Goal: Task Accomplishment & Management: Use online tool/utility

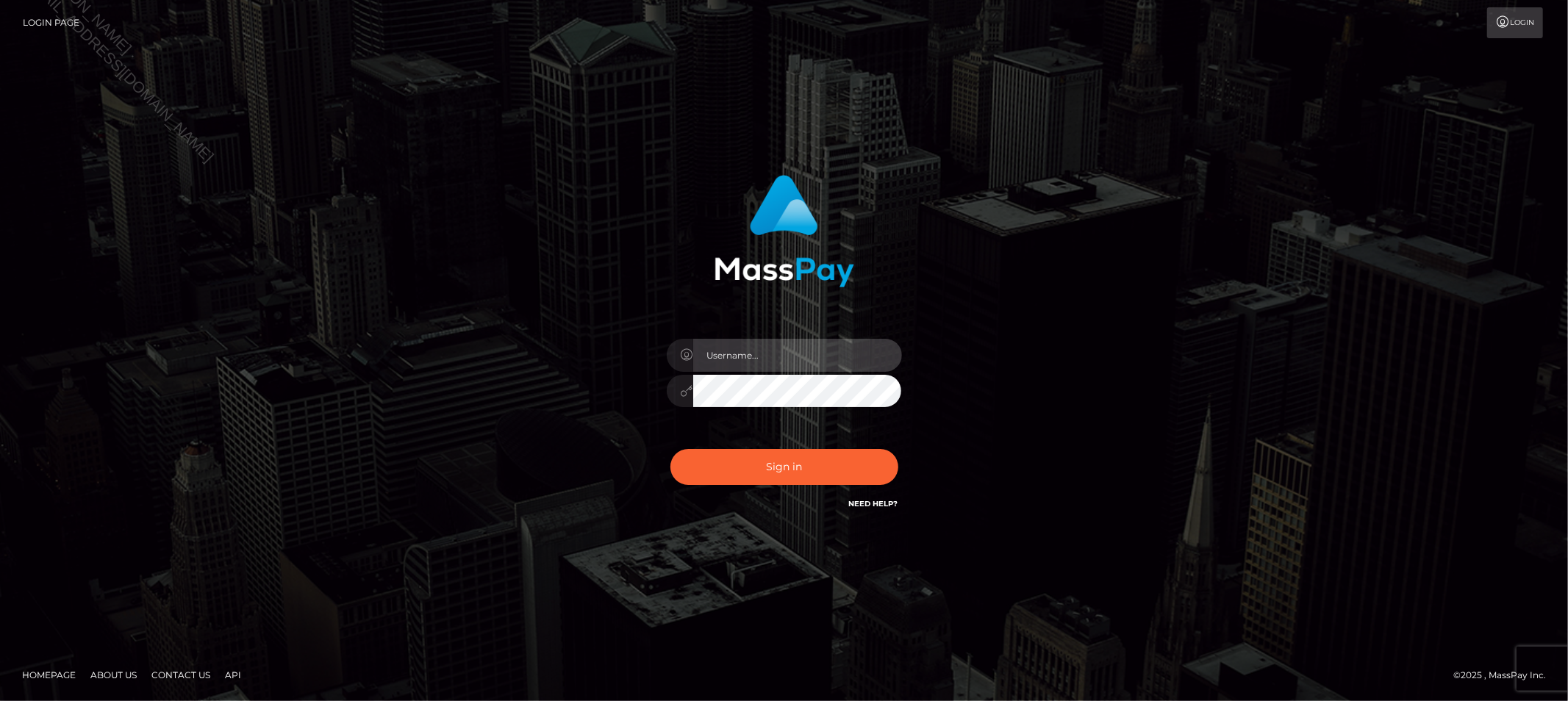
click at [795, 357] on input "text" at bounding box center [798, 356] width 209 height 33
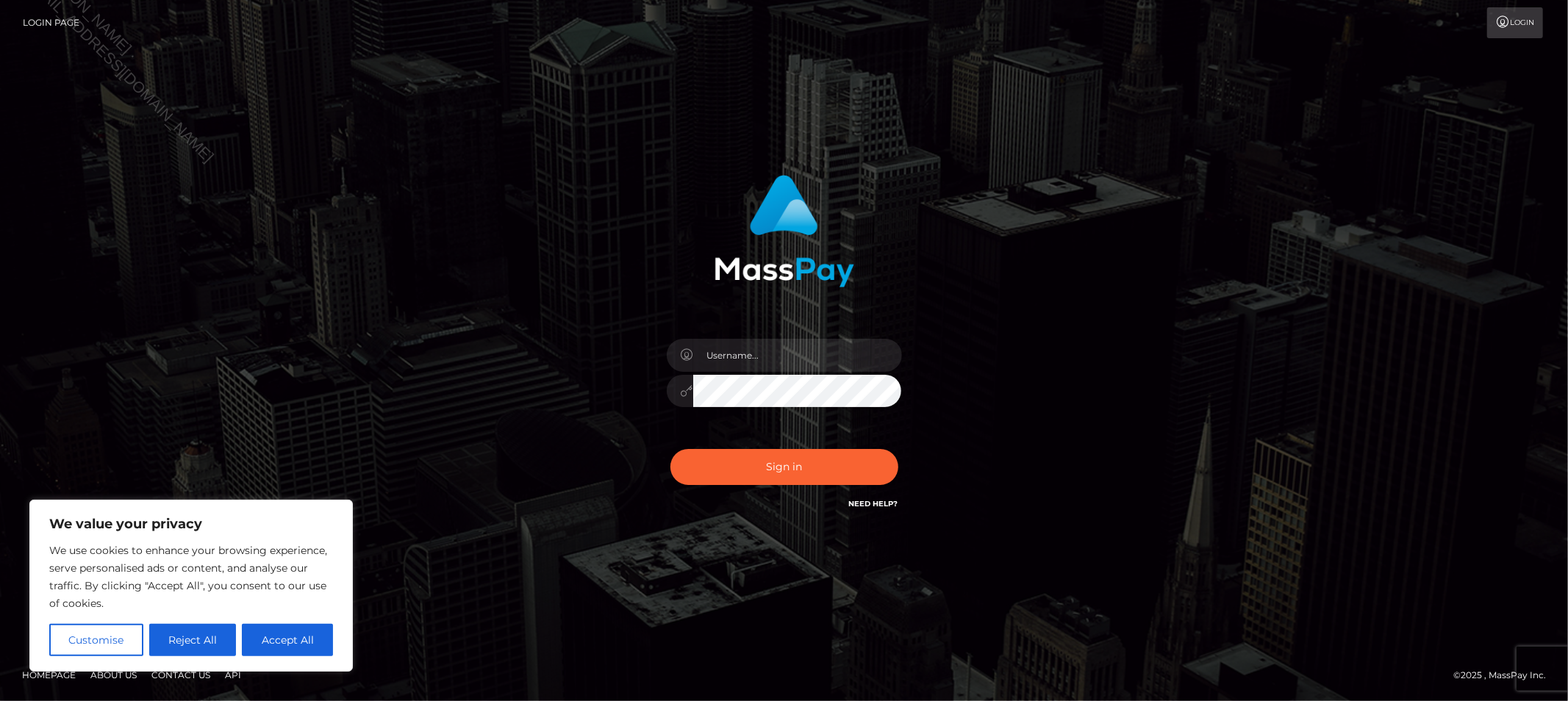
drag, startPoint x: 1041, startPoint y: 395, endPoint x: 952, endPoint y: 404, distance: 89.5
click at [1041, 395] on div "Sign in" at bounding box center [784, 351] width 838 height 374
click at [721, 350] on input "text" at bounding box center [798, 356] width 209 height 33
type input "Allyssa"
click at [713, 454] on button "Sign in" at bounding box center [784, 467] width 228 height 36
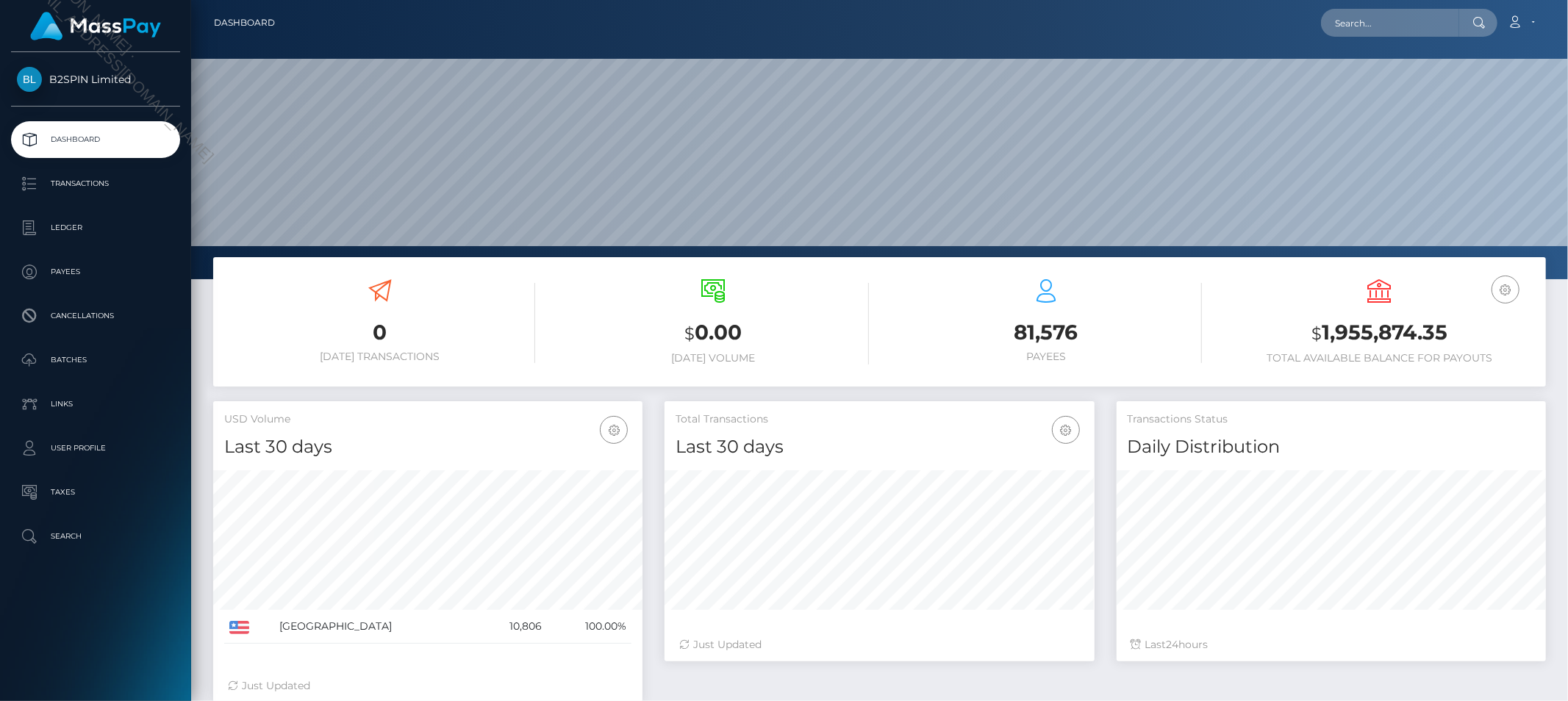
scroll to position [279, 1377]
click at [1370, 38] on div "Loading... Loading... Account Edit Profile Logout" at bounding box center [916, 23] width 1259 height 31
click at [1379, 23] on input "text" at bounding box center [1390, 23] width 139 height 28
paste input "a820b134-7b4b-4621-9c42-8ab2b7895898"
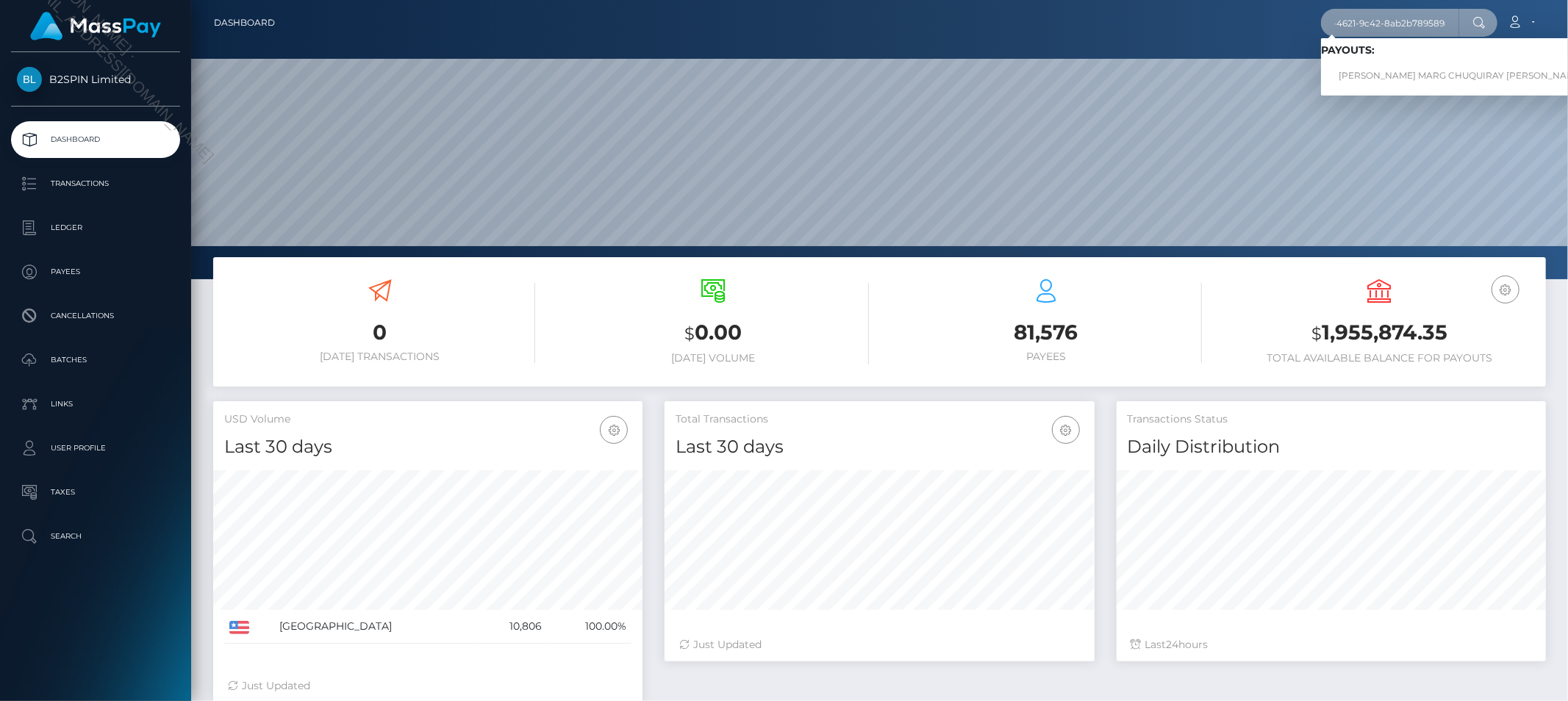
type input "a820b134-7b4b-4621-9c42-8ab2b7895898"
click at [1371, 69] on link "ERIKA MARG CHUQUIRAY GONZALEZ" at bounding box center [1461, 76] width 280 height 27
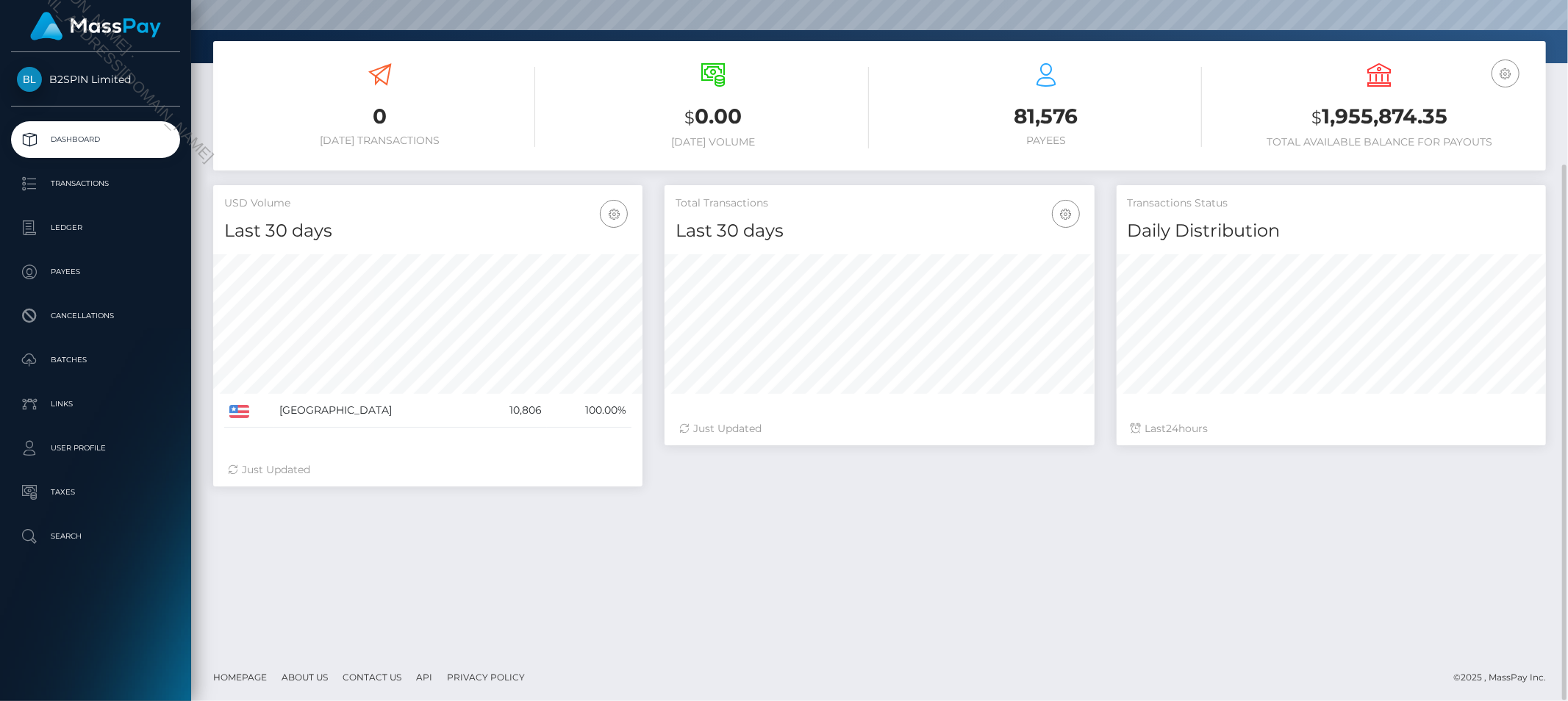
scroll to position [217, 0]
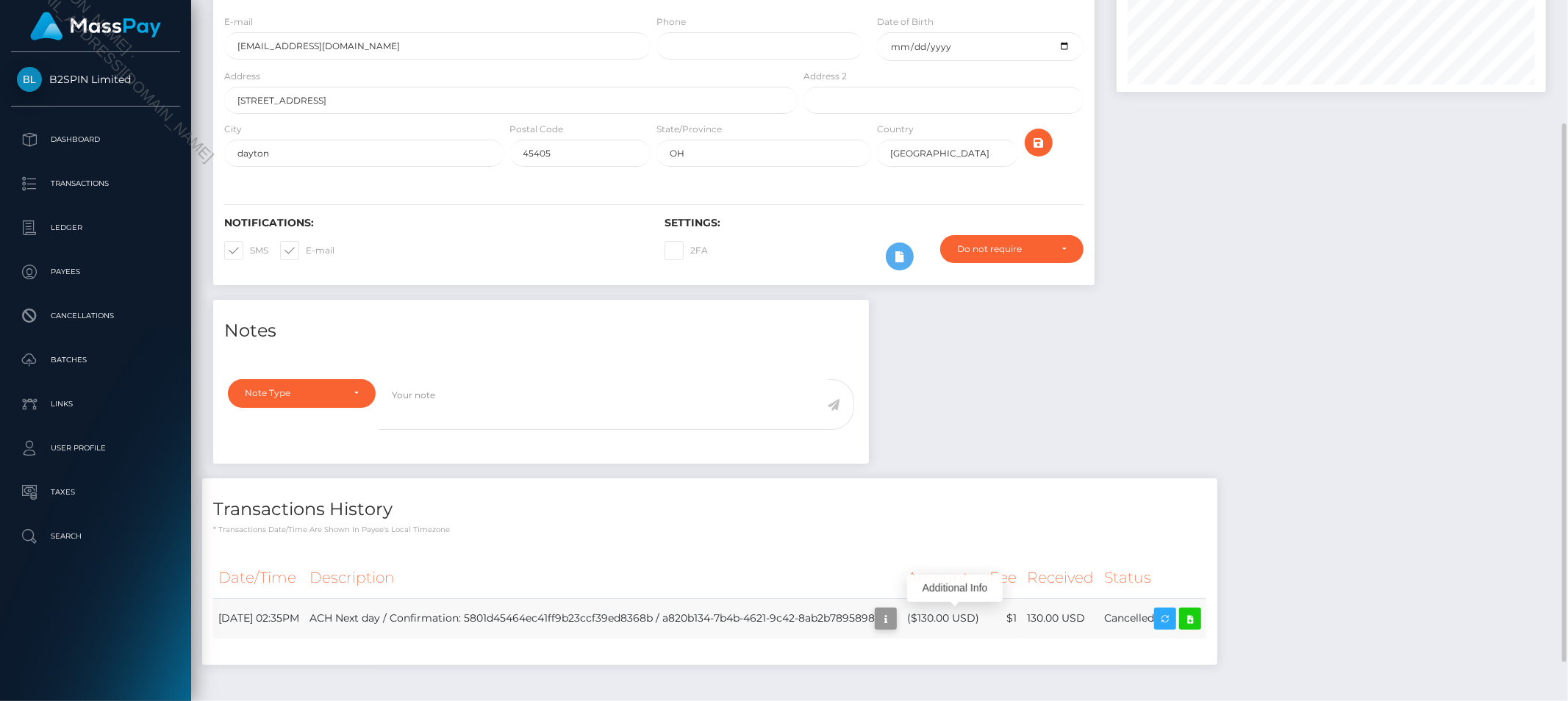
scroll to position [176, 429]
click at [895, 624] on icon "button" at bounding box center [886, 619] width 17 height 18
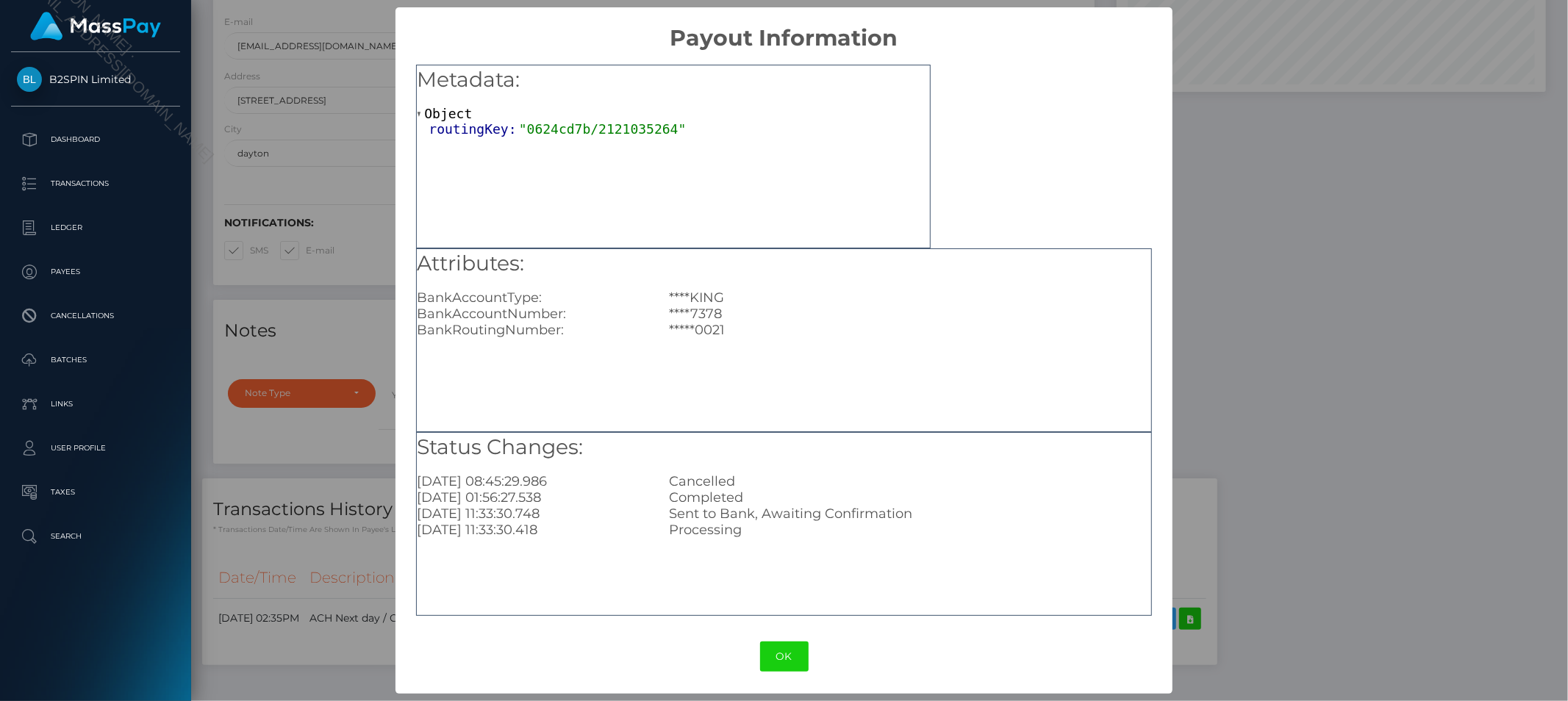
click at [1395, 386] on div "× Payout Information Metadata: Object routingKey: "0624cd7b/2121035264" Attribu…" at bounding box center [784, 350] width 1568 height 701
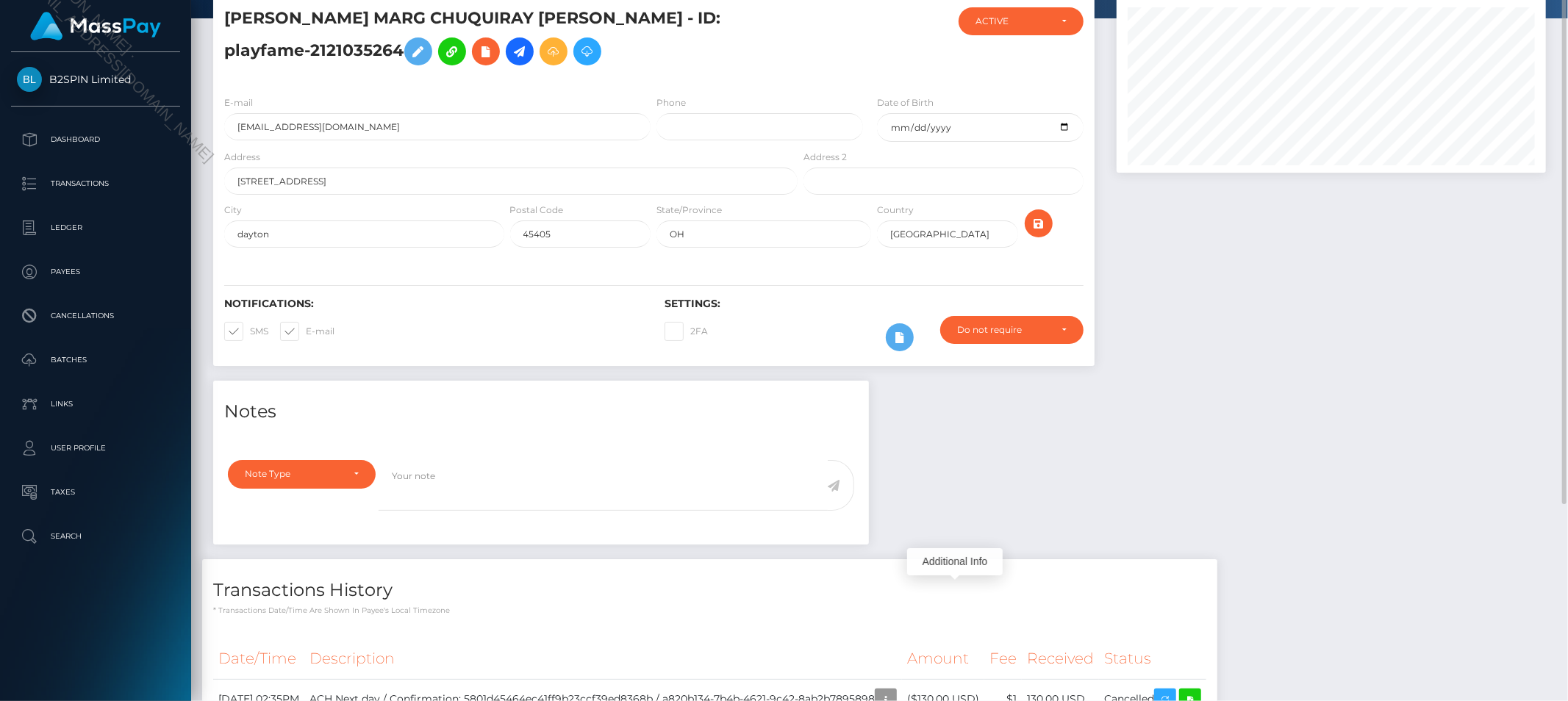
scroll to position [0, 0]
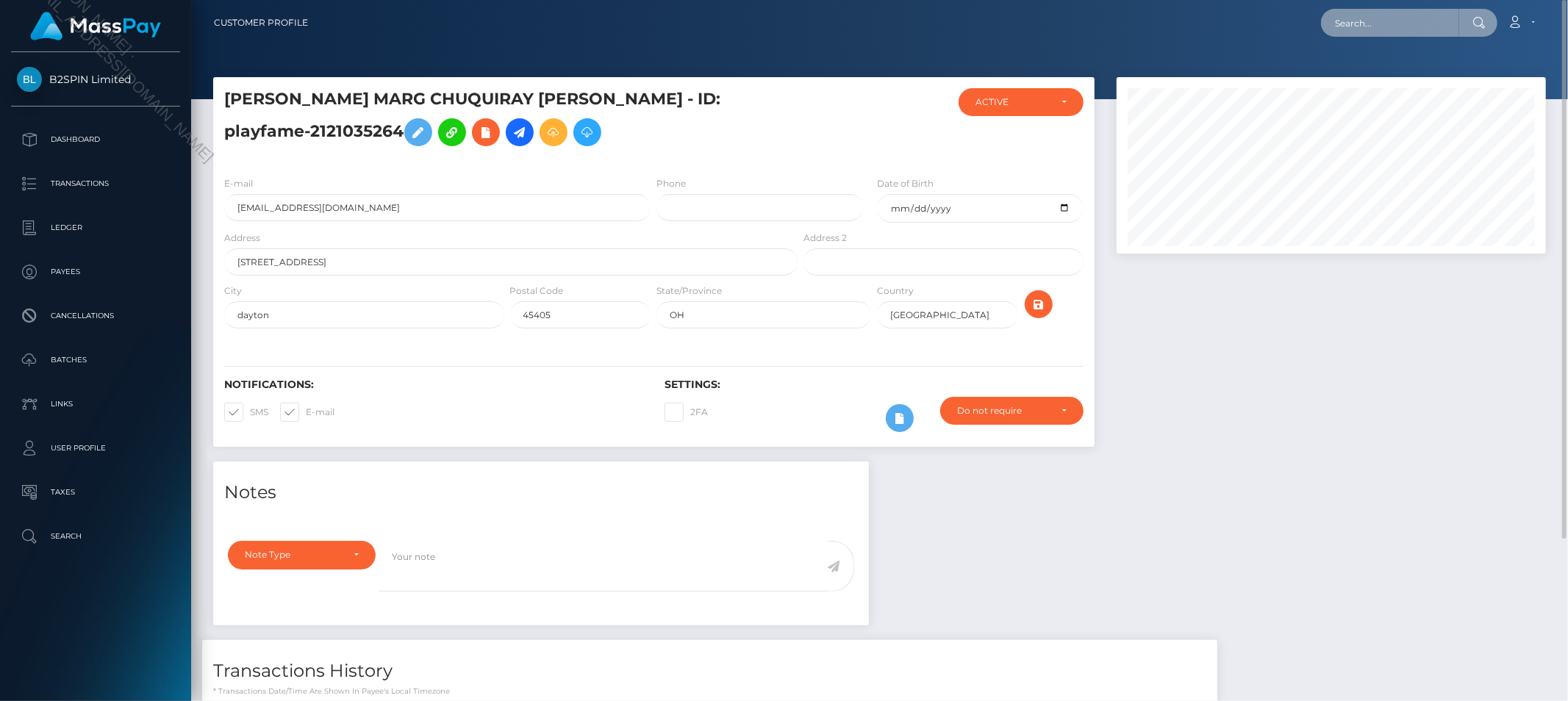
click at [1414, 19] on input "text" at bounding box center [1390, 23] width 139 height 28
paste input "b6815fd6-2191-4fef-a4d4-d5a5888df967"
type input "b6815fd6-2191-4fef-a4d4-d5a5888df967"
drag, startPoint x: 1377, startPoint y: 74, endPoint x: 1369, endPoint y: 83, distance: 12.0
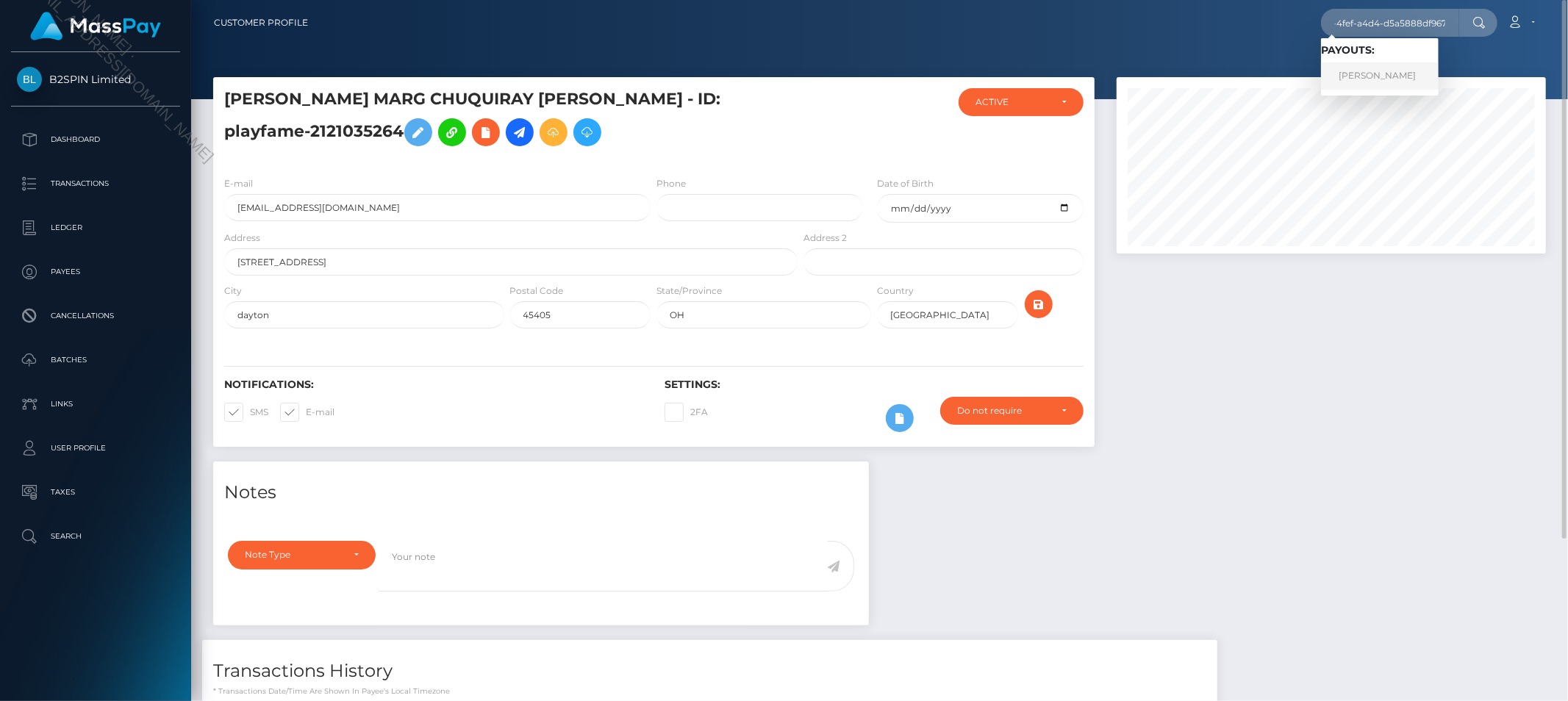
click at [1376, 74] on link "CHARLES CHRISTOPHER WHITLOCK JR" at bounding box center [1379, 76] width 117 height 27
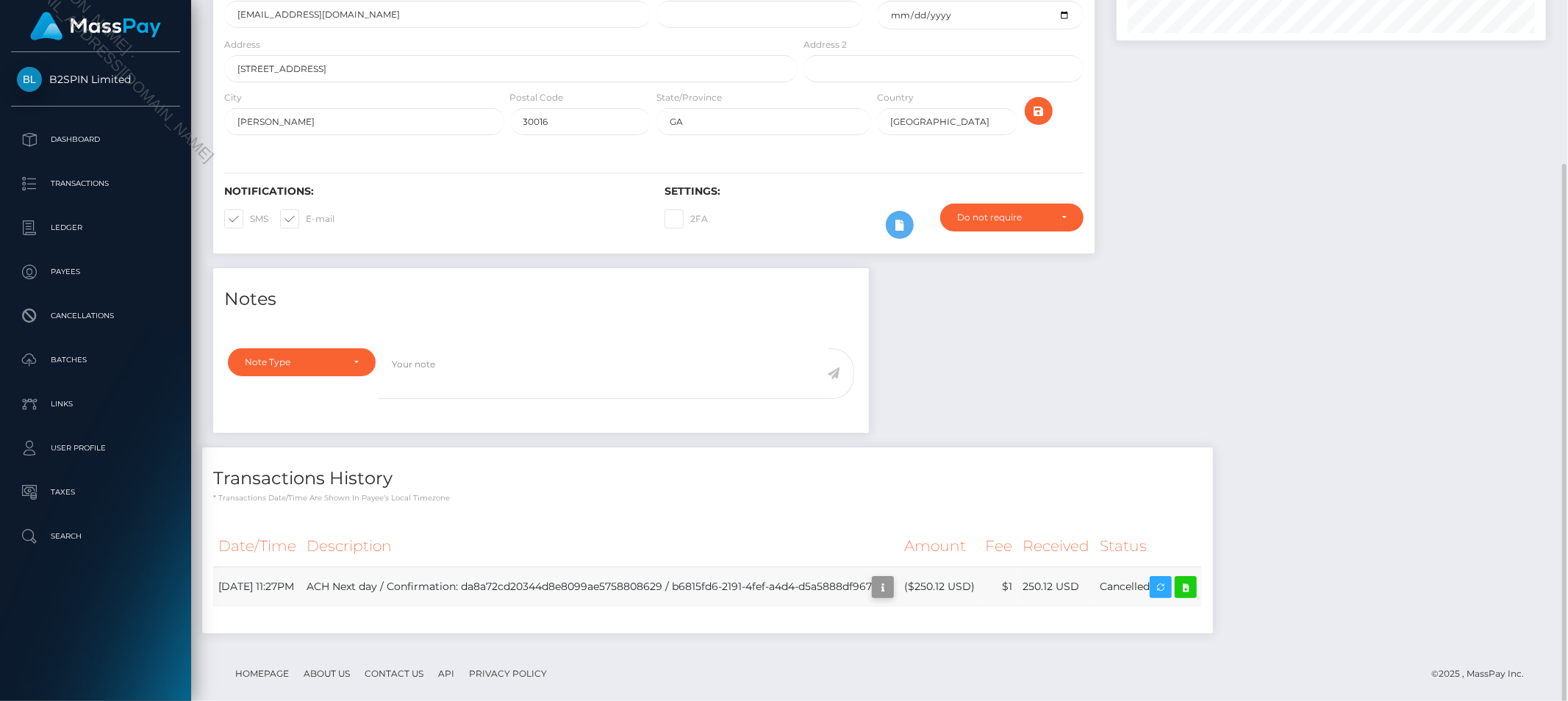
scroll to position [176, 429]
click at [892, 578] on icon "button" at bounding box center [883, 587] width 17 height 18
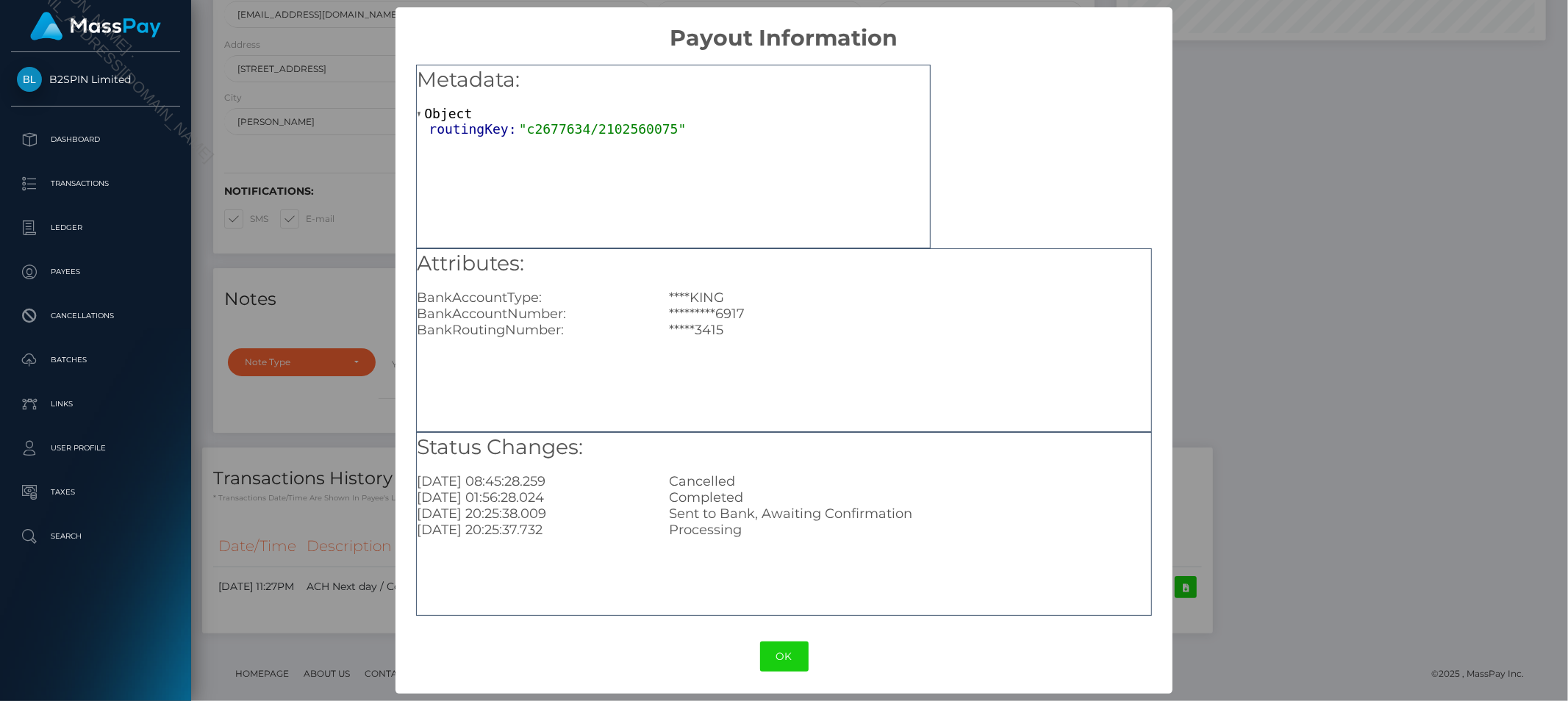
drag, startPoint x: 1361, startPoint y: 261, endPoint x: 1317, endPoint y: 116, distance: 151.5
click at [1361, 260] on div "× Payout Information Metadata: Object routingKey: "c2677634/2102560075" Attribu…" at bounding box center [784, 350] width 1568 height 701
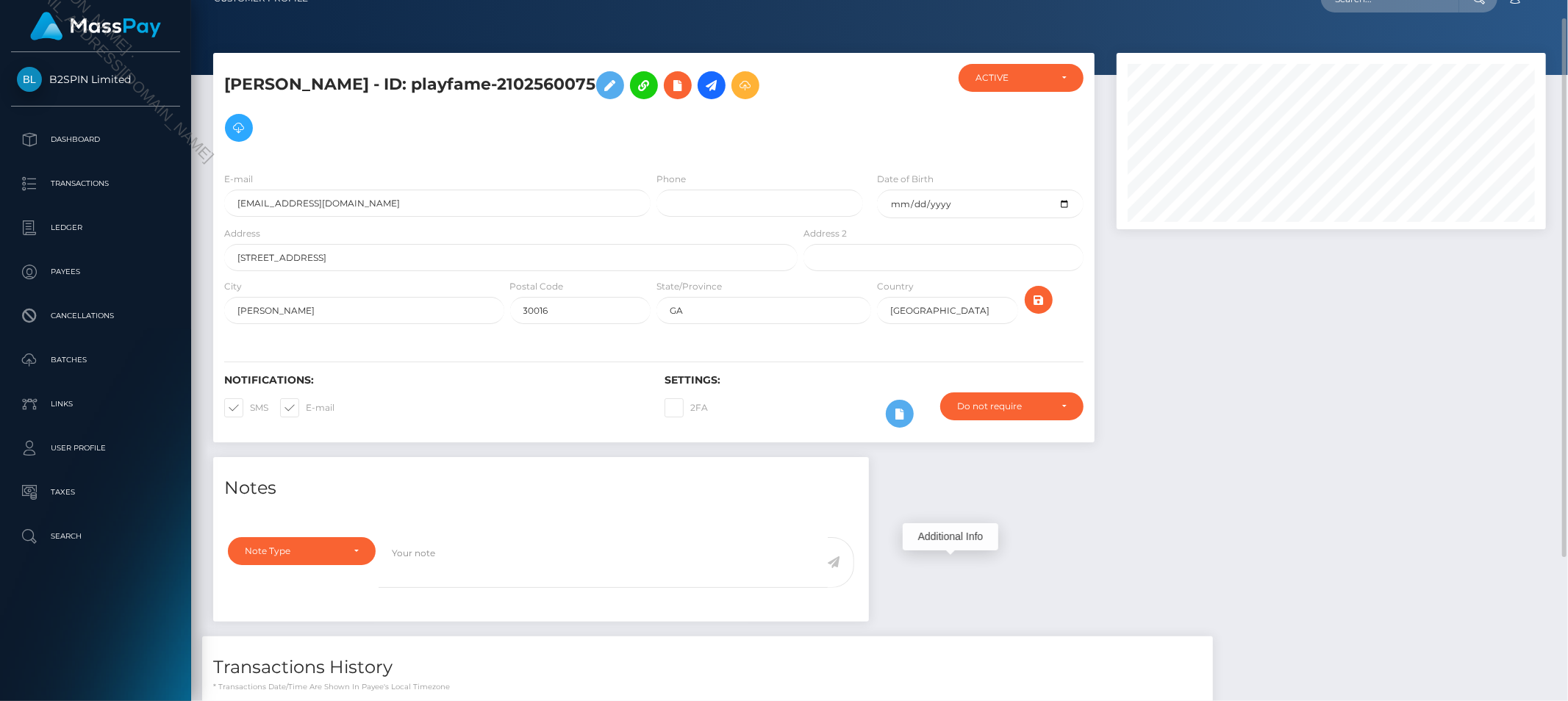
scroll to position [0, 0]
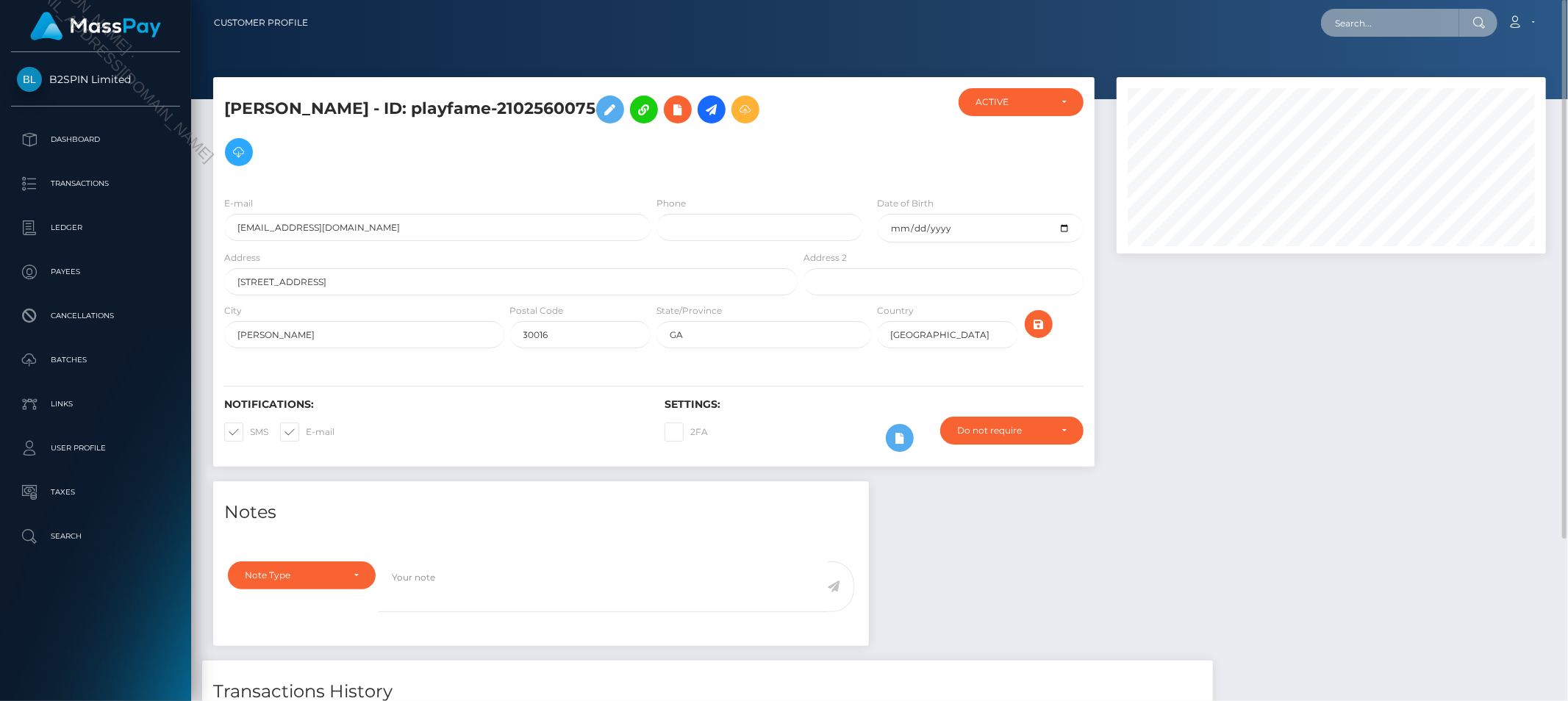
click at [1387, 11] on input "text" at bounding box center [1390, 23] width 139 height 28
paste input "2bba5129-f6f8-4e5c-b06d-0113dfb4a193"
type input "2bba5129-f6f8-4e5c-b06d-0113dfb4a193"
drag, startPoint x: 1386, startPoint y: 61, endPoint x: 1379, endPoint y: 73, distance: 13.9
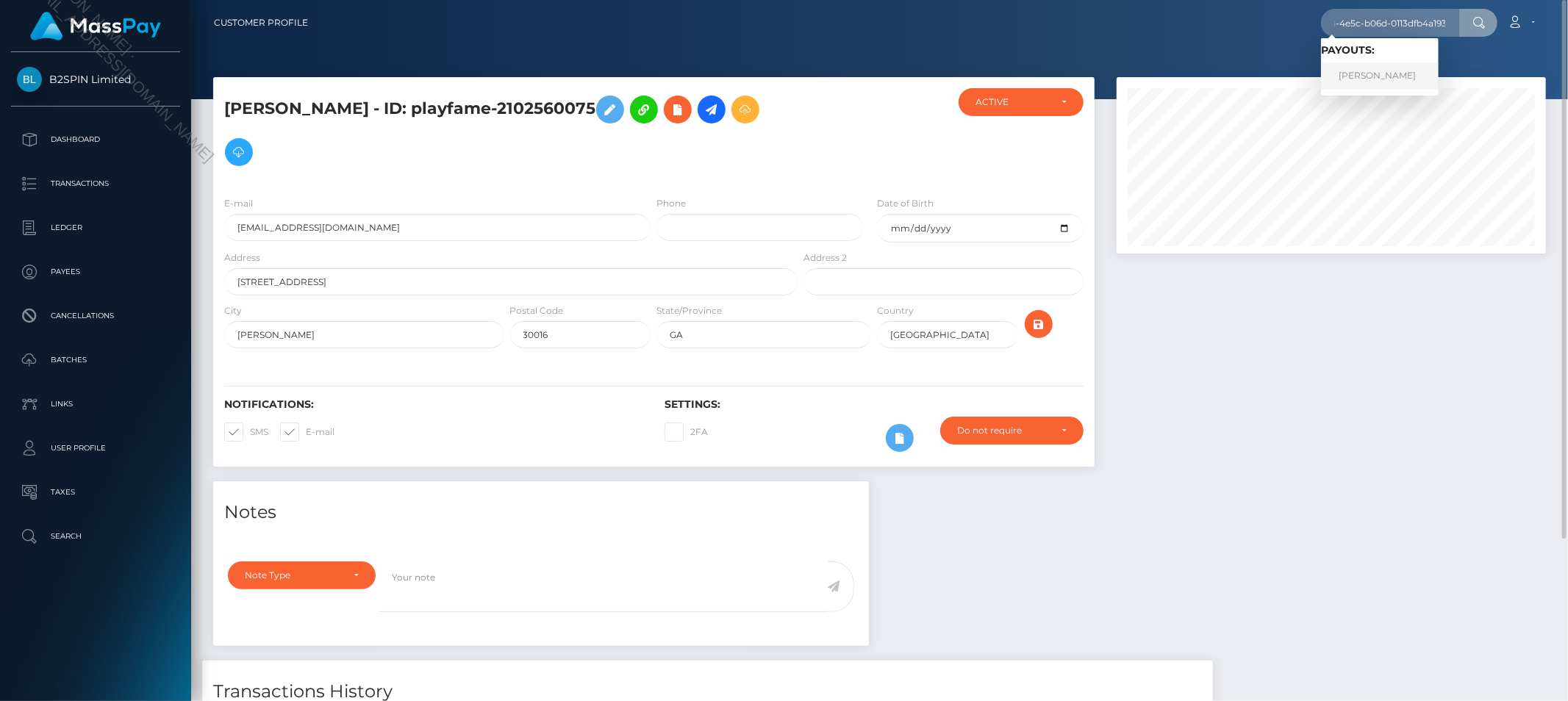
click at [1379, 73] on link "ROBIN NICOLE LEROUX" at bounding box center [1379, 76] width 117 height 27
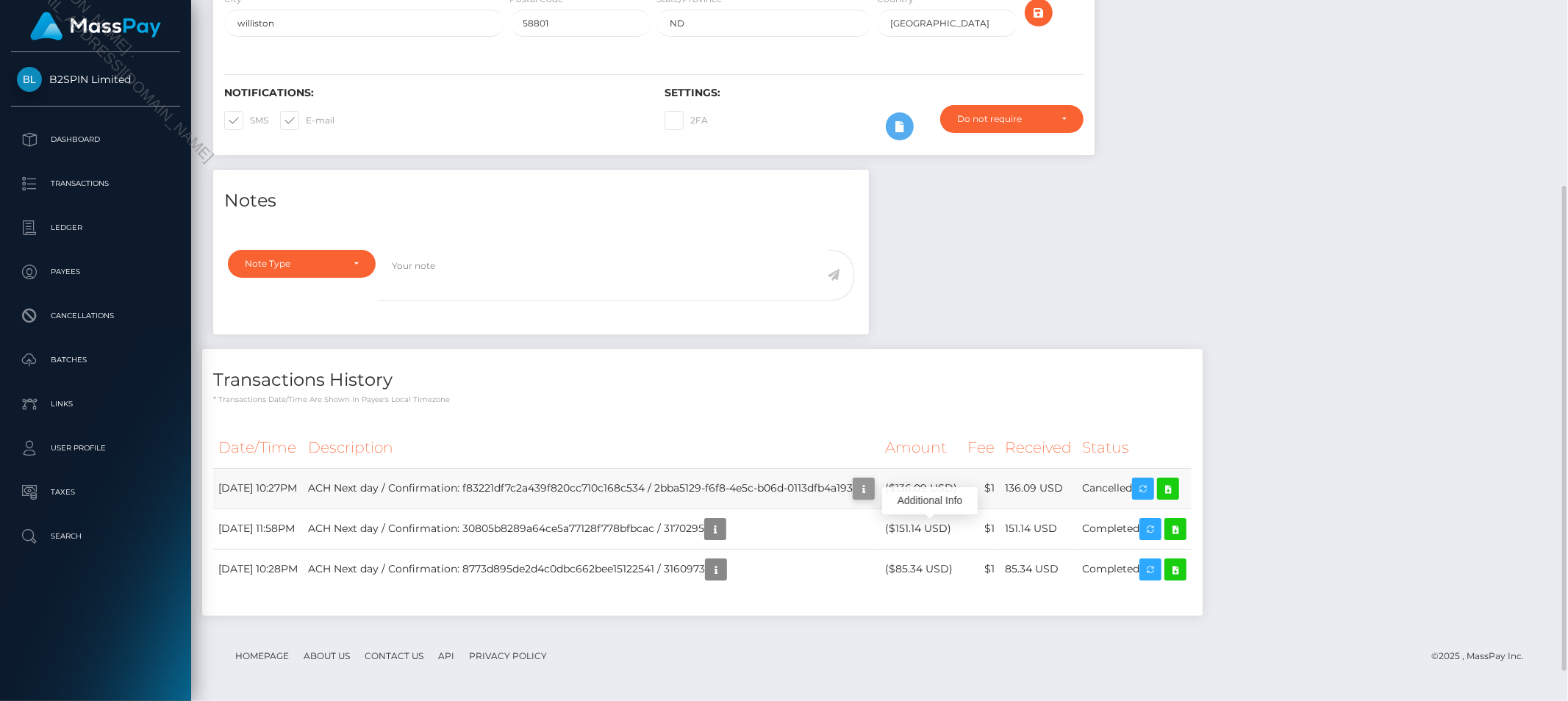
scroll to position [176, 429]
click at [873, 498] on icon "button" at bounding box center [863, 489] width 17 height 18
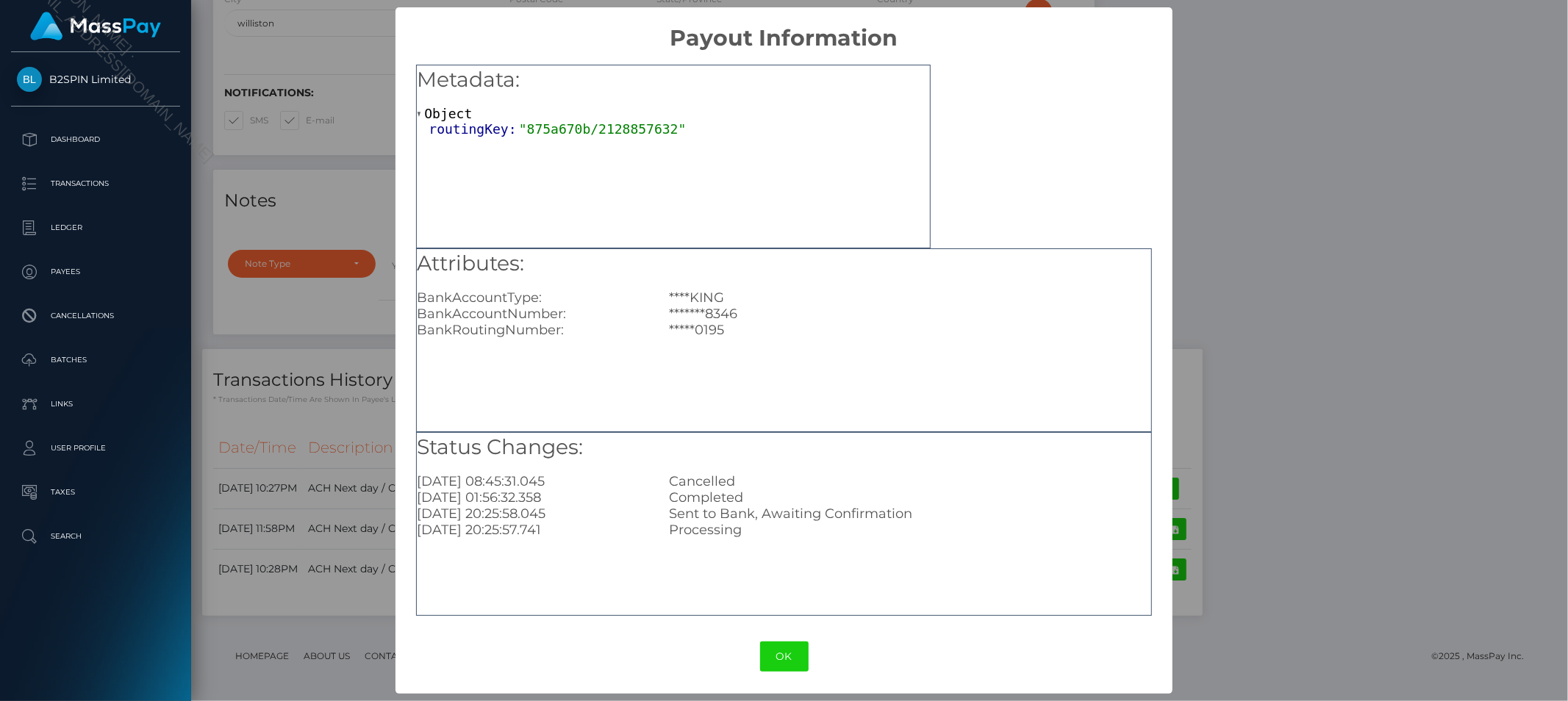
click at [1408, 272] on div "× Payout Information Metadata: Object routingKey: "875a670b/2128857632" Attribu…" at bounding box center [784, 350] width 1568 height 701
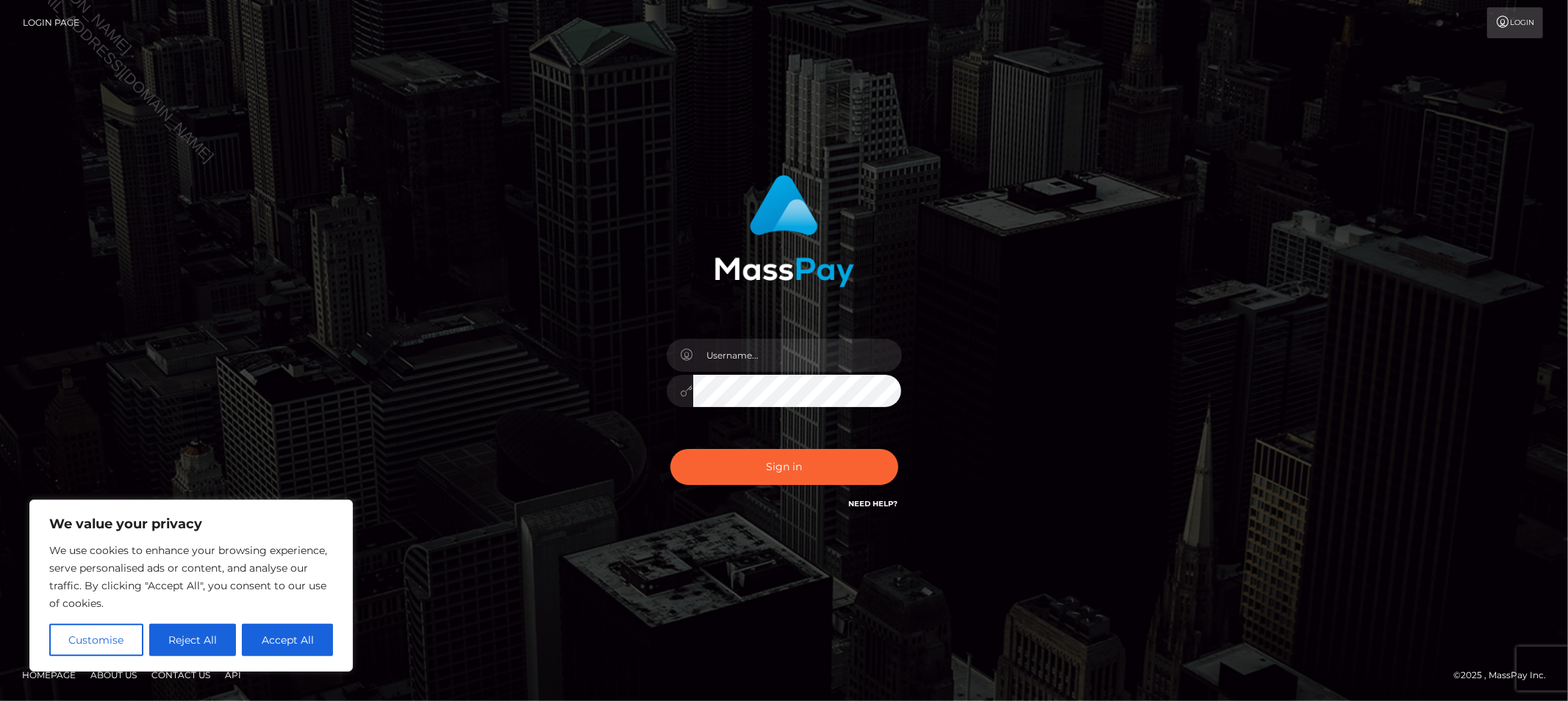
click at [816, 335] on div at bounding box center [784, 384] width 257 height 113
click at [807, 345] on input "text" at bounding box center [798, 356] width 209 height 33
type input "Allyssa"
click at [714, 472] on button "Sign in" at bounding box center [784, 467] width 228 height 36
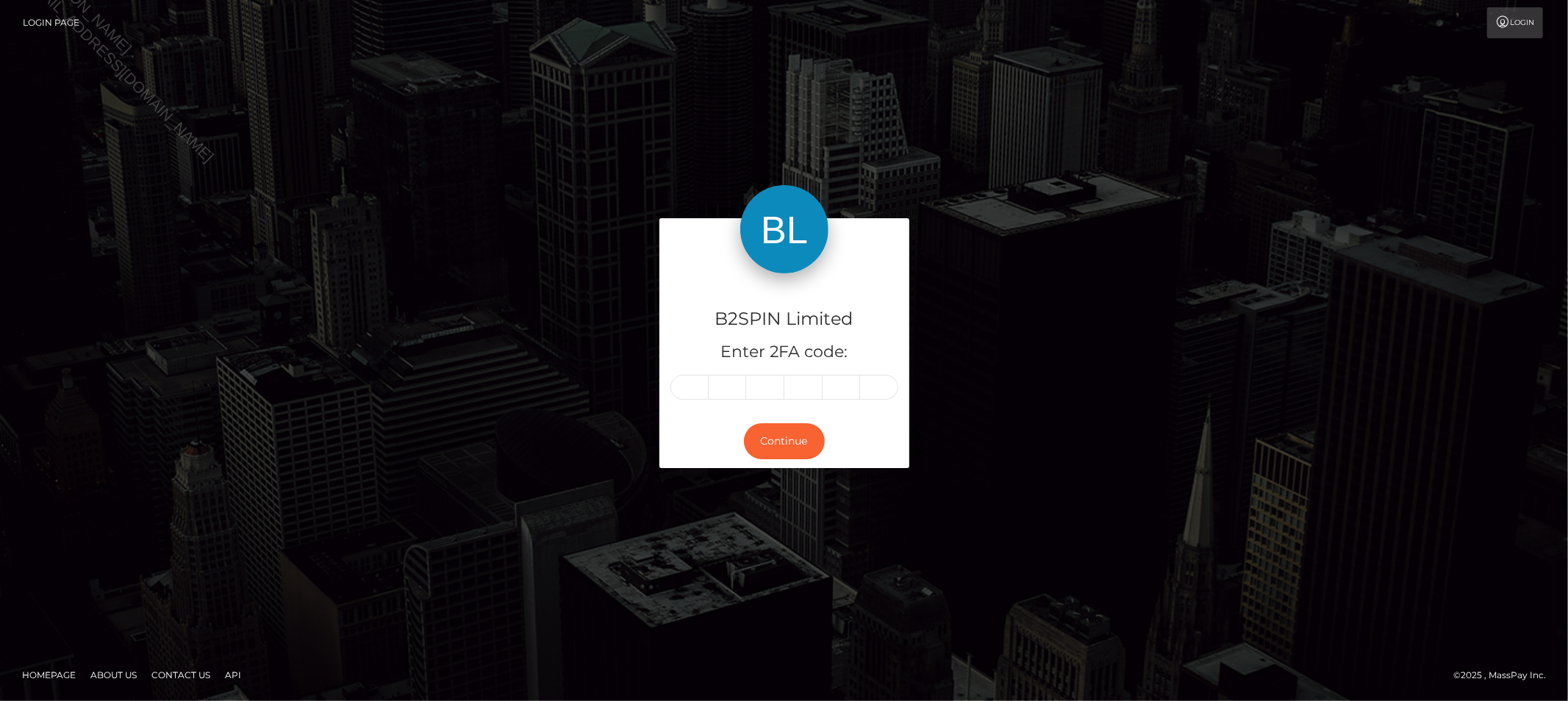
click at [697, 394] on input "text" at bounding box center [690, 387] width 39 height 25
type input "6"
type input "4"
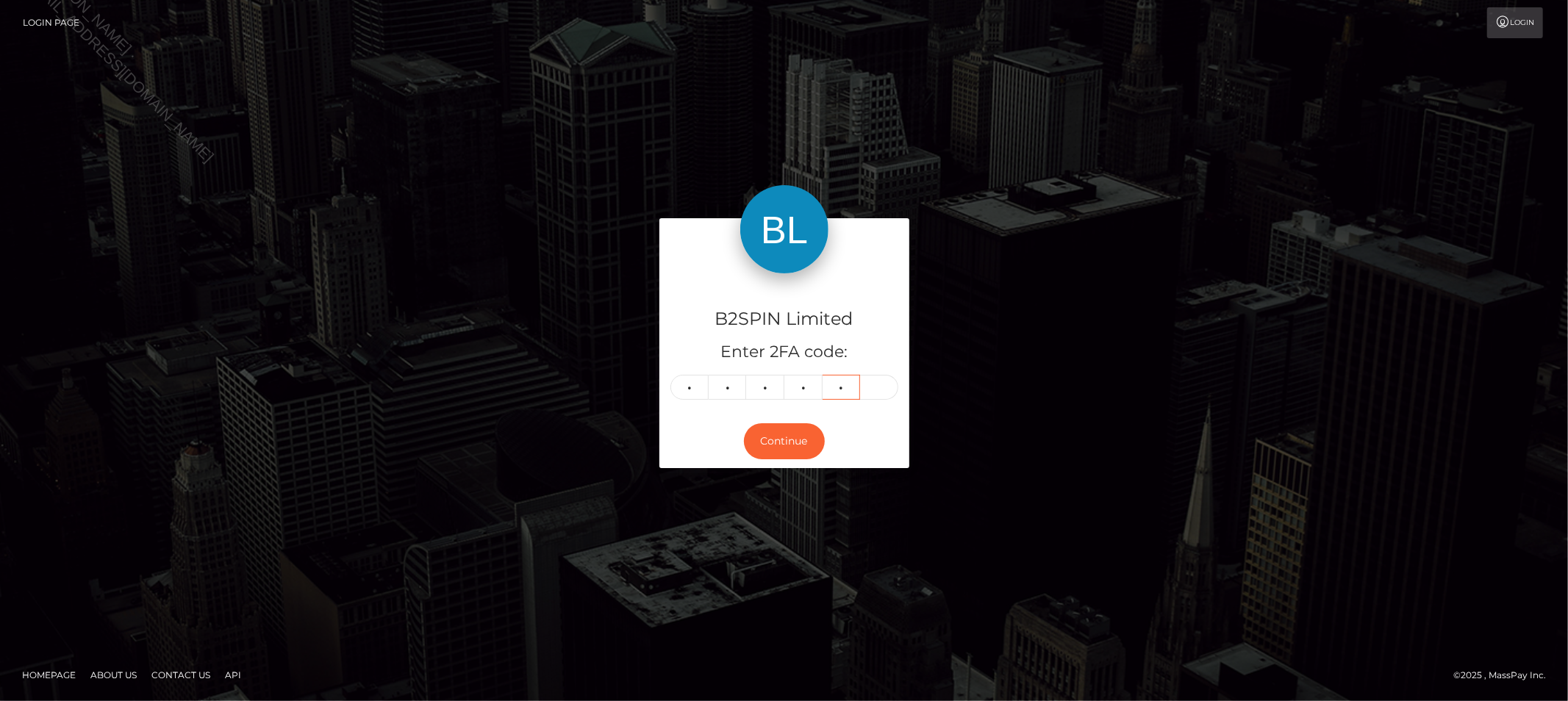
type input "8"
type input "3"
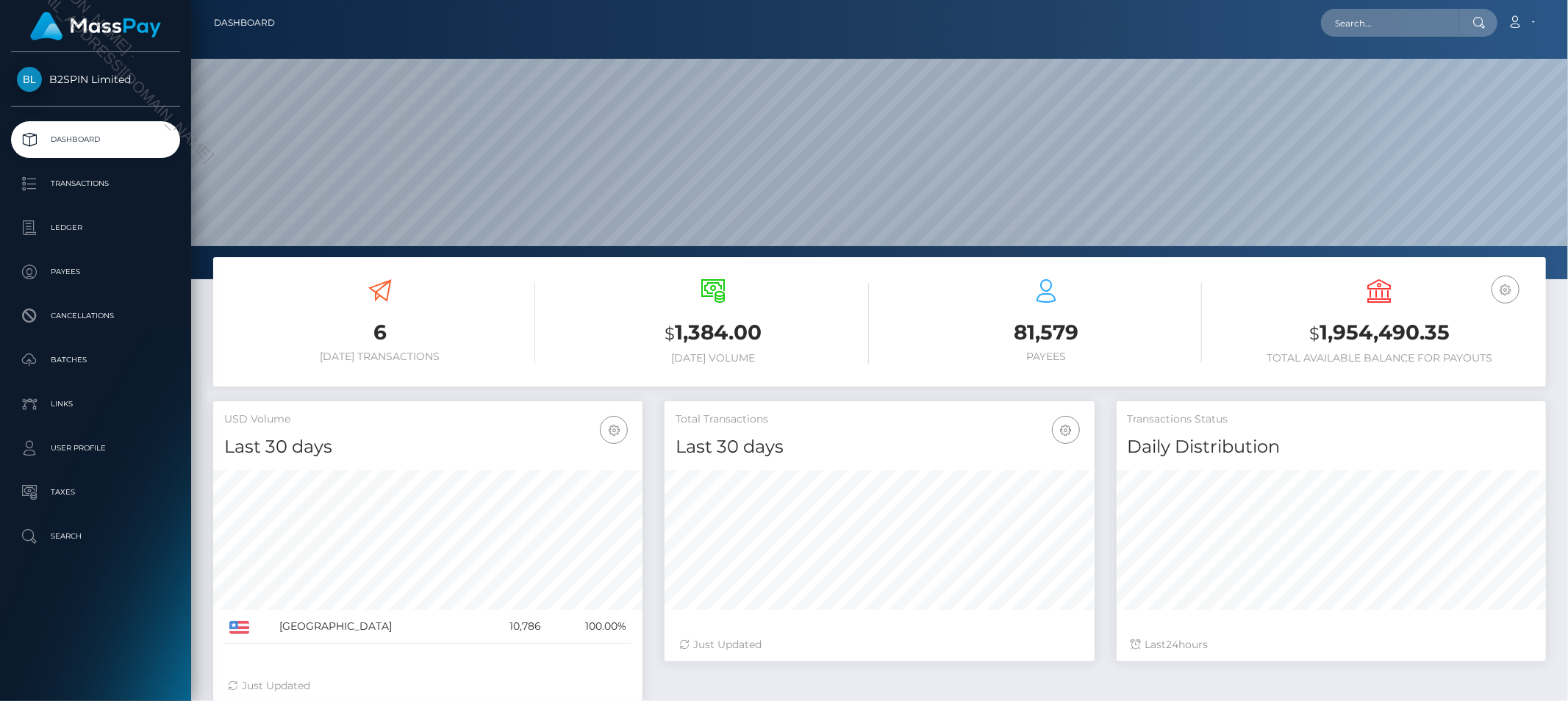
scroll to position [260, 429]
click at [1419, 33] on input "text" at bounding box center [1390, 23] width 139 height 28
paste input "2bba5129-f6f8-4e5c-b06d-0113dfb4a193"
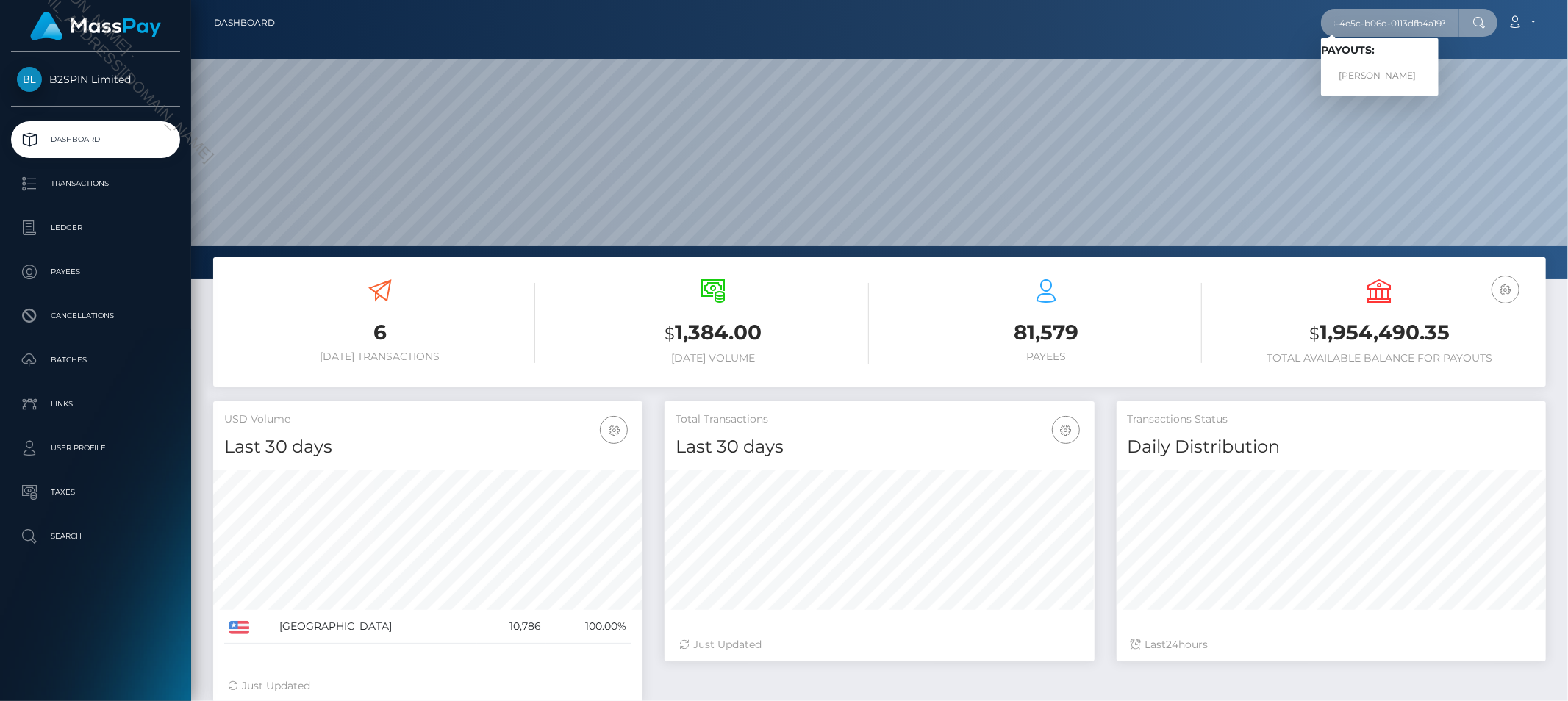
type input "2bba5129-f6f8-4e5c-b06d-0113dfb4a193"
click at [1401, 64] on link "[PERSON_NAME]" at bounding box center [1379, 76] width 117 height 27
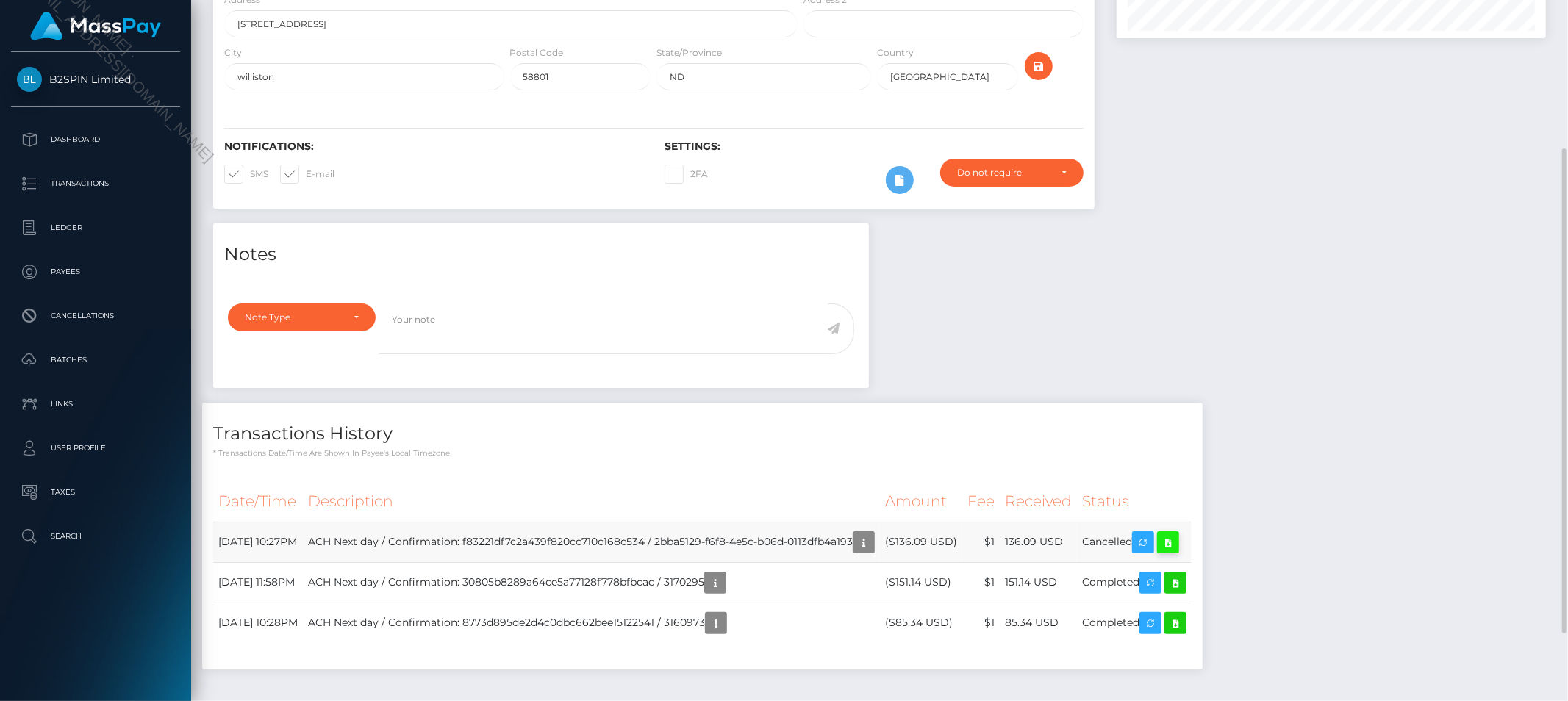
scroll to position [176, 429]
click at [1177, 552] on icon at bounding box center [1168, 543] width 17 height 18
click at [98, 369] on p "Batches" at bounding box center [95, 360] width 157 height 22
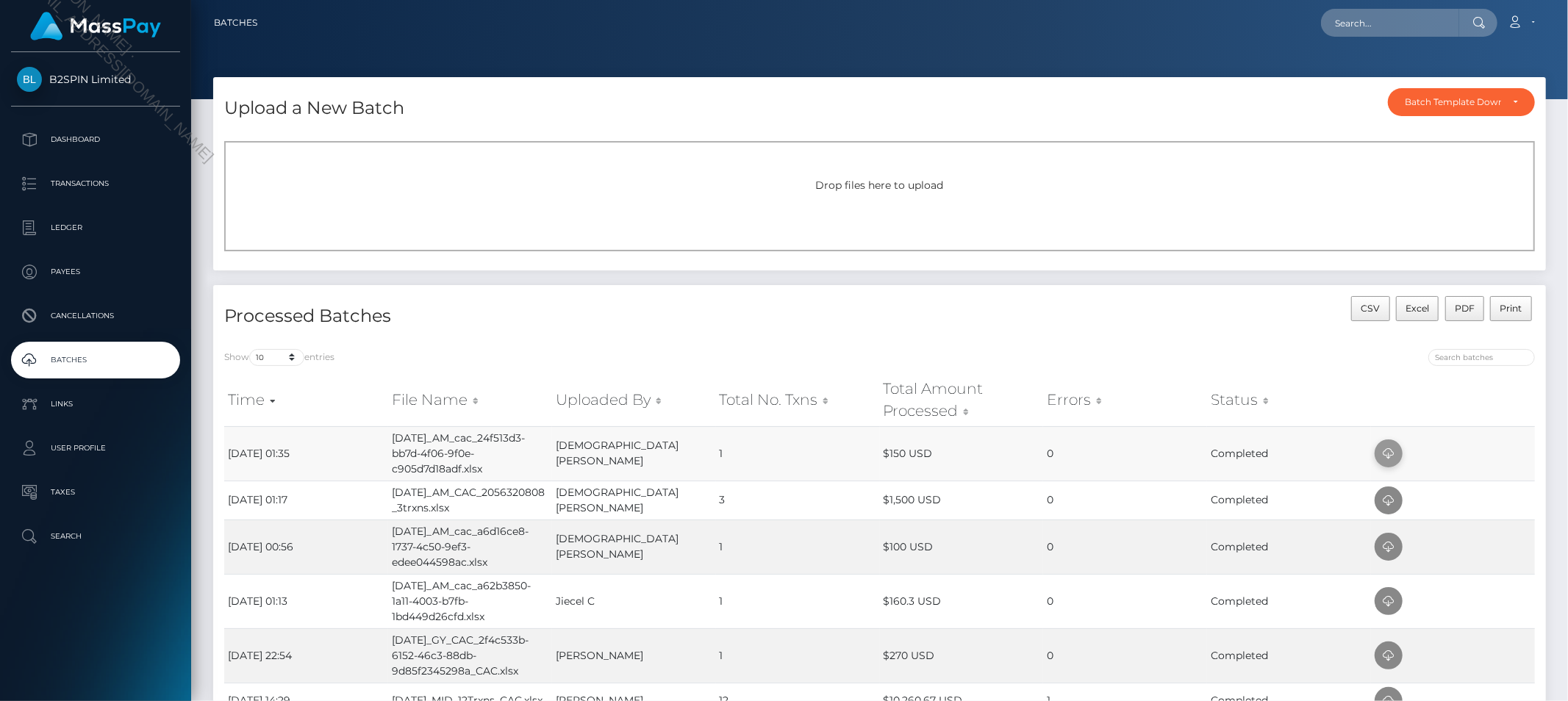
click at [1394, 451] on icon at bounding box center [1389, 454] width 17 height 18
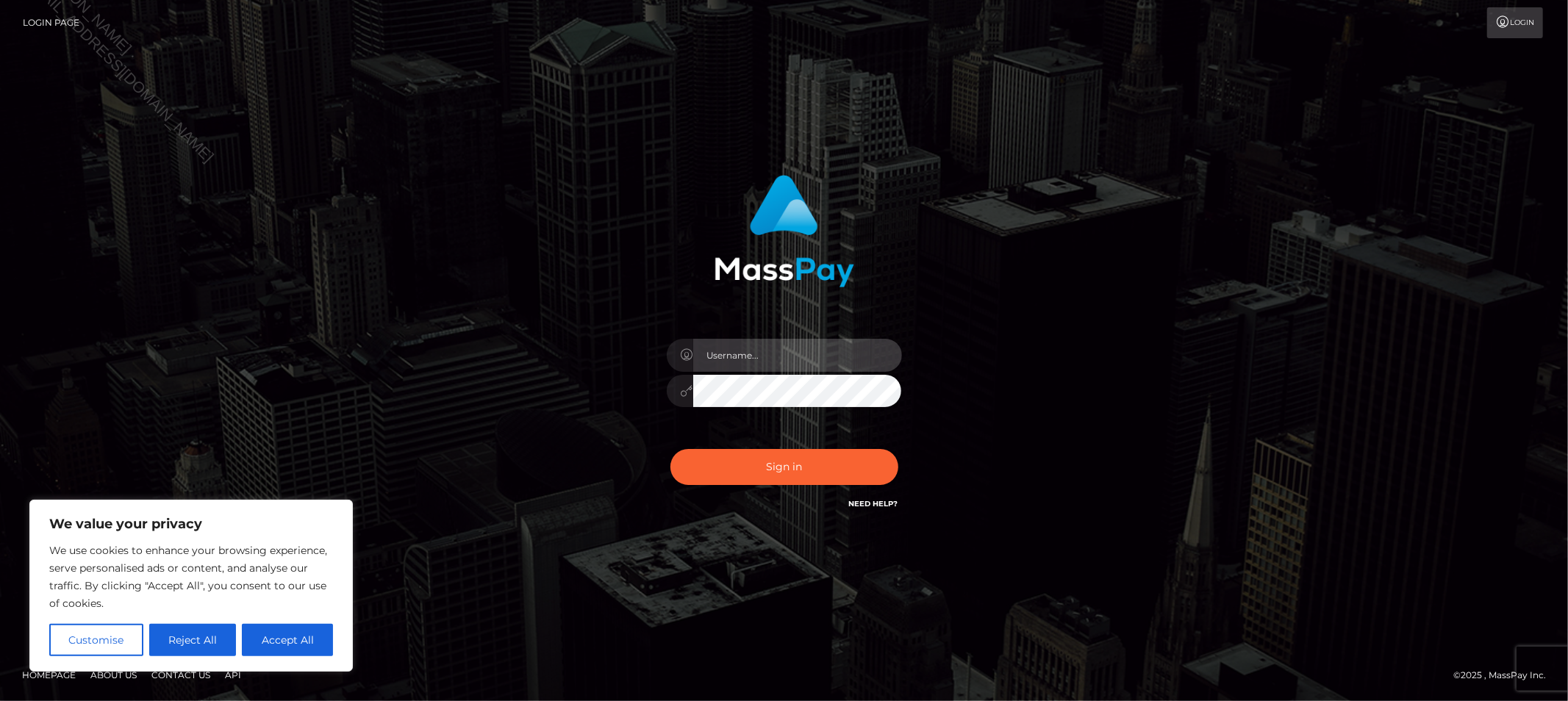
click at [829, 341] on input "text" at bounding box center [798, 356] width 209 height 33
type input "Allyssa"
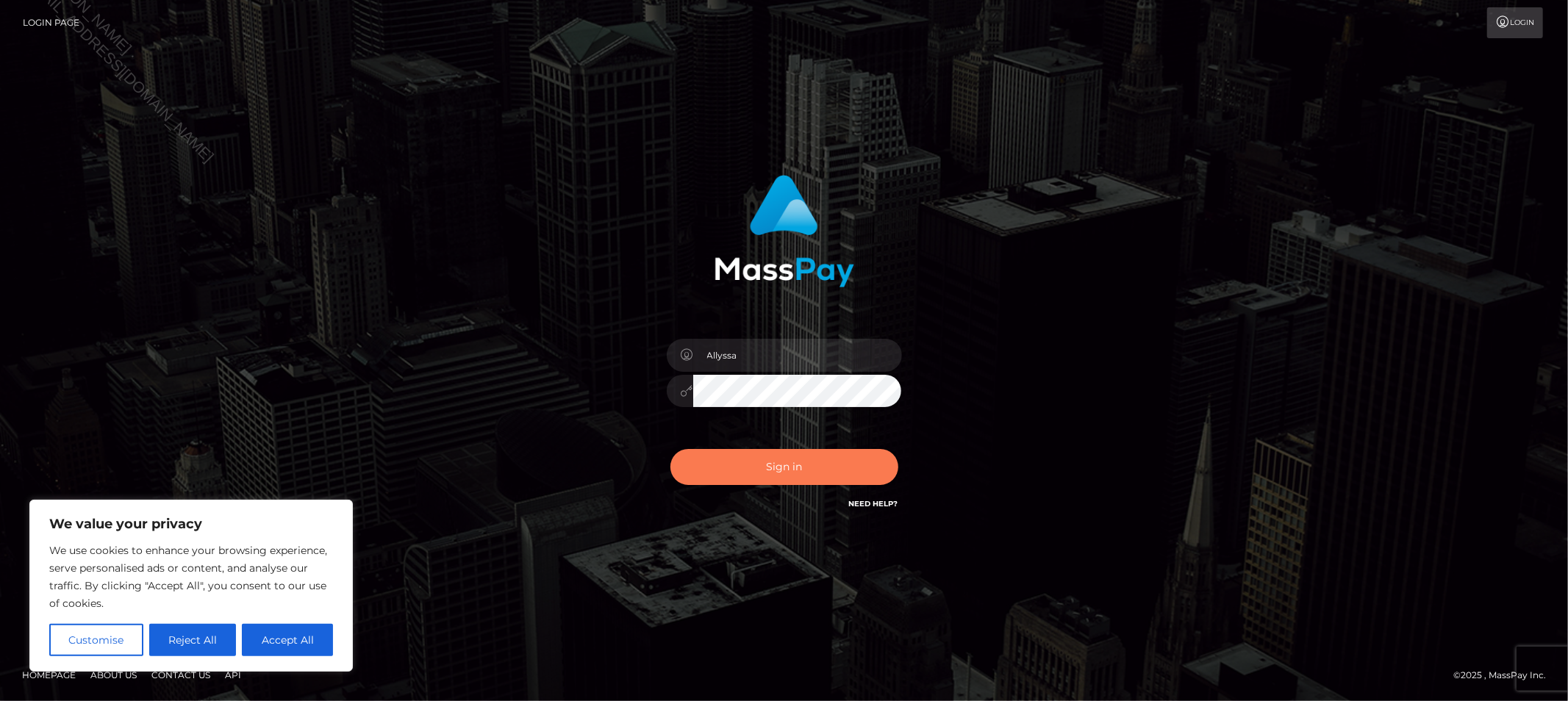
click at [723, 466] on button "Sign in" at bounding box center [784, 467] width 228 height 36
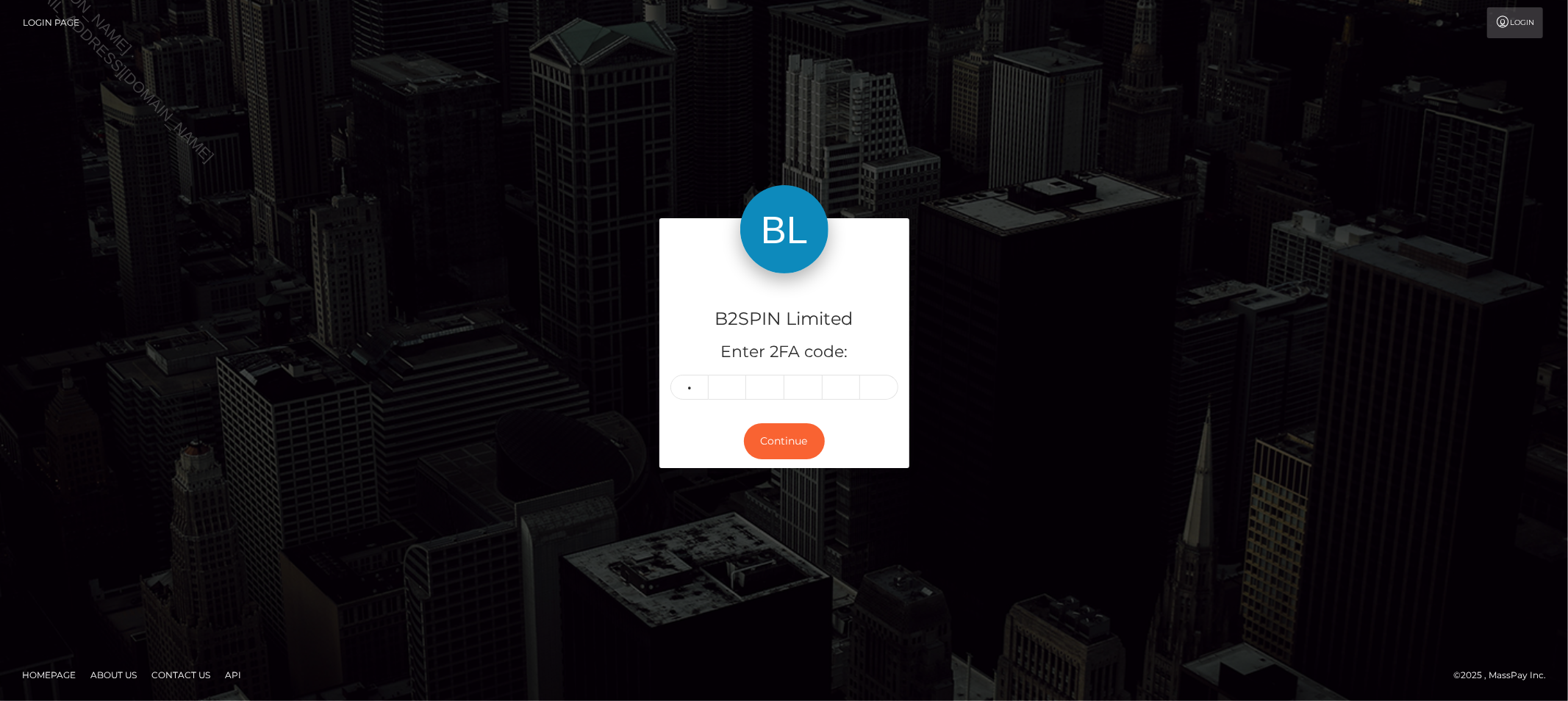
type input "5"
type input "7"
type input "9"
type input "6"
type input "7"
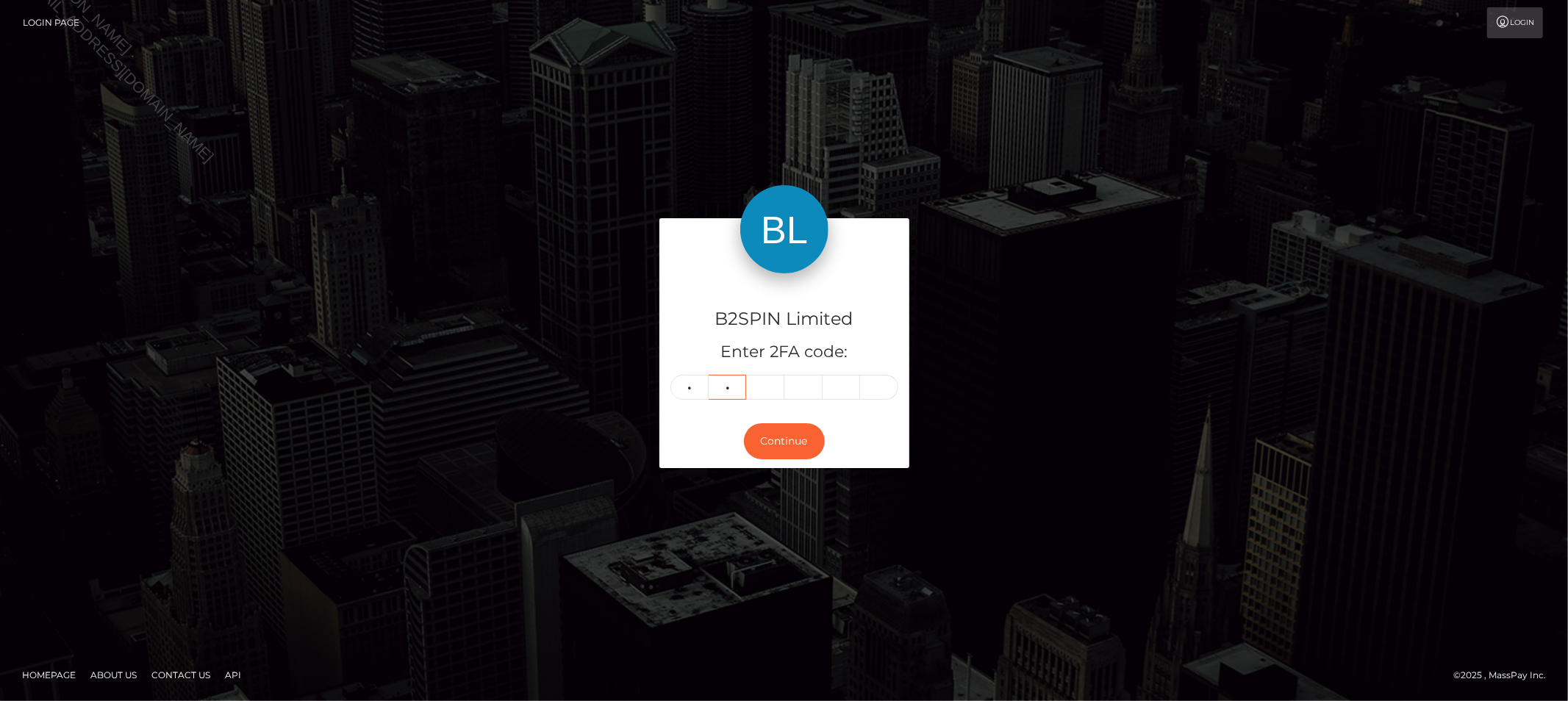
type input "5"
type input "0"
type input "9"
type input "6"
type input "2"
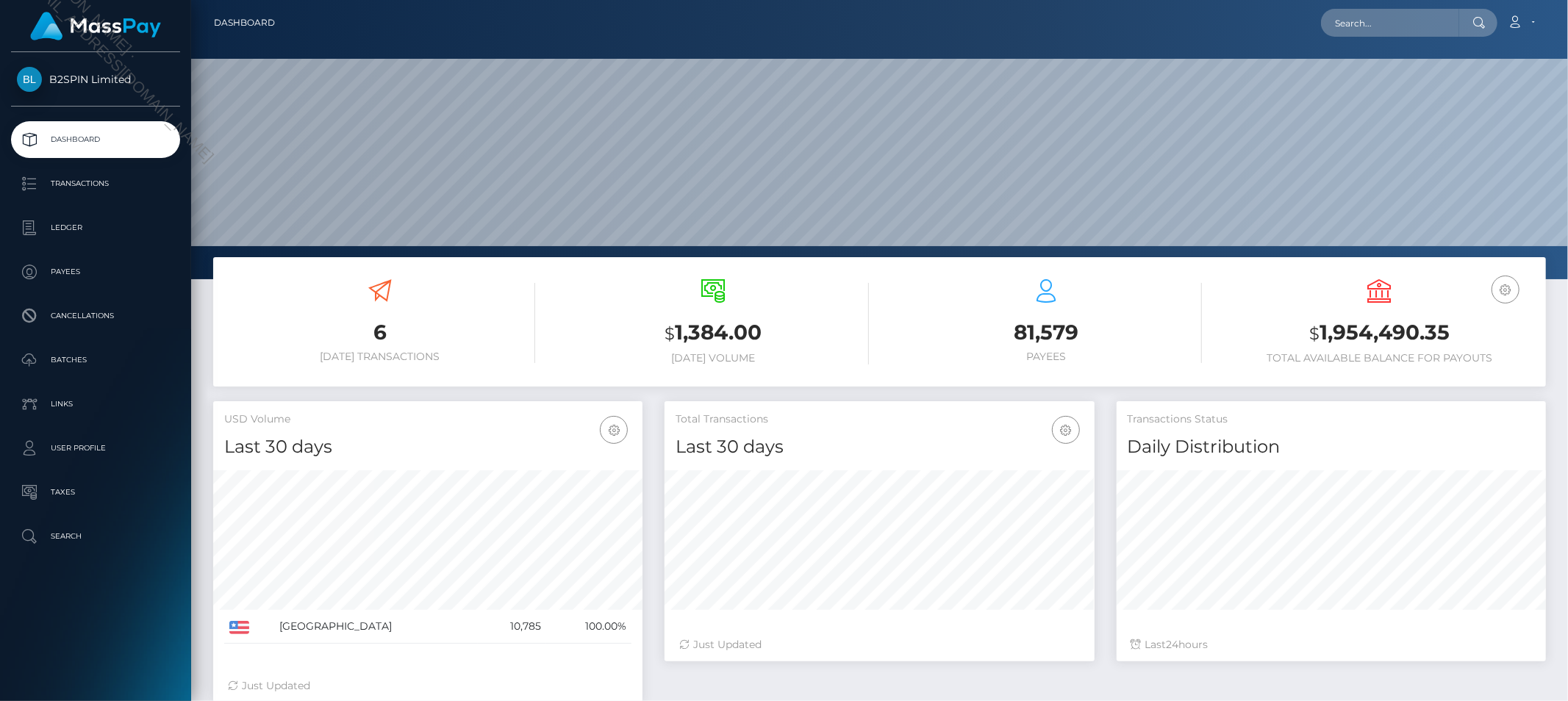
scroll to position [260, 429]
click at [1445, 28] on input "text" at bounding box center [1390, 23] width 139 height 28
paste input "2bba5129-f6f8-4e5c-b06d-0113dfb4a193"
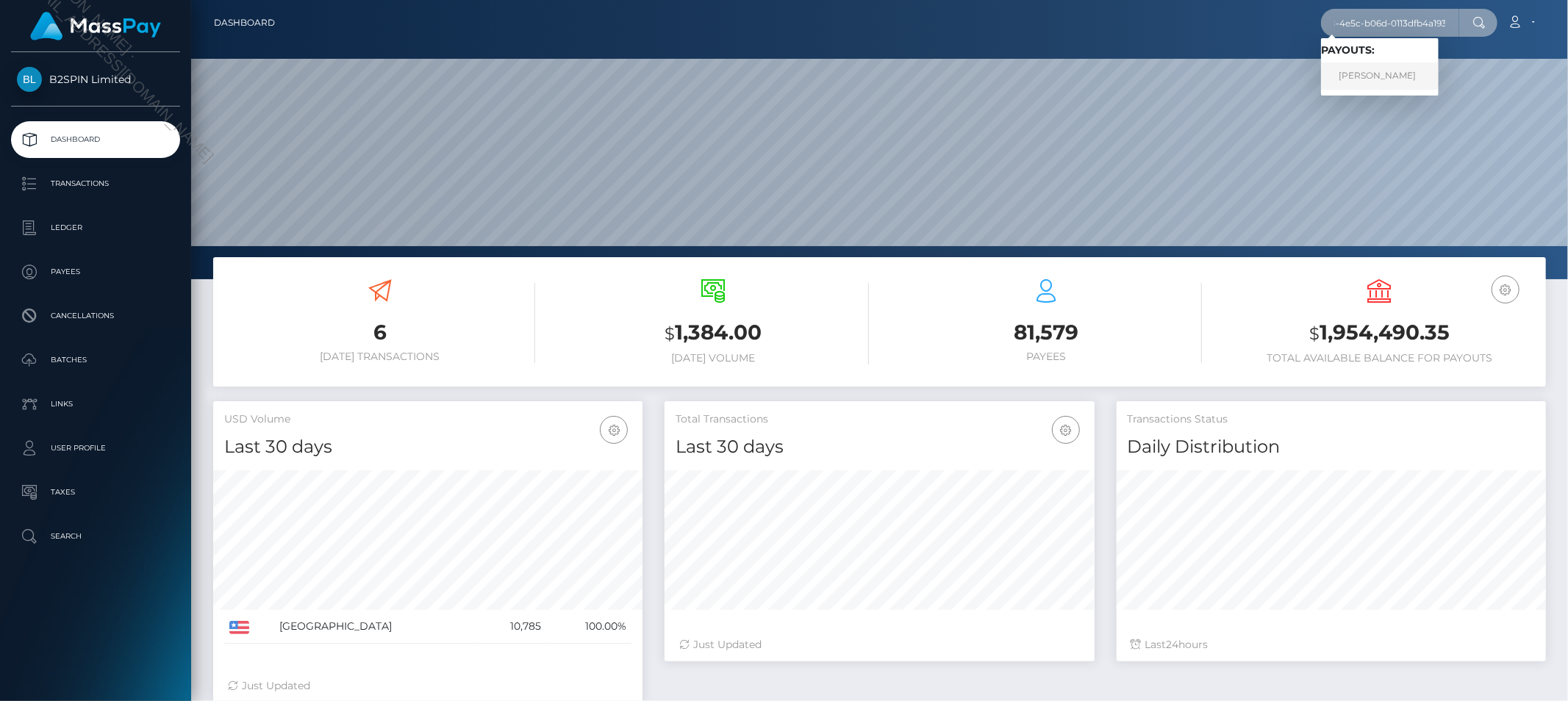
type input "2bba5129-f6f8-4e5c-b06d-0113dfb4a193"
click at [1406, 70] on link "[PERSON_NAME]" at bounding box center [1379, 76] width 117 height 27
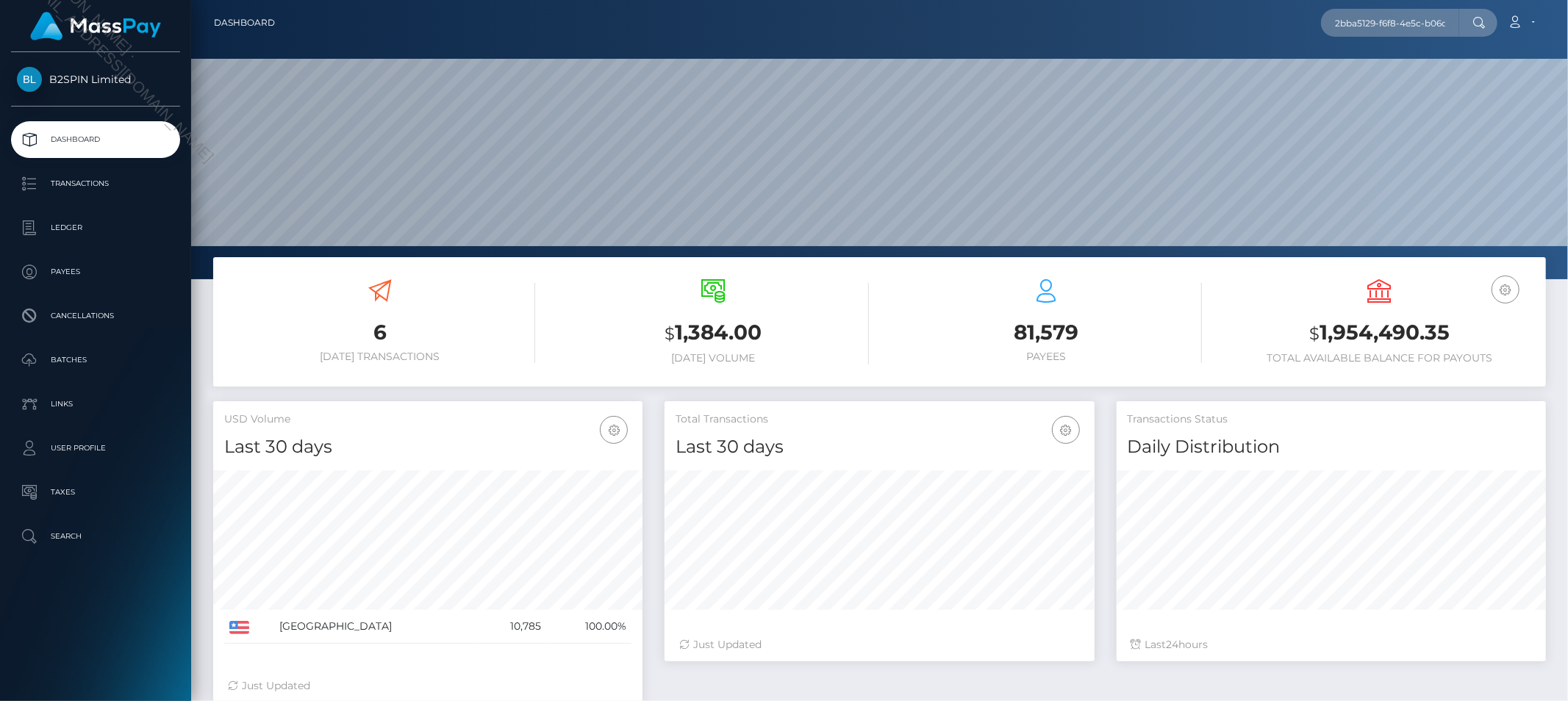
scroll to position [26, 0]
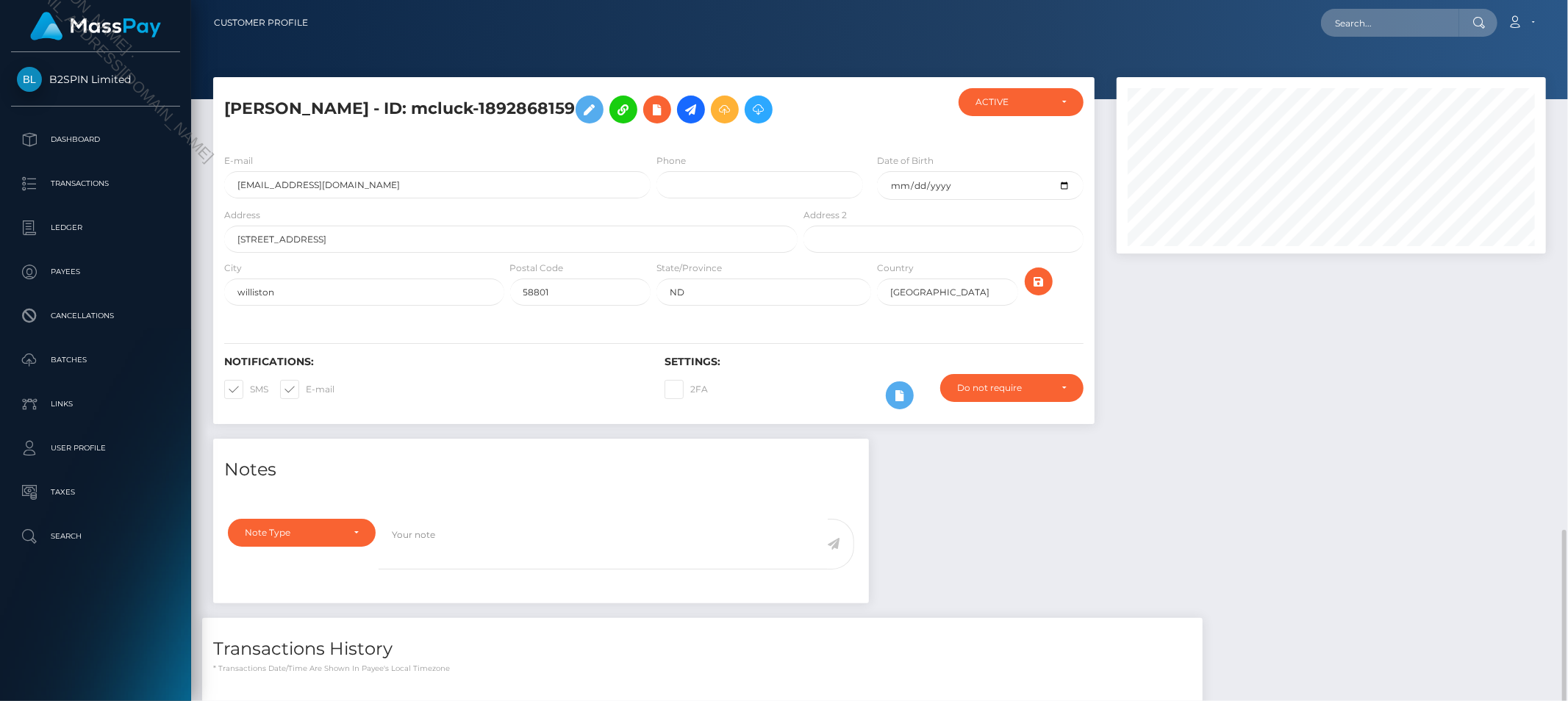
scroll to position [176, 429]
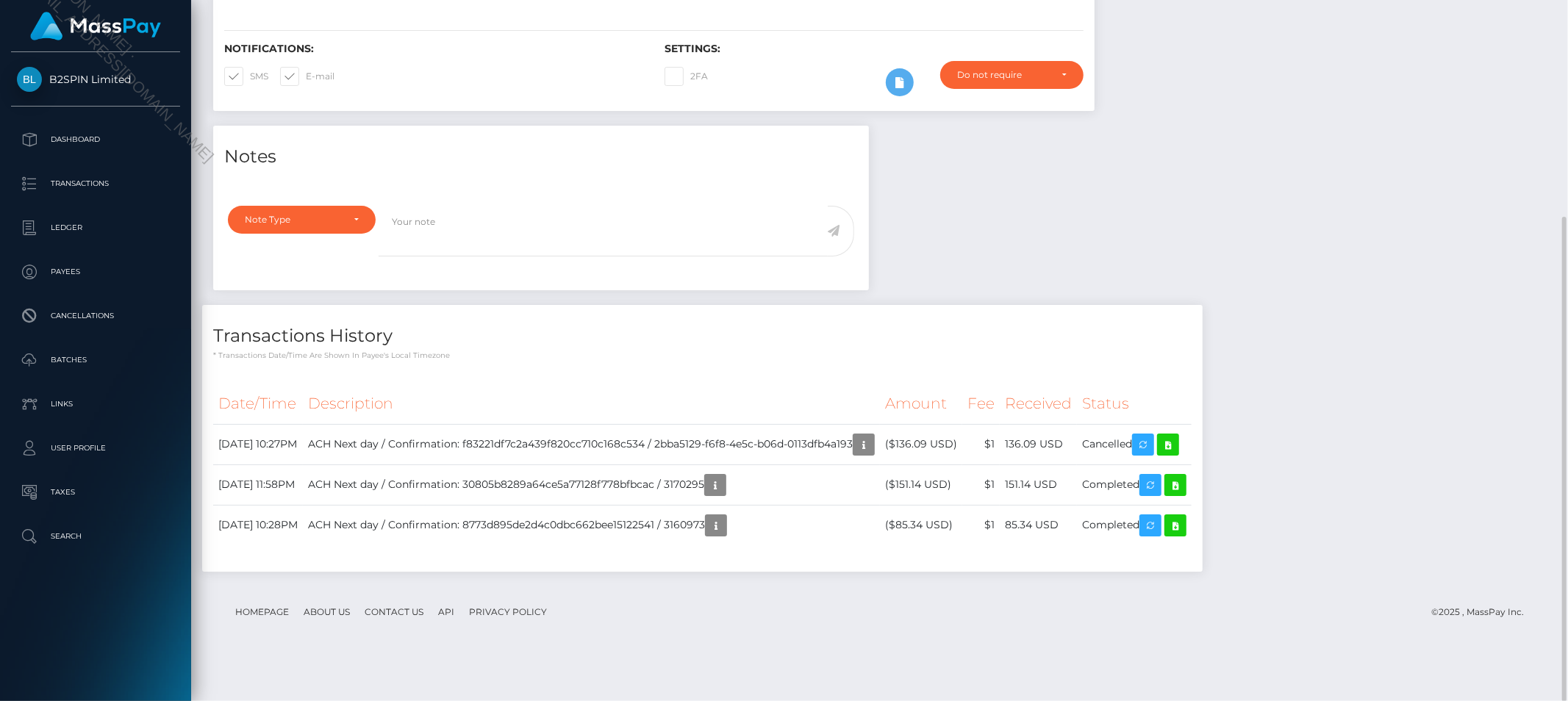
click at [1330, 266] on div "Notes Note Type Compliance Clear Compliance General Note Type" at bounding box center [880, 356] width 1355 height 461
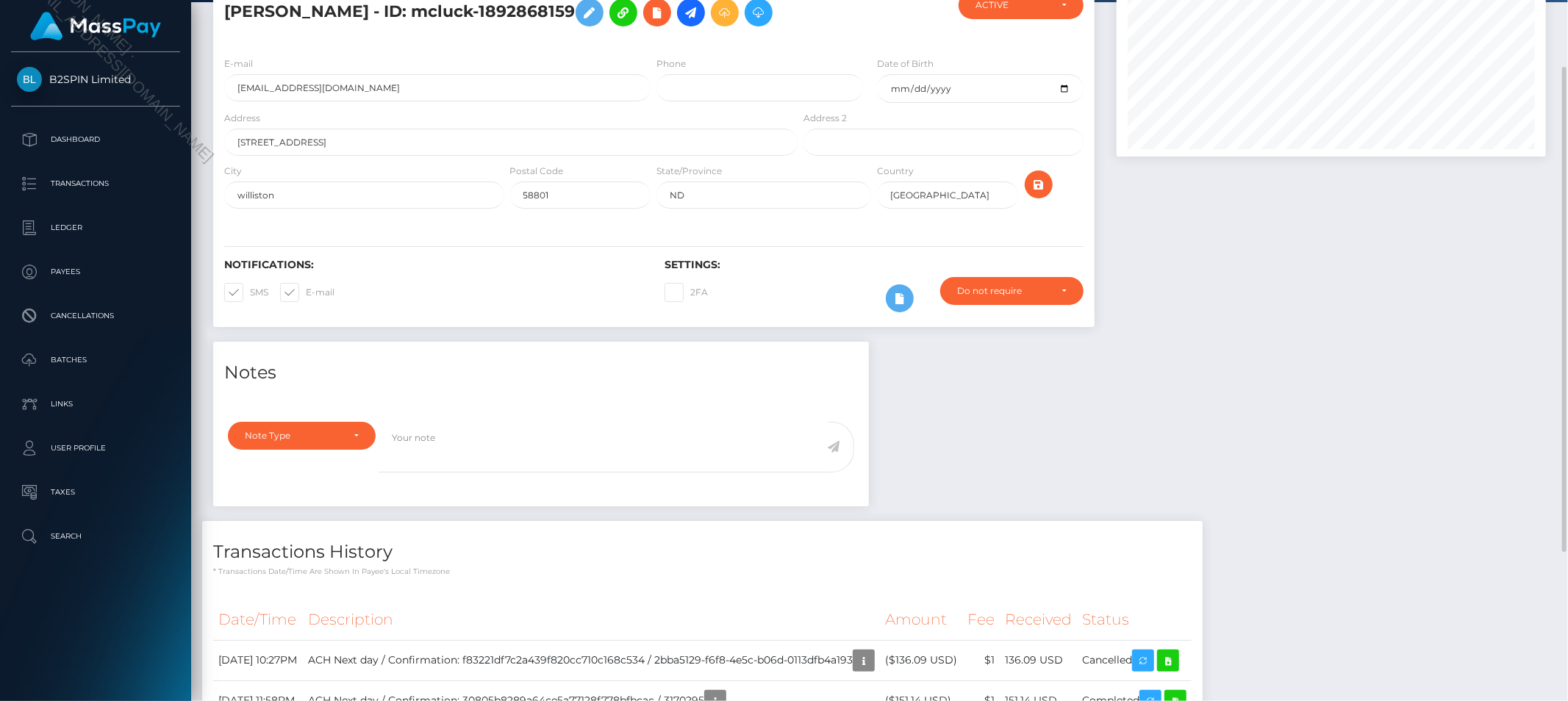
scroll to position [0, 0]
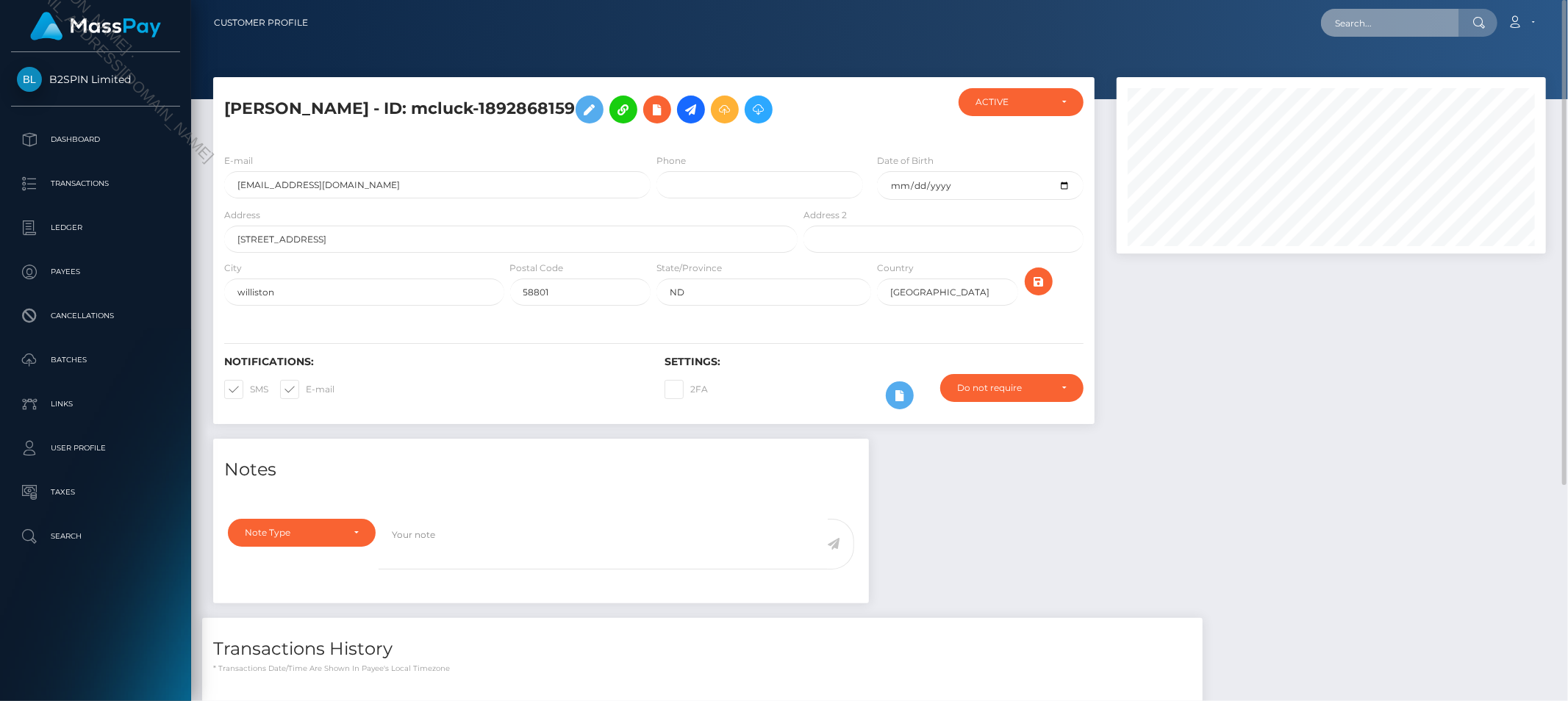
click at [1364, 19] on input "text" at bounding box center [1390, 23] width 139 height 28
paste input "2bba5129-f6f8-4e5c-b06d-0113dfb4a193"
type input "cac_2bba5129-f6f8-4e5c-b06d-0113dfb4a193"
paste input "2bba5129-f6f8-4e5c-b06d-0113dfb4a193"
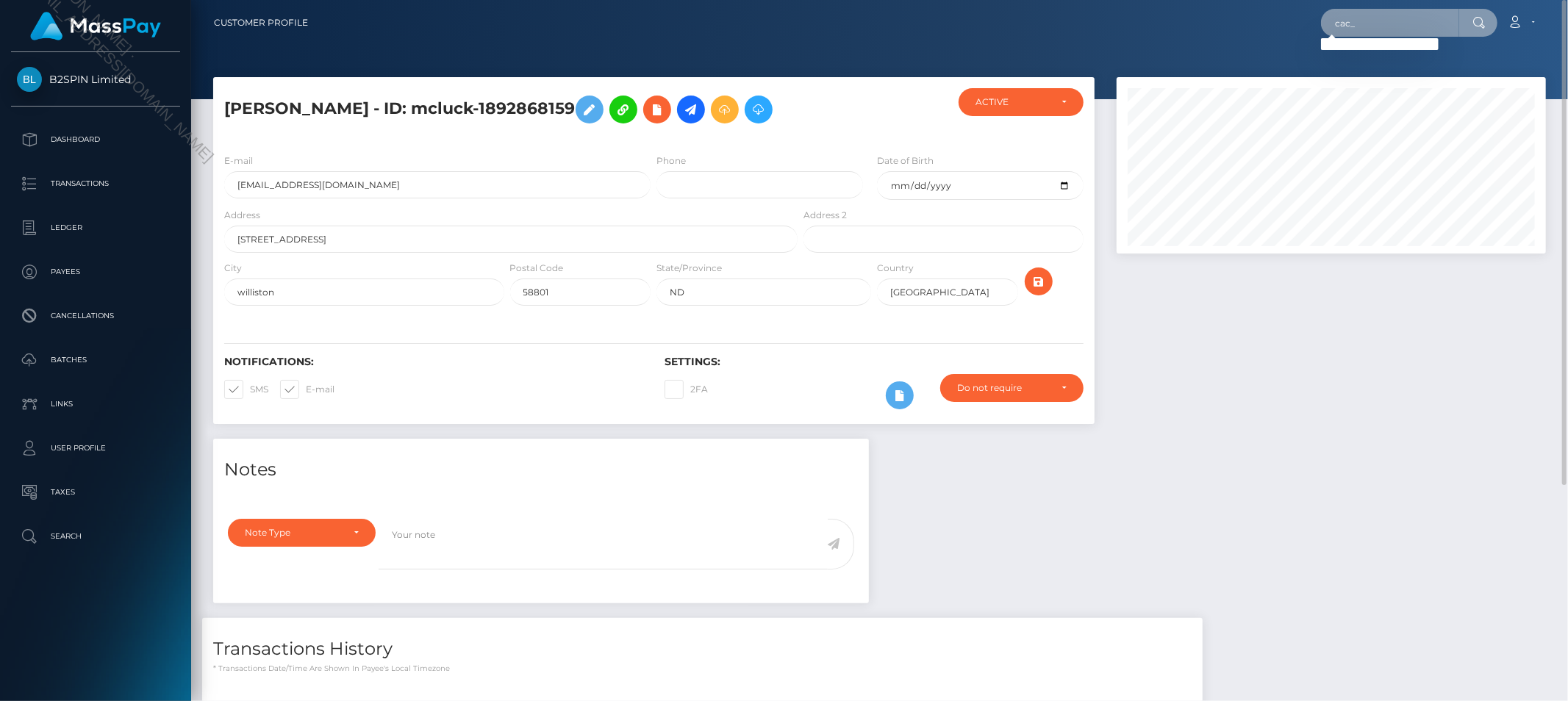
type input "cac_2bba5129-f6f8-4e5c-b06d-0113dfb4a193"
paste input "2bba5129-f6f8-4e5c-b06d-0113dfb4a193"
type input "2bba5129-f6f8-4e5c-b06d-0113dfb4a193"
click at [1372, 74] on link "ROBIN NICOLE LEROUX" at bounding box center [1379, 76] width 117 height 27
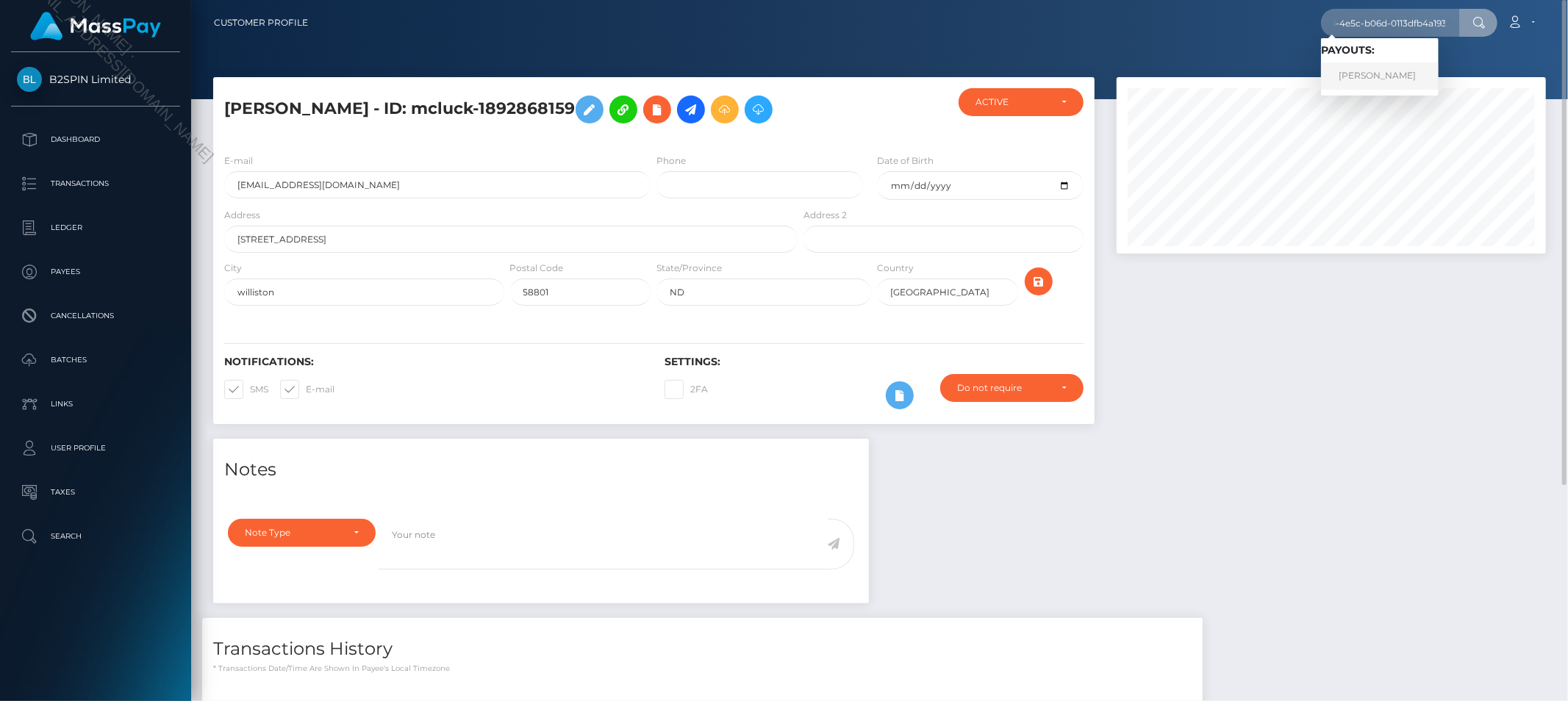
scroll to position [0, 0]
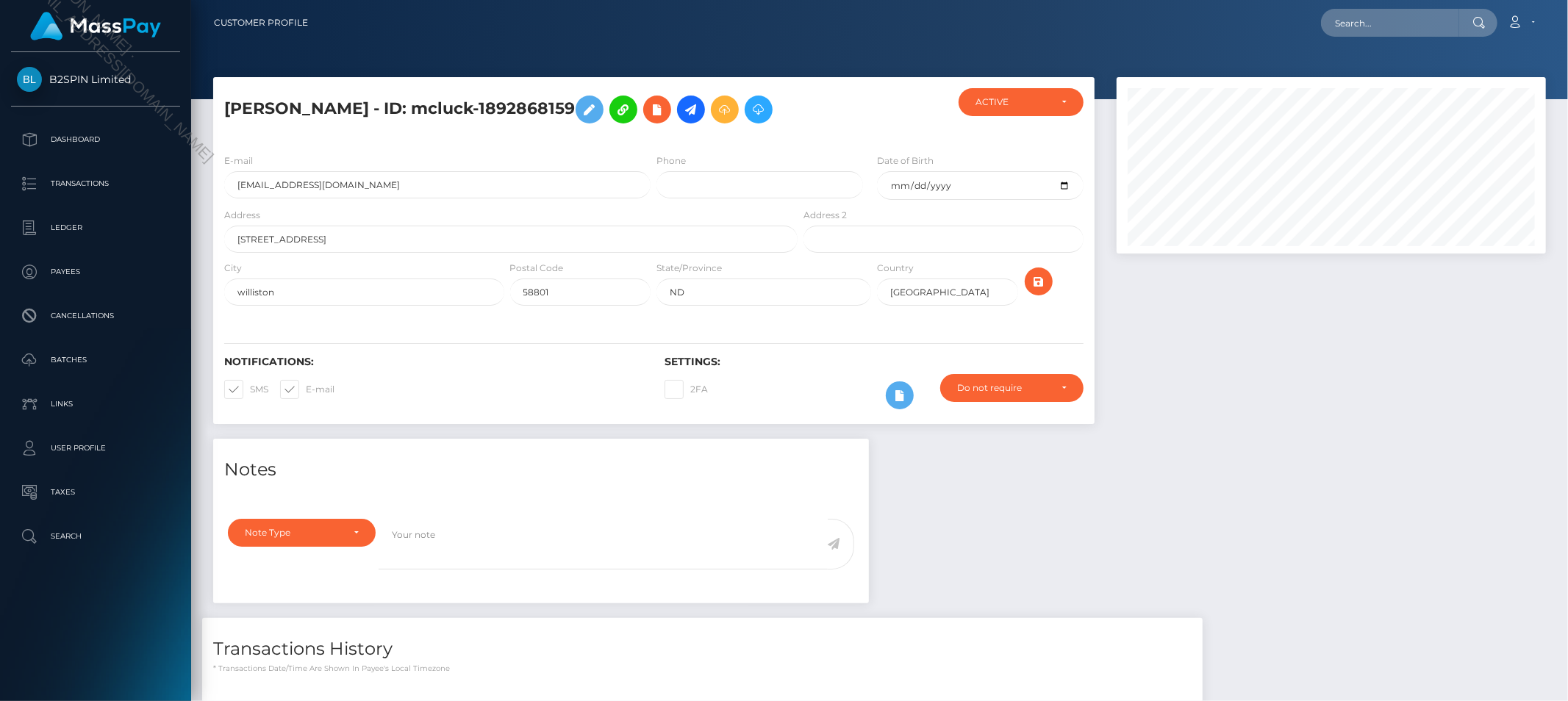
scroll to position [176, 429]
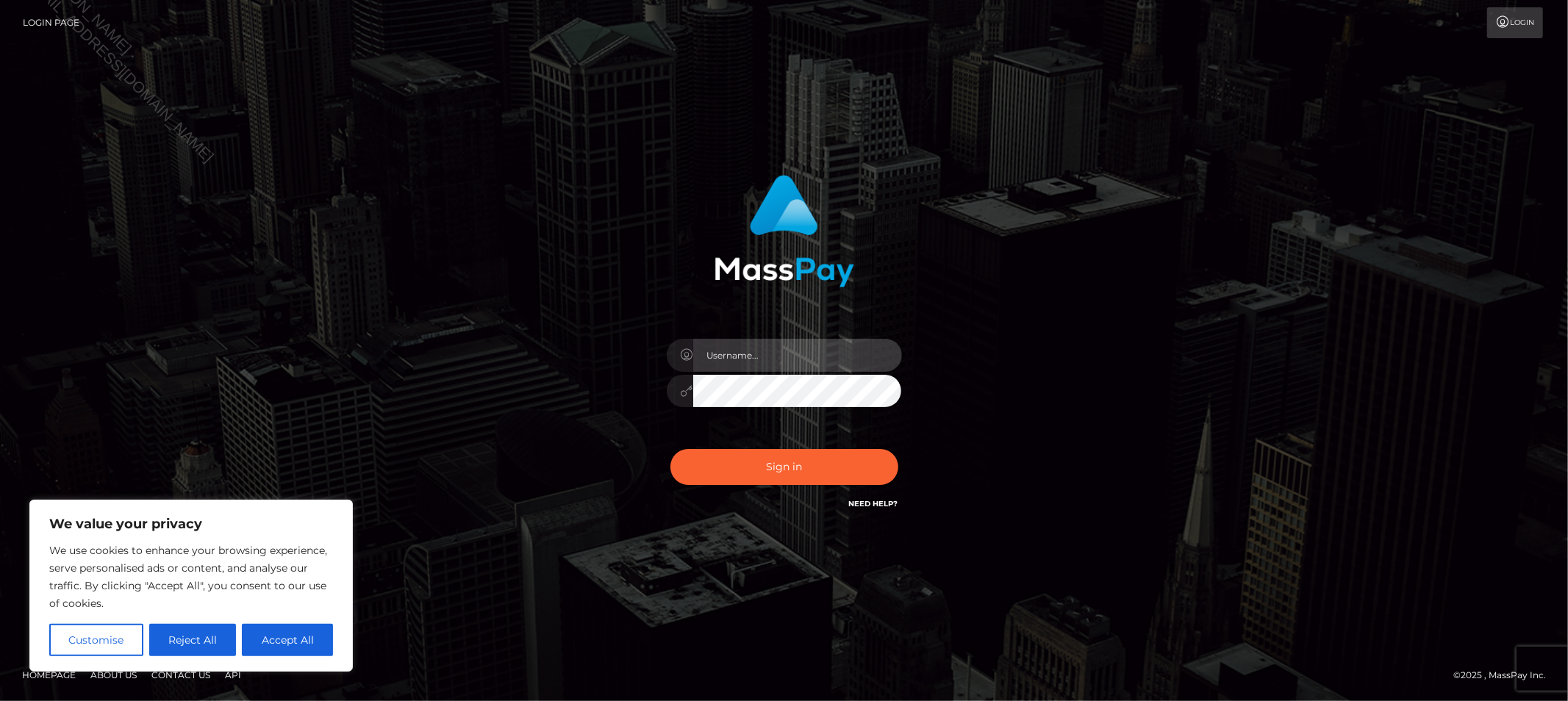
click at [787, 350] on input "text" at bounding box center [798, 356] width 209 height 33
type input "Allyssa"
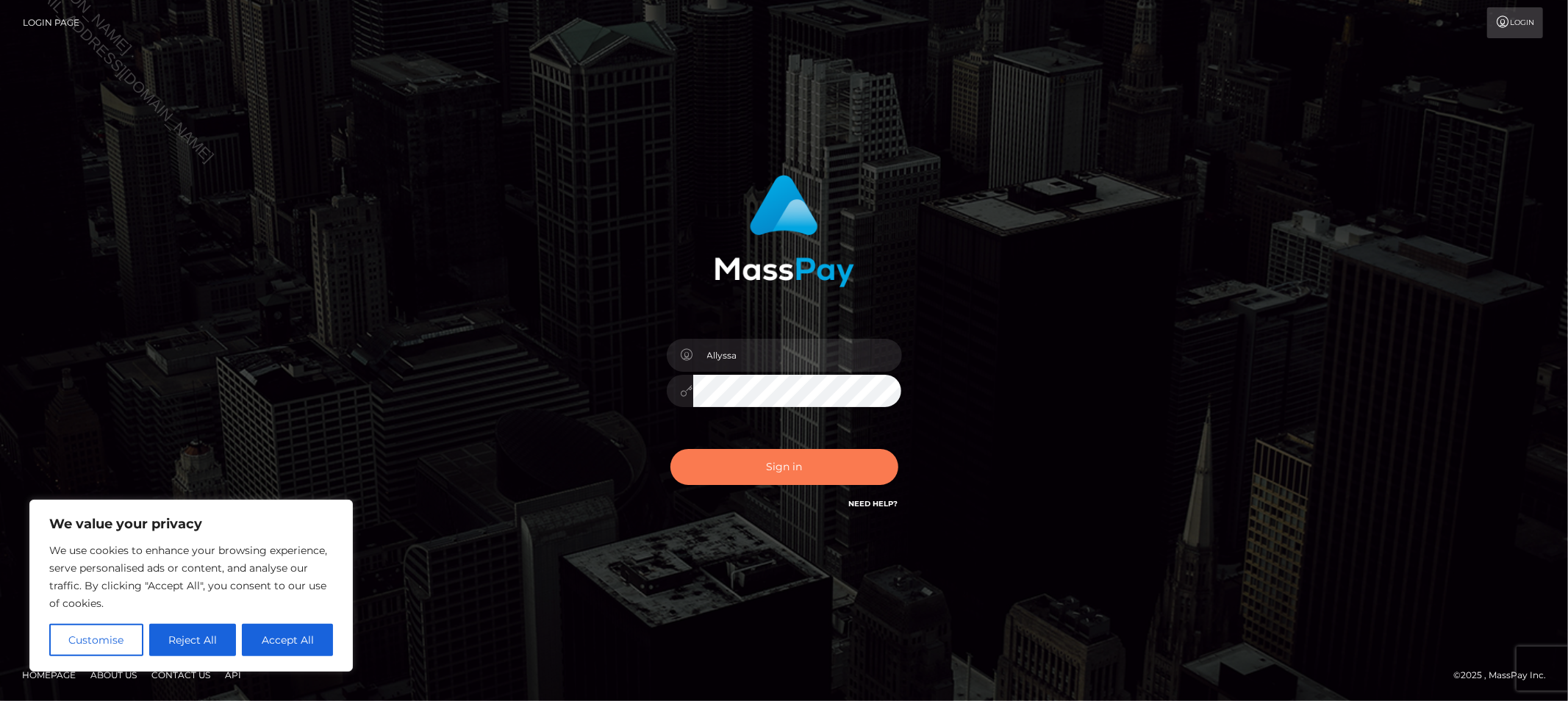
click at [755, 466] on button "Sign in" at bounding box center [784, 467] width 228 height 36
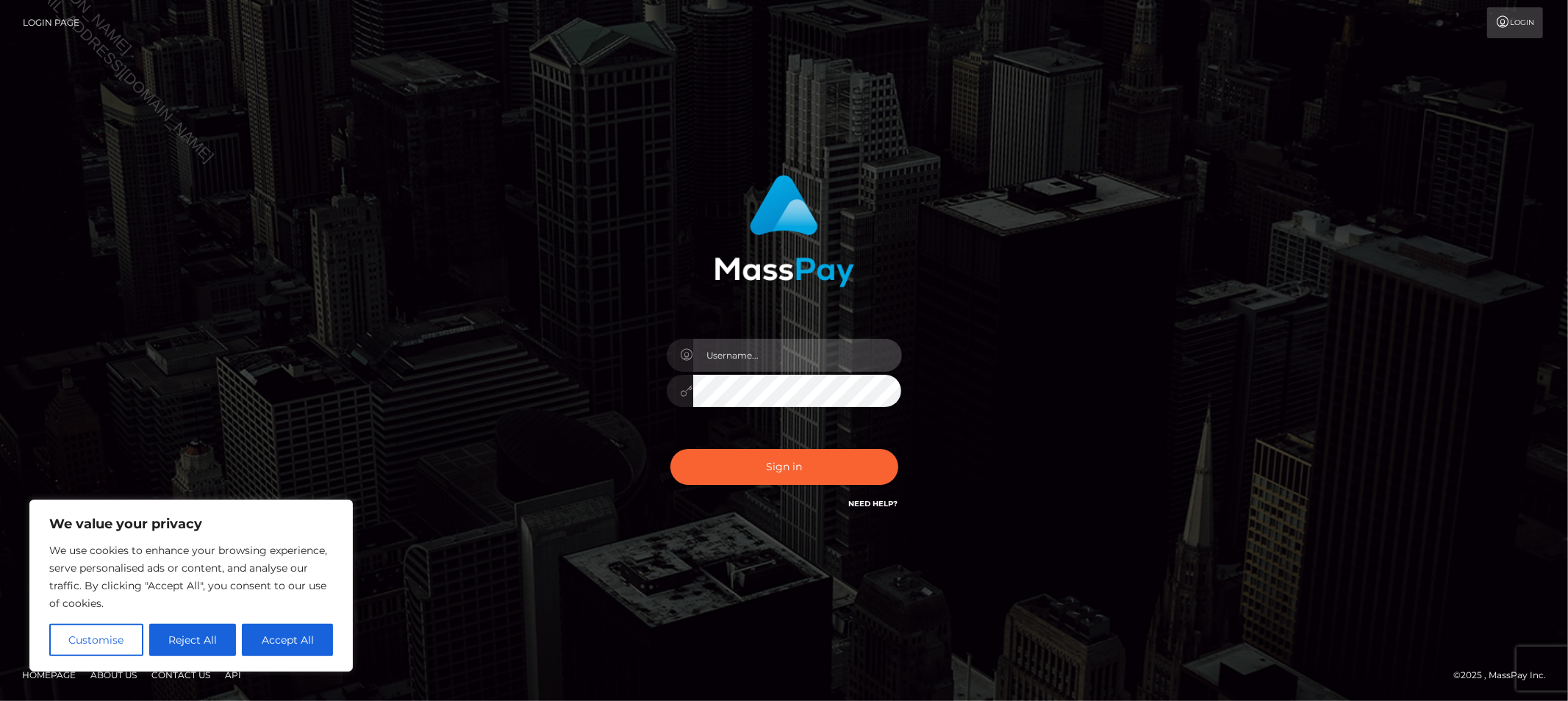
click at [740, 369] on input "text" at bounding box center [798, 356] width 209 height 33
type input "Allyssa"
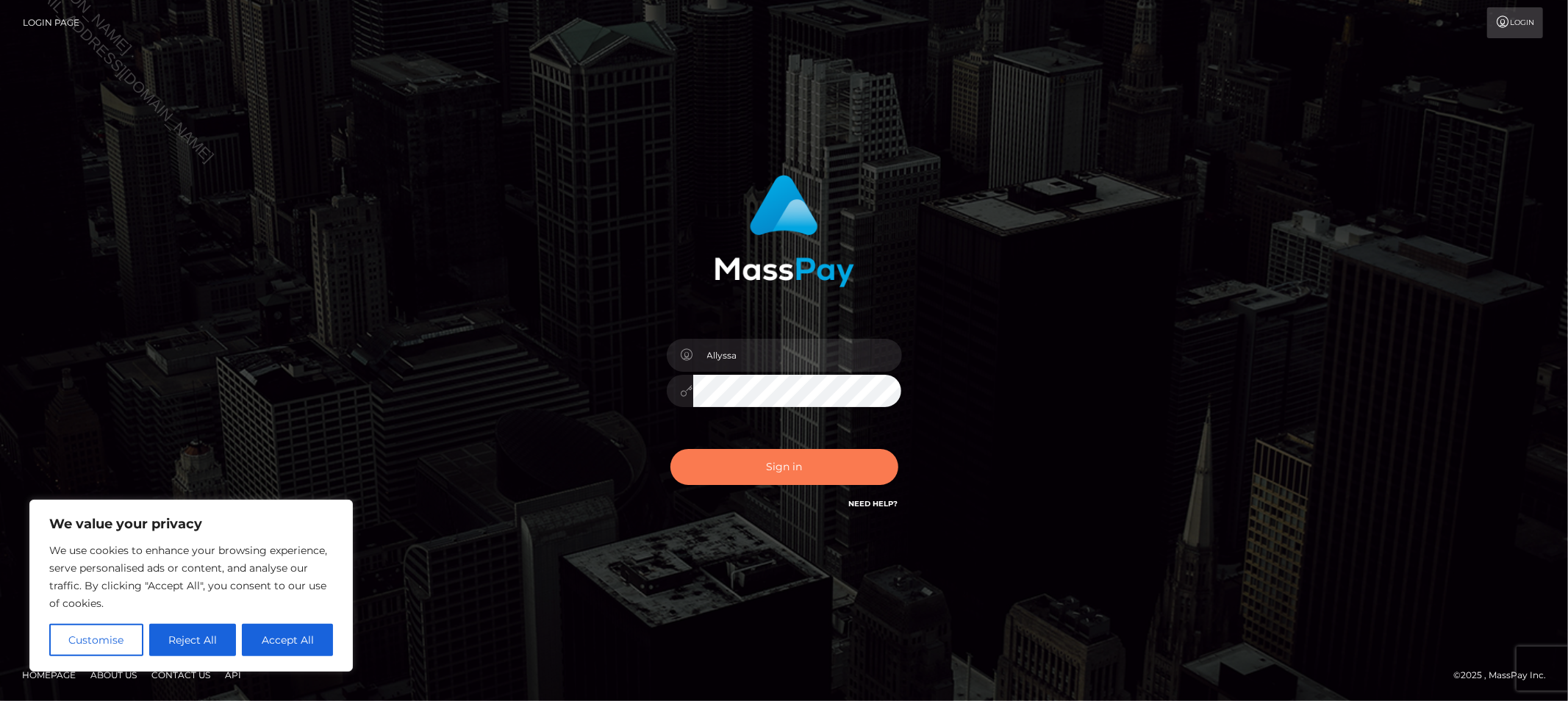
click at [861, 467] on button "Sign in" at bounding box center [784, 467] width 228 height 36
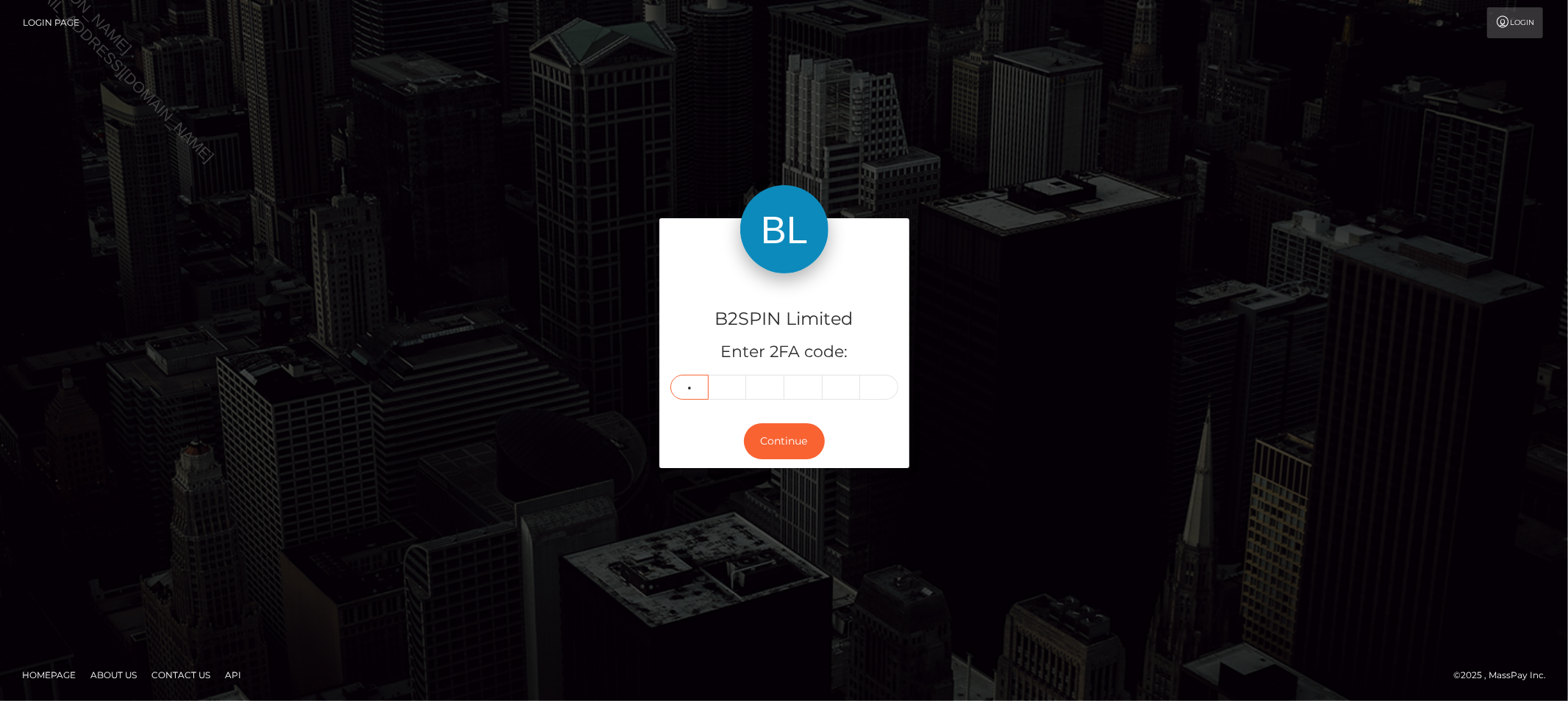
type input "4"
type input "0"
type input "4"
type input "6"
type input "5"
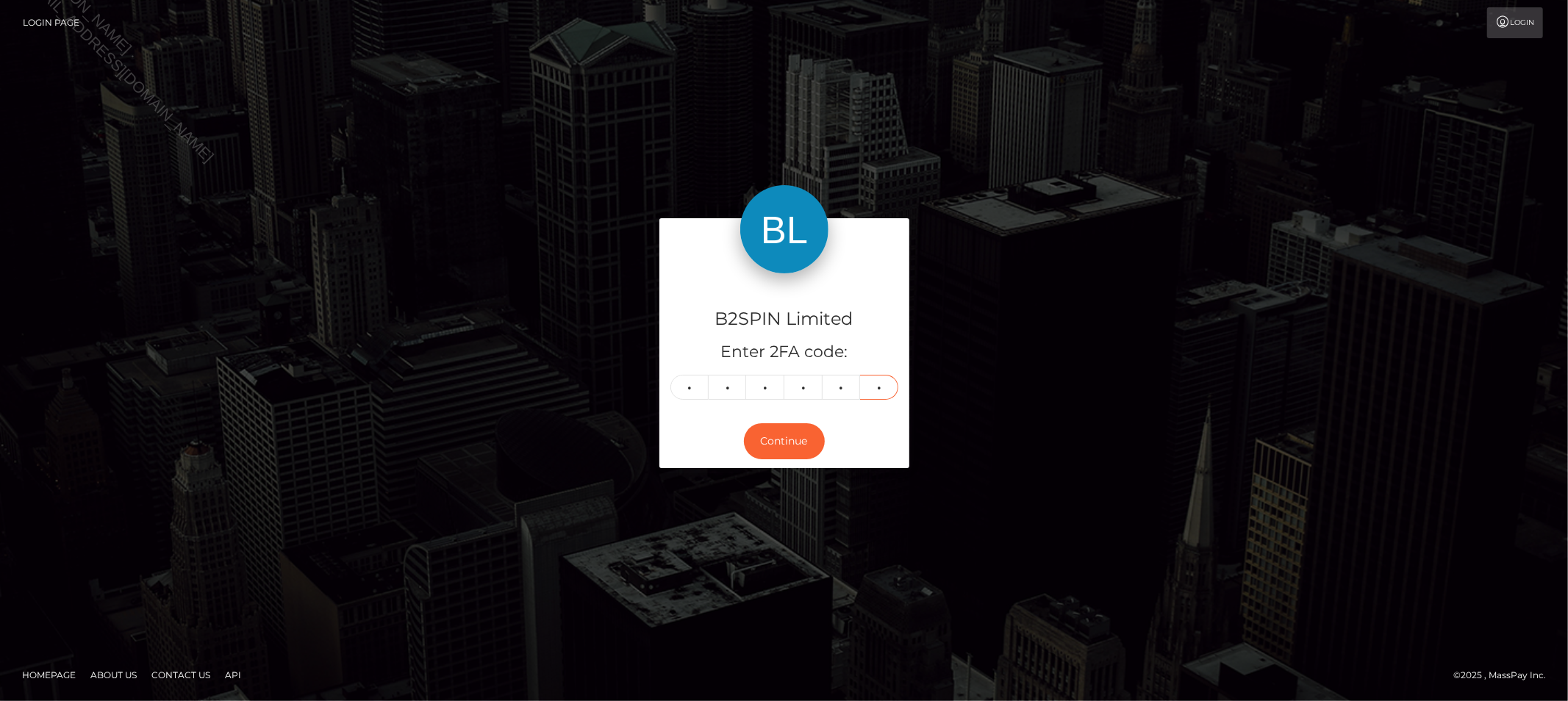
type input "9"
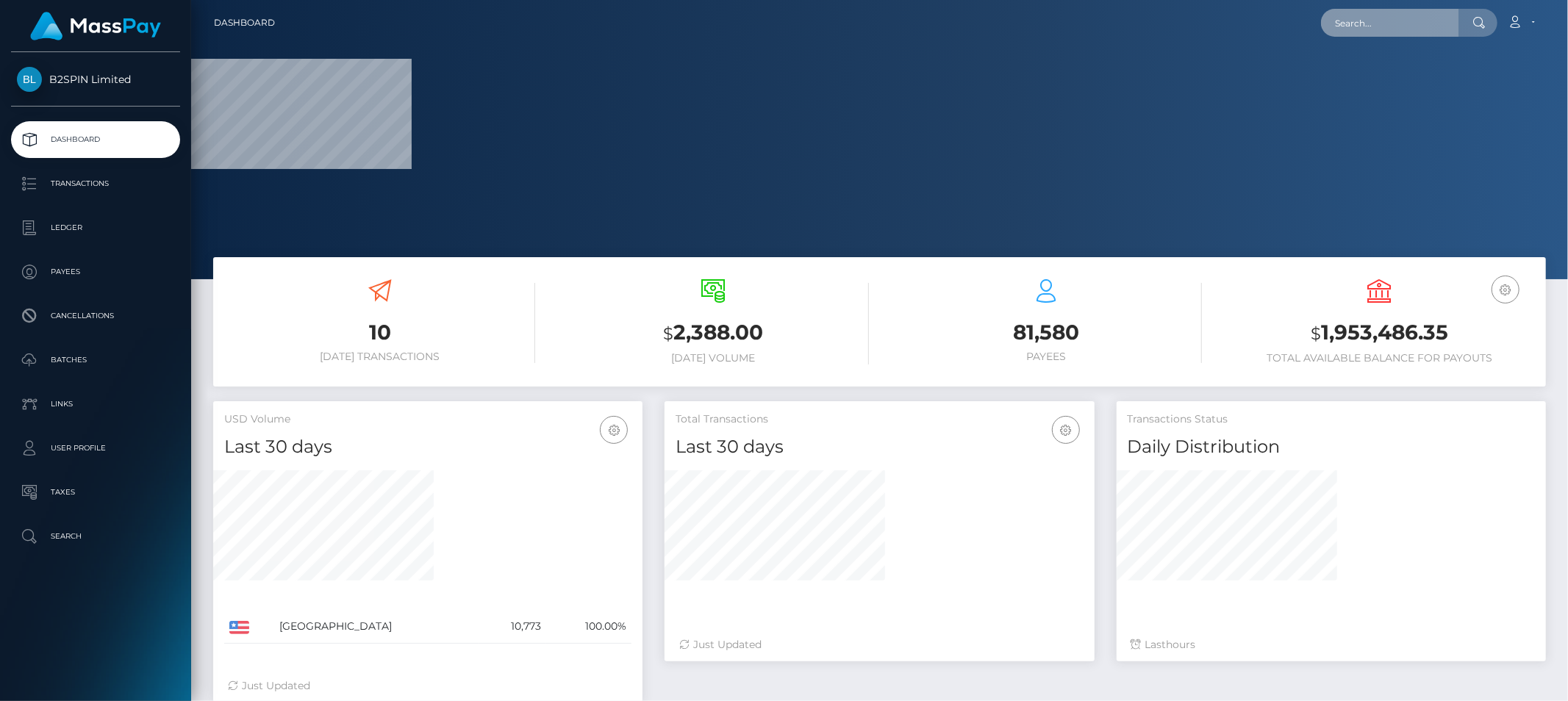
click at [1379, 26] on input "text" at bounding box center [1390, 23] width 139 height 28
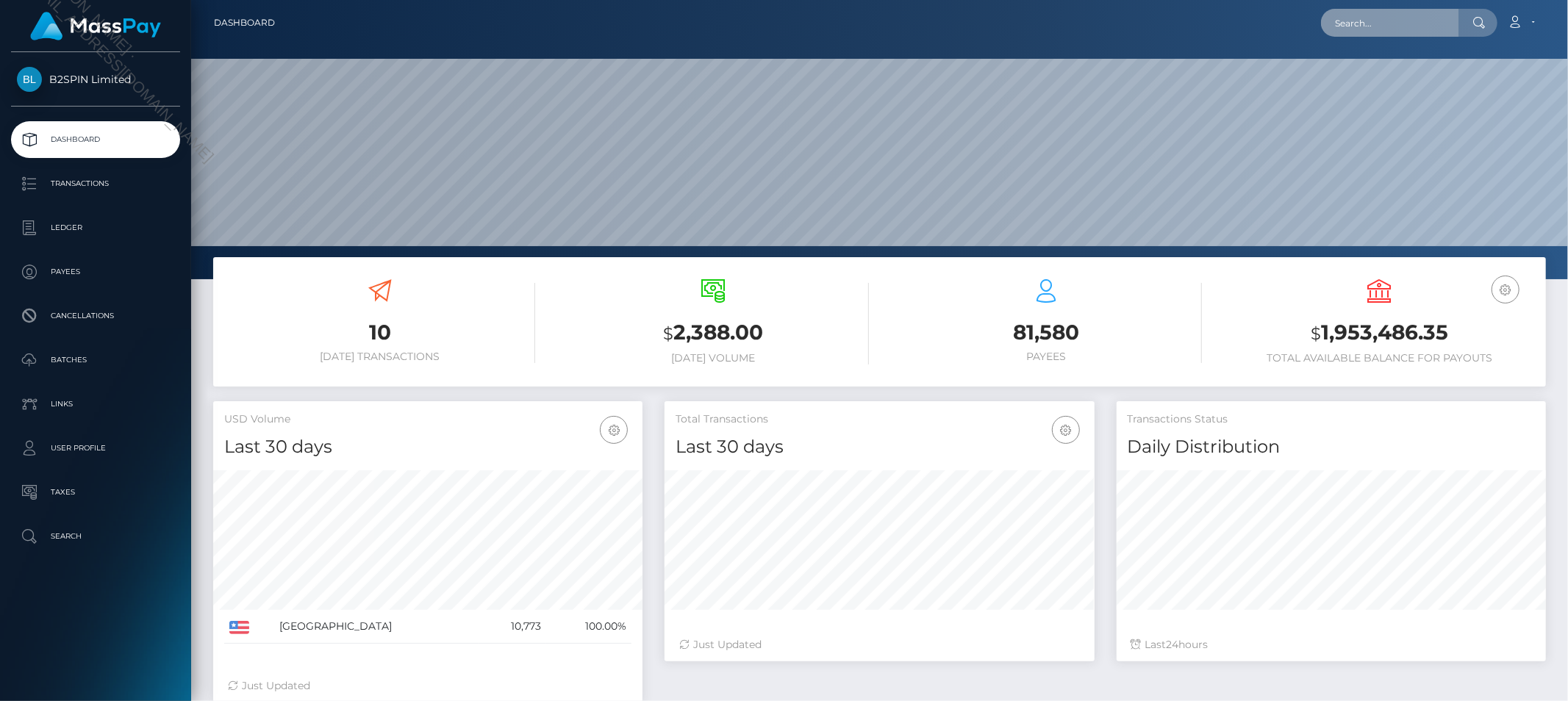
paste input "2bba5129-f6f8-4e5c-b06d-0113dfb4a193"
type input "2bba5129-f6f8-4e5c-b06d-0113dfb4a193"
click at [1370, 68] on link "[PERSON_NAME]" at bounding box center [1379, 76] width 117 height 27
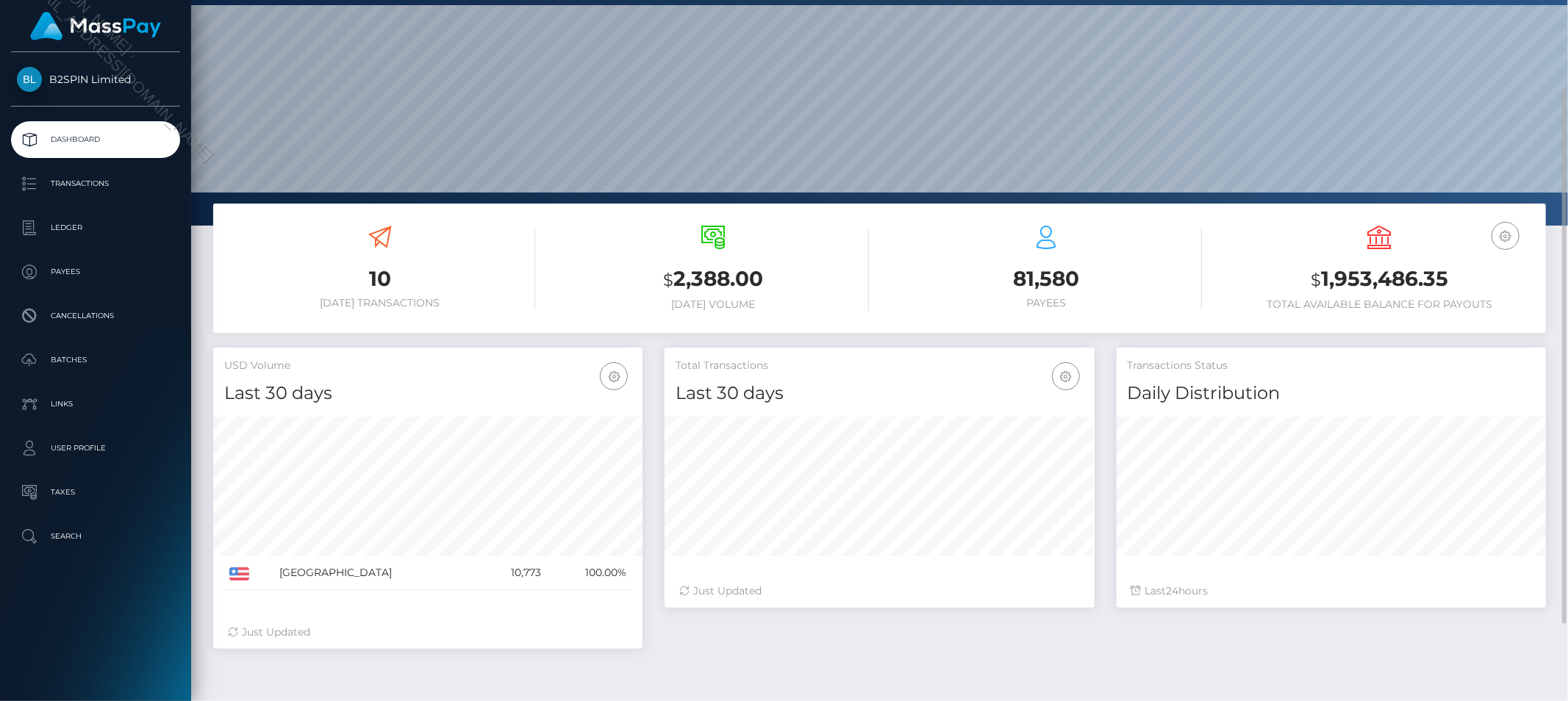
scroll to position [107, 0]
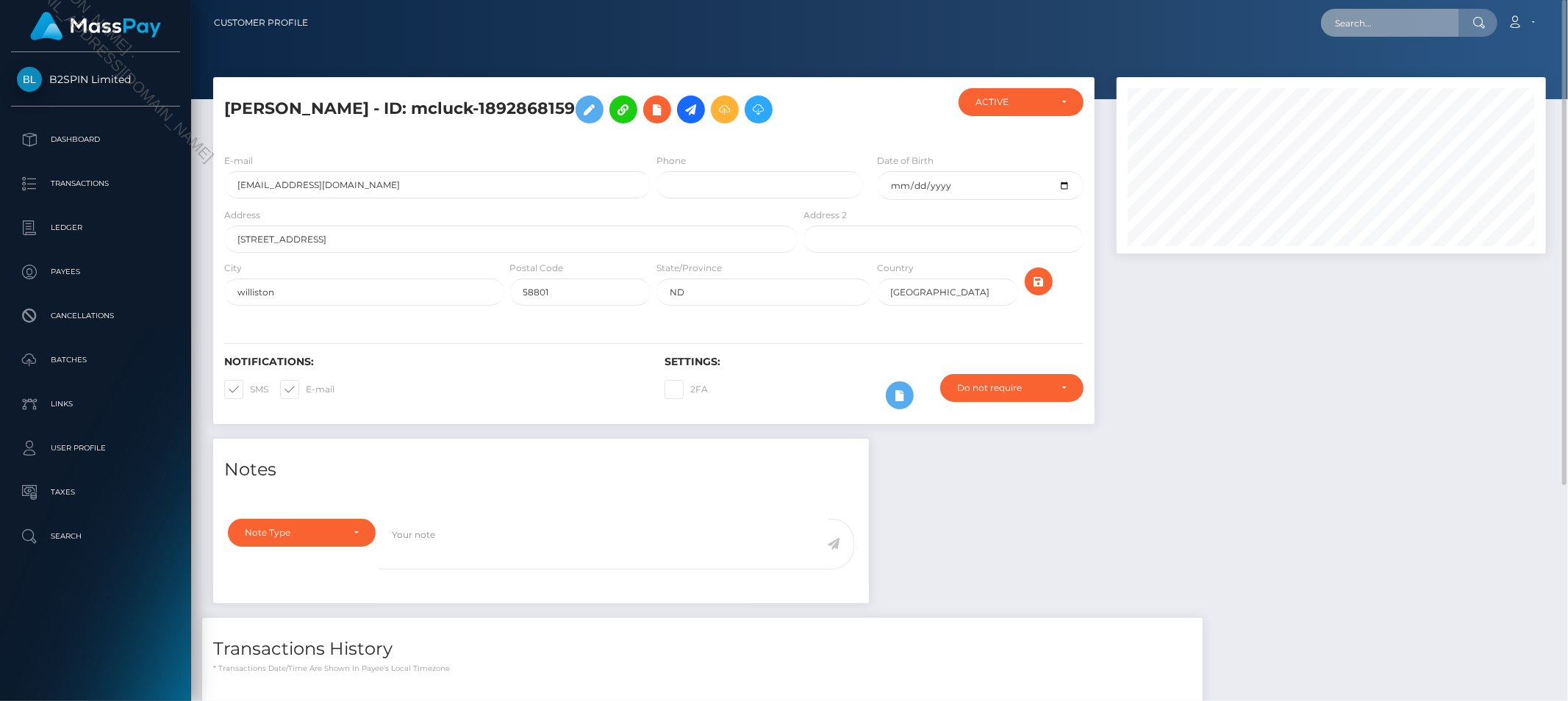
click at [1363, 20] on input "text" at bounding box center [1390, 23] width 139 height 28
paste input "2bba5129-f6f8-4e5c-b06d-0113dfb4a193"
type input "cac_2bba5129-f6f8-4e5c-b06d-0113dfb4a193"
click at [1260, 363] on div at bounding box center [1332, 258] width 451 height 362
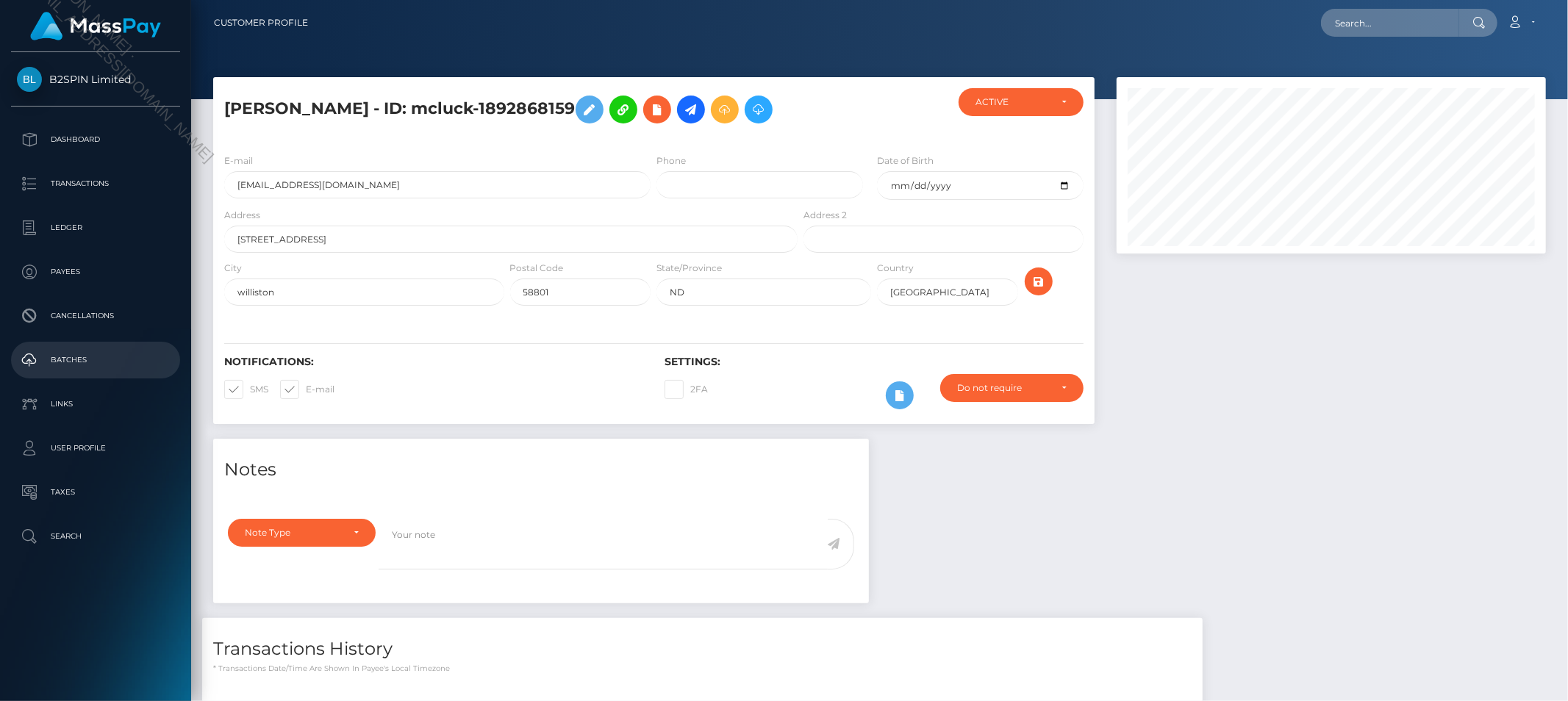
click at [76, 363] on p "Batches" at bounding box center [95, 360] width 157 height 22
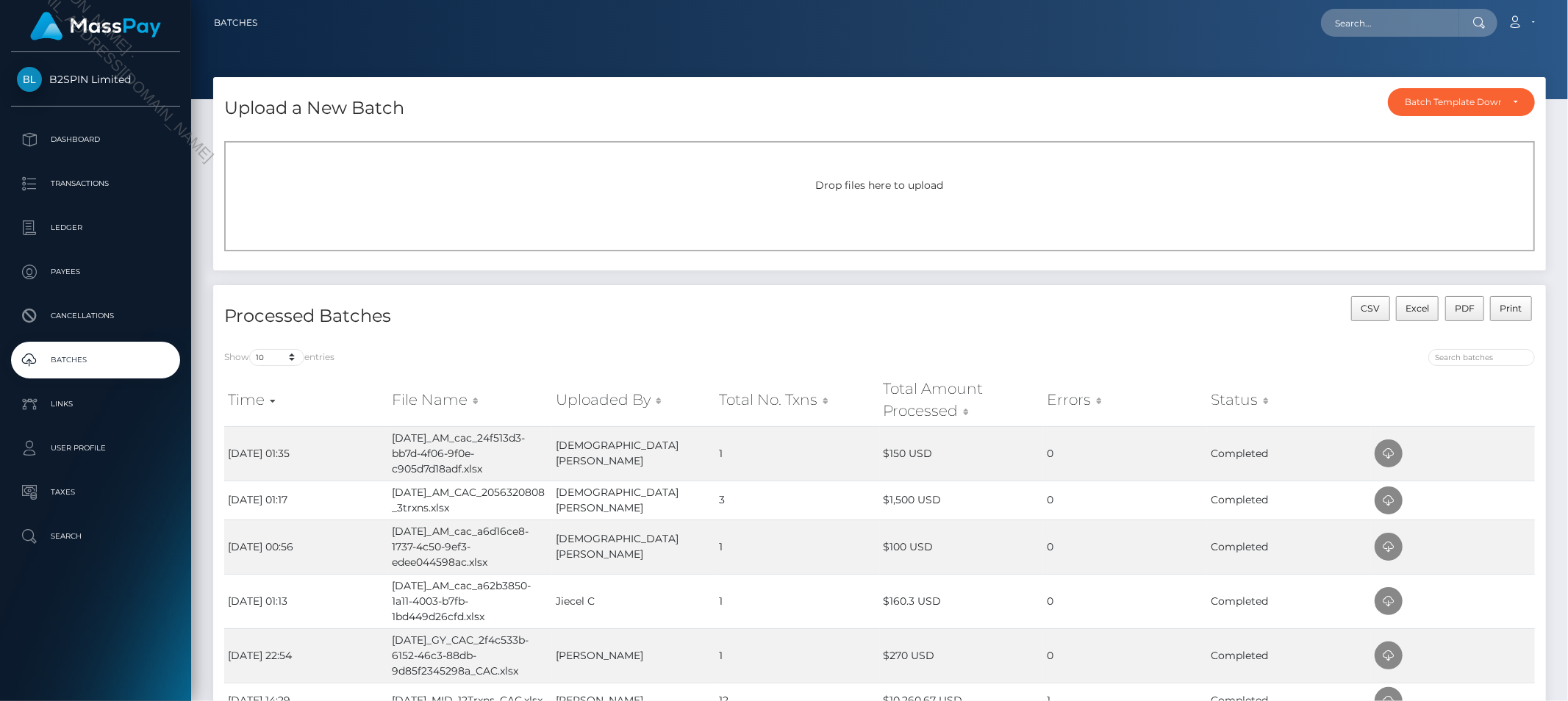
click at [1248, 319] on div "CSV Excel PDF Print" at bounding box center [1213, 316] width 667 height 42
drag, startPoint x: 490, startPoint y: 466, endPoint x: 471, endPoint y: 465, distance: 19.0
click at [471, 465] on td "[DATE]_AM_cac_24f513d3-bb7d-4f06-9f0e-c905d7d18adf.xlsx" at bounding box center [470, 453] width 164 height 55
click at [401, 437] on td "[DATE]_AM_cac_24f513d3-bb7d-4f06-9f0e-c905d7d18adf.xlsx" at bounding box center [470, 453] width 164 height 55
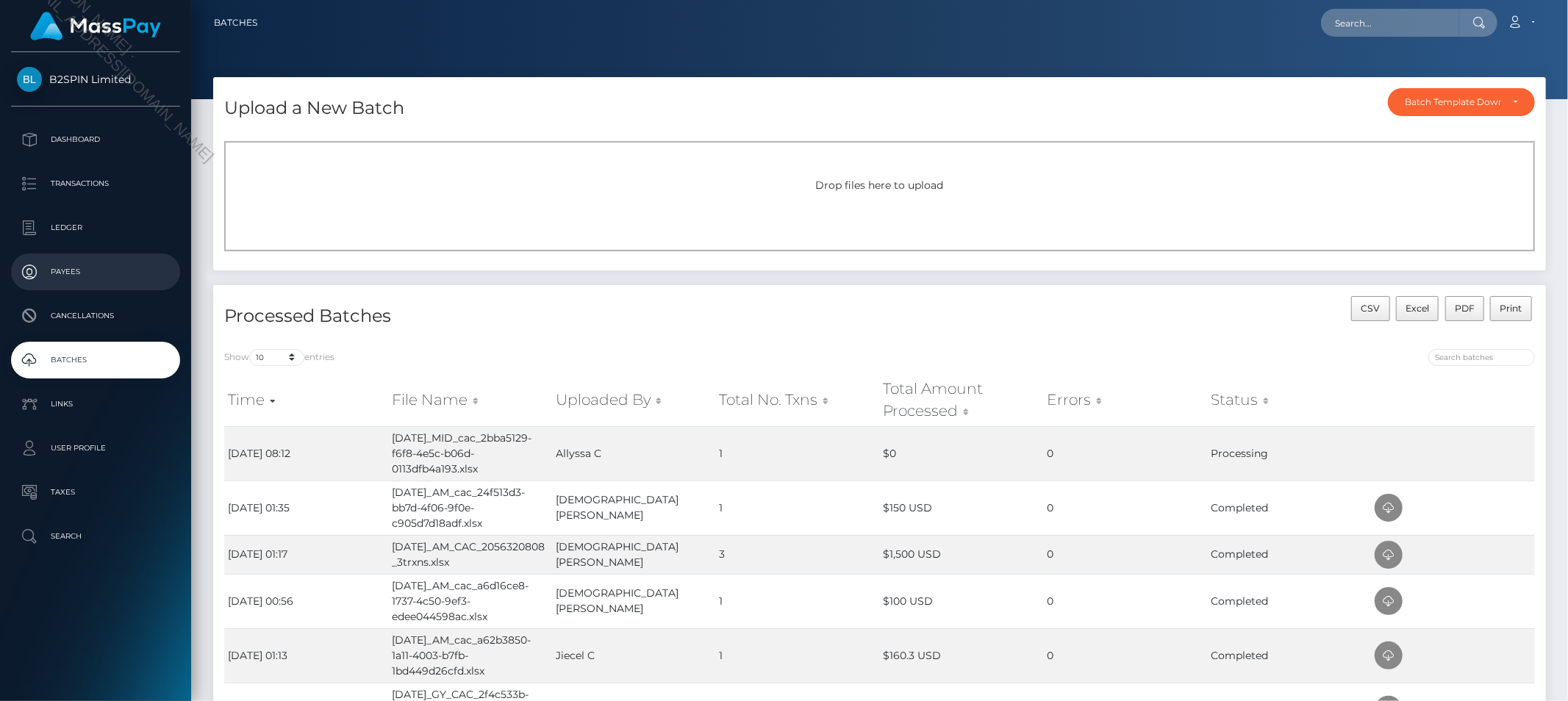
click at [66, 254] on link "Payees" at bounding box center [95, 272] width 169 height 37
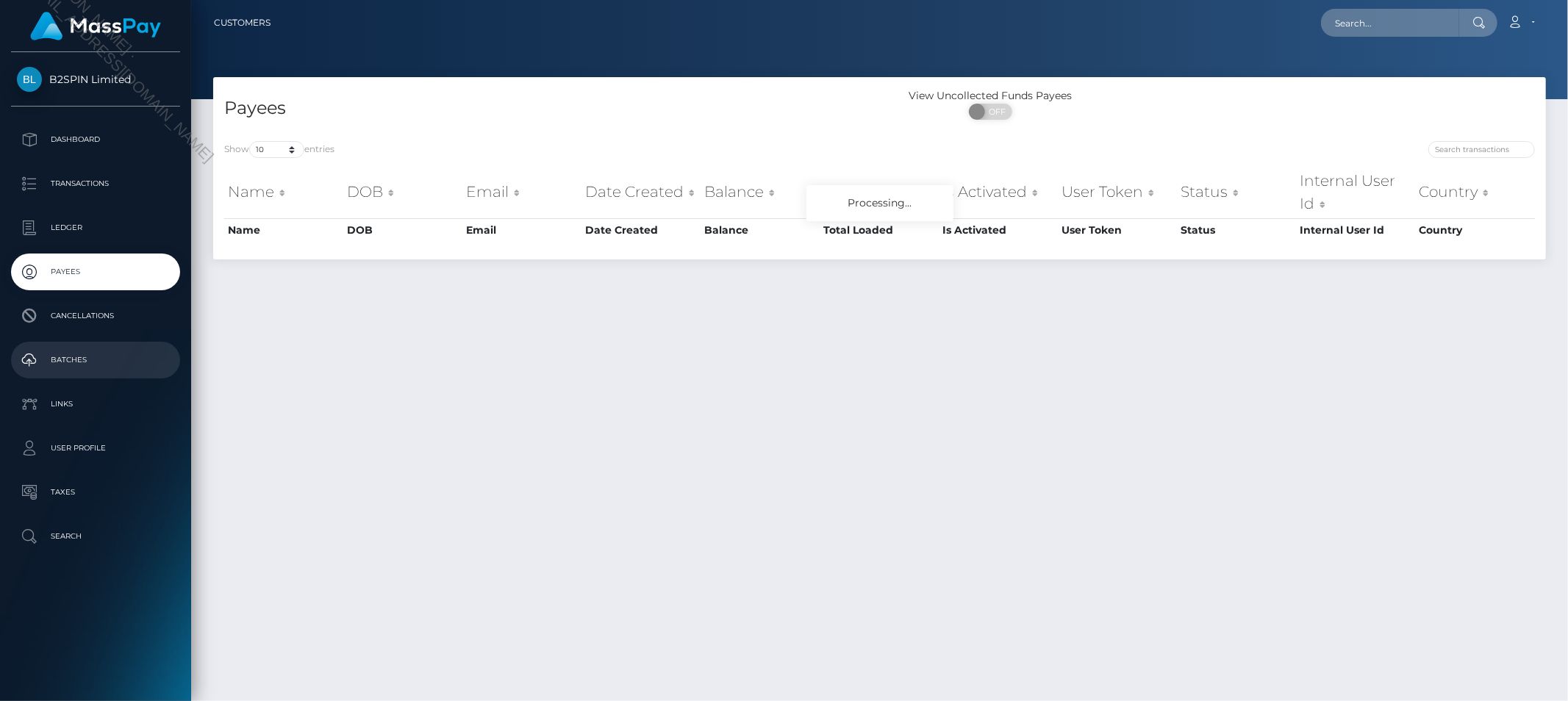
click at [96, 357] on p "Batches" at bounding box center [95, 360] width 157 height 22
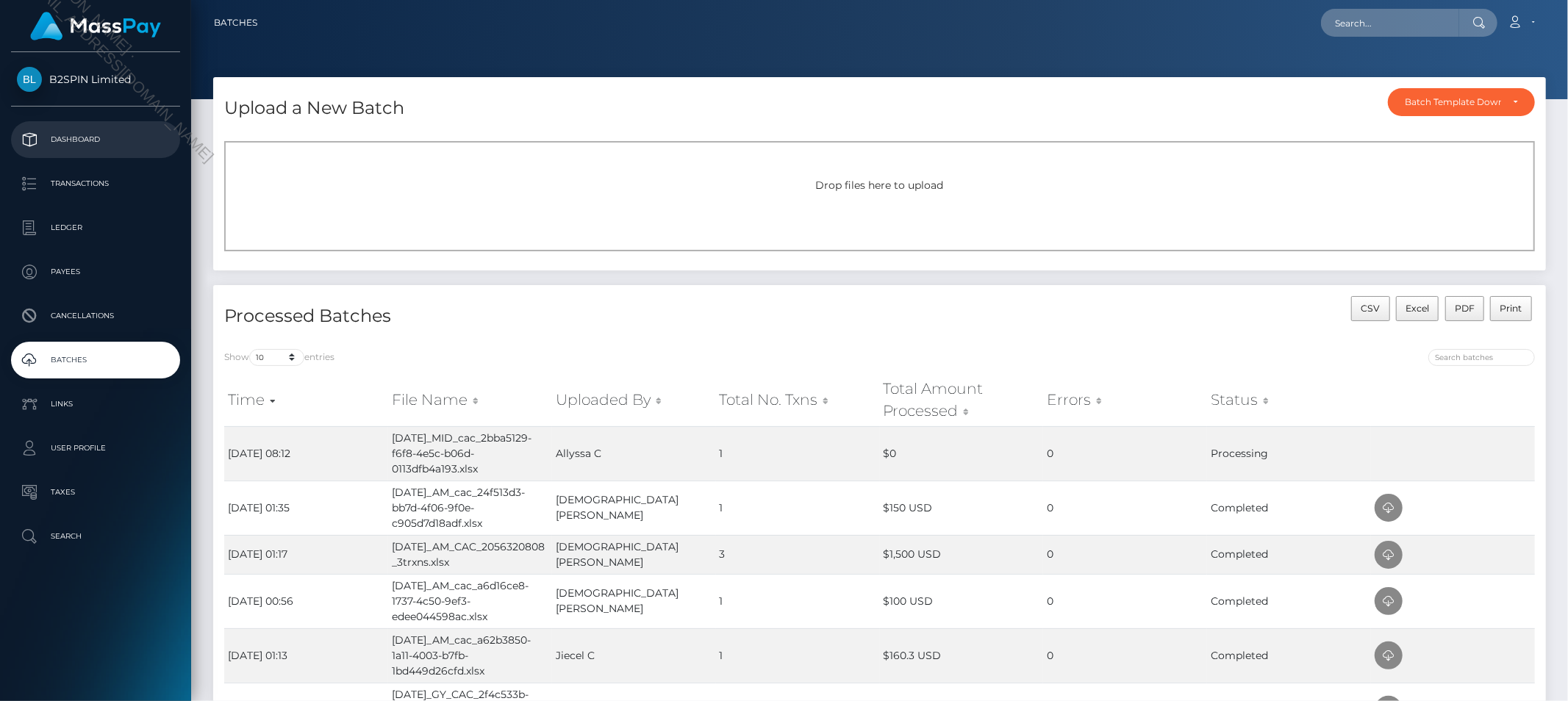
click at [108, 139] on p "Dashboard" at bounding box center [95, 139] width 157 height 22
click at [109, 145] on p "Dashboard" at bounding box center [95, 139] width 157 height 22
click at [1370, 20] on input "text" at bounding box center [1390, 23] width 139 height 28
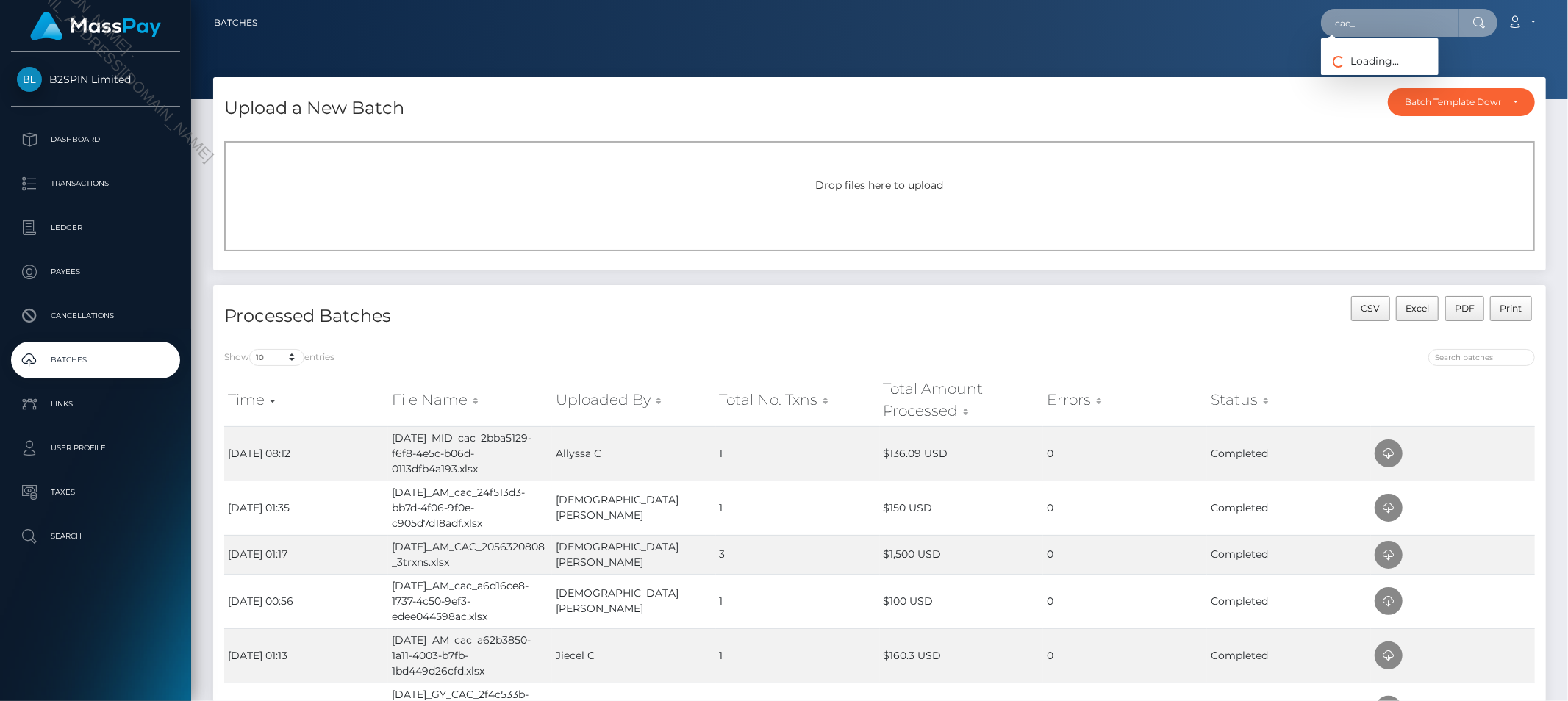
paste input "2bba5129-f6f8-4e5c-b06d-0113dfb4a193"
type input "cac_2bba5129-f6f8-4e5c-b06d-0113dfb4a193"
click at [1356, 64] on link "[PERSON_NAME]" at bounding box center [1379, 76] width 117 height 27
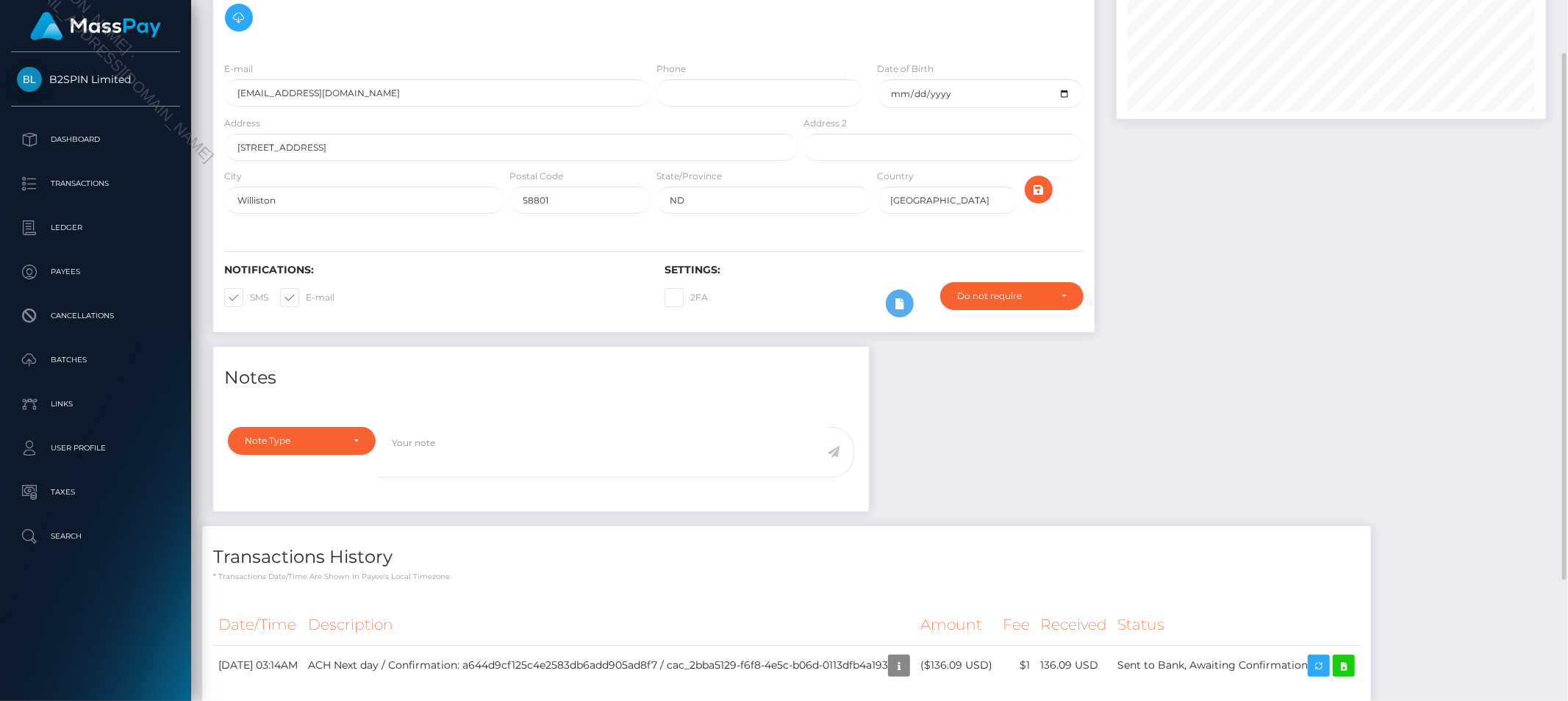
scroll to position [189, 0]
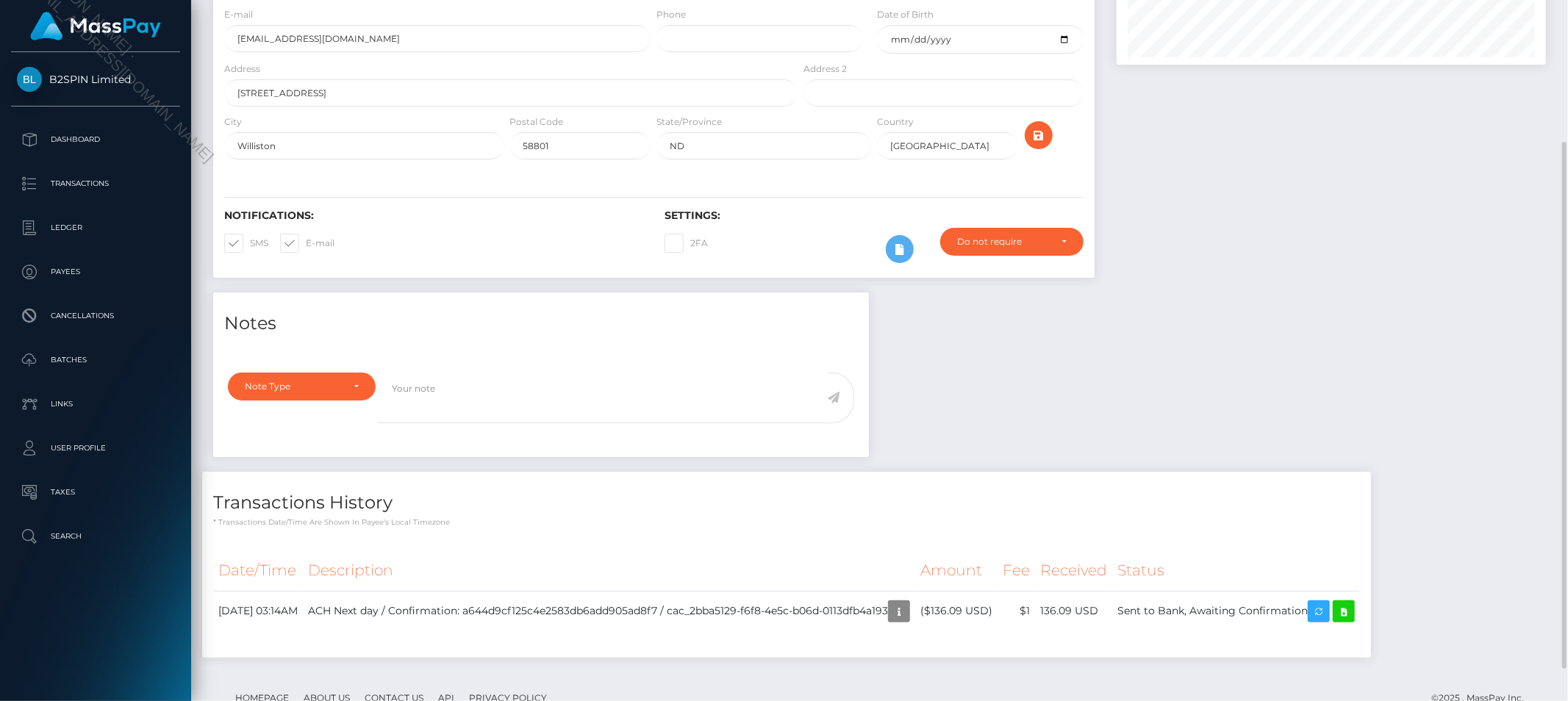
click at [1125, 348] on div "Notes Note Type Compliance Clear Compliance General Note Type" at bounding box center [880, 483] width 1355 height 380
click at [908, 619] on icon "button" at bounding box center [899, 612] width 17 height 18
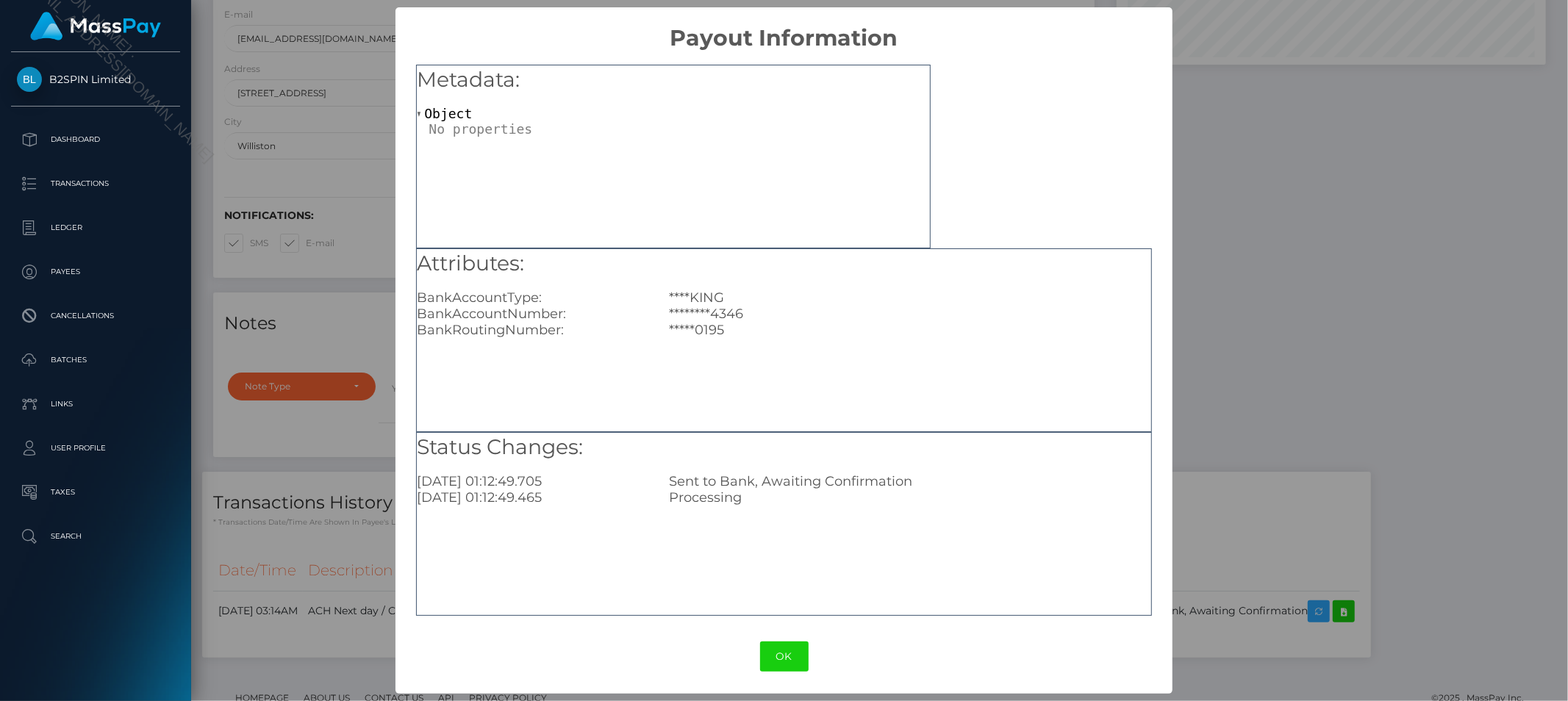
click at [1261, 388] on div "× Payout Information Metadata: Object Attributes: BankAccountType: ****KING Ban…" at bounding box center [784, 350] width 1568 height 701
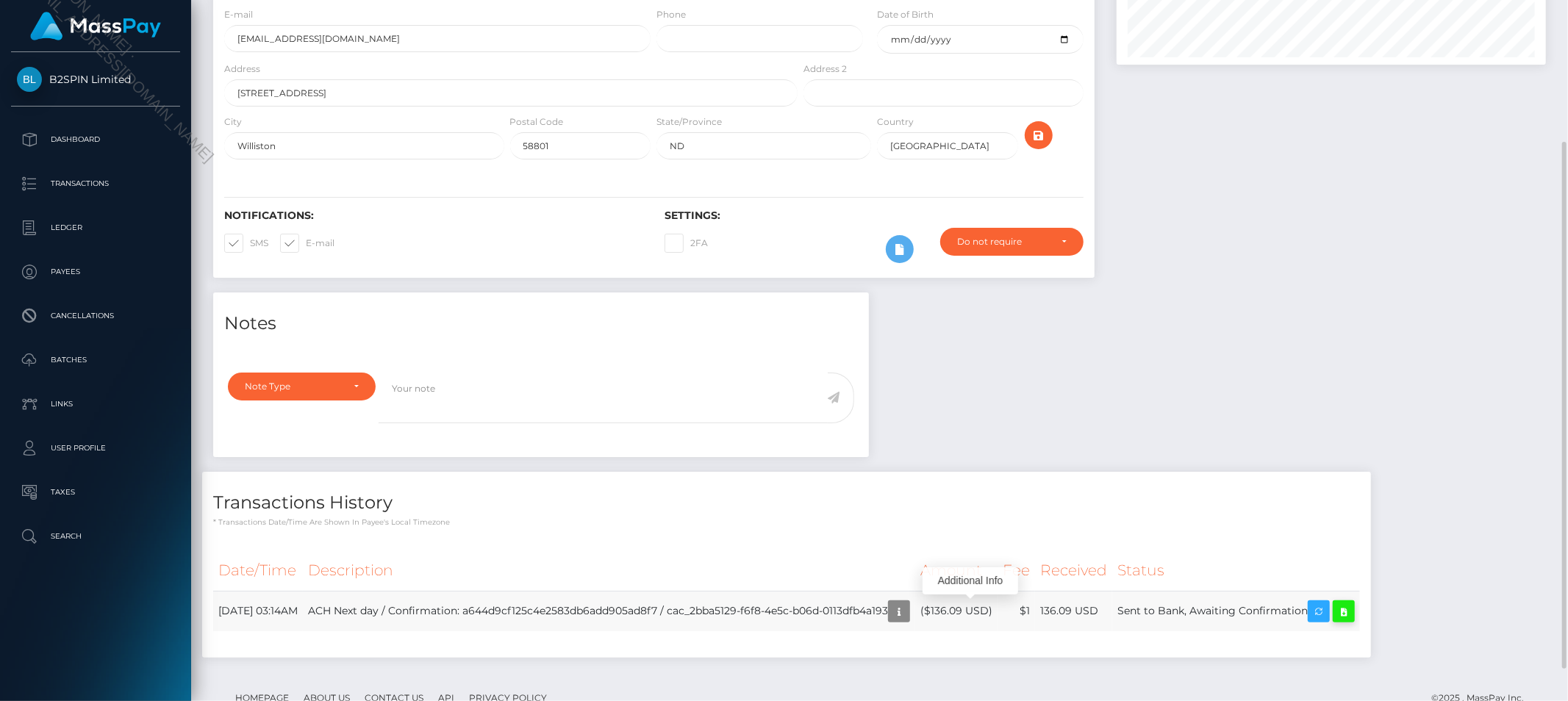
click at [1353, 615] on icon at bounding box center [1344, 612] width 17 height 18
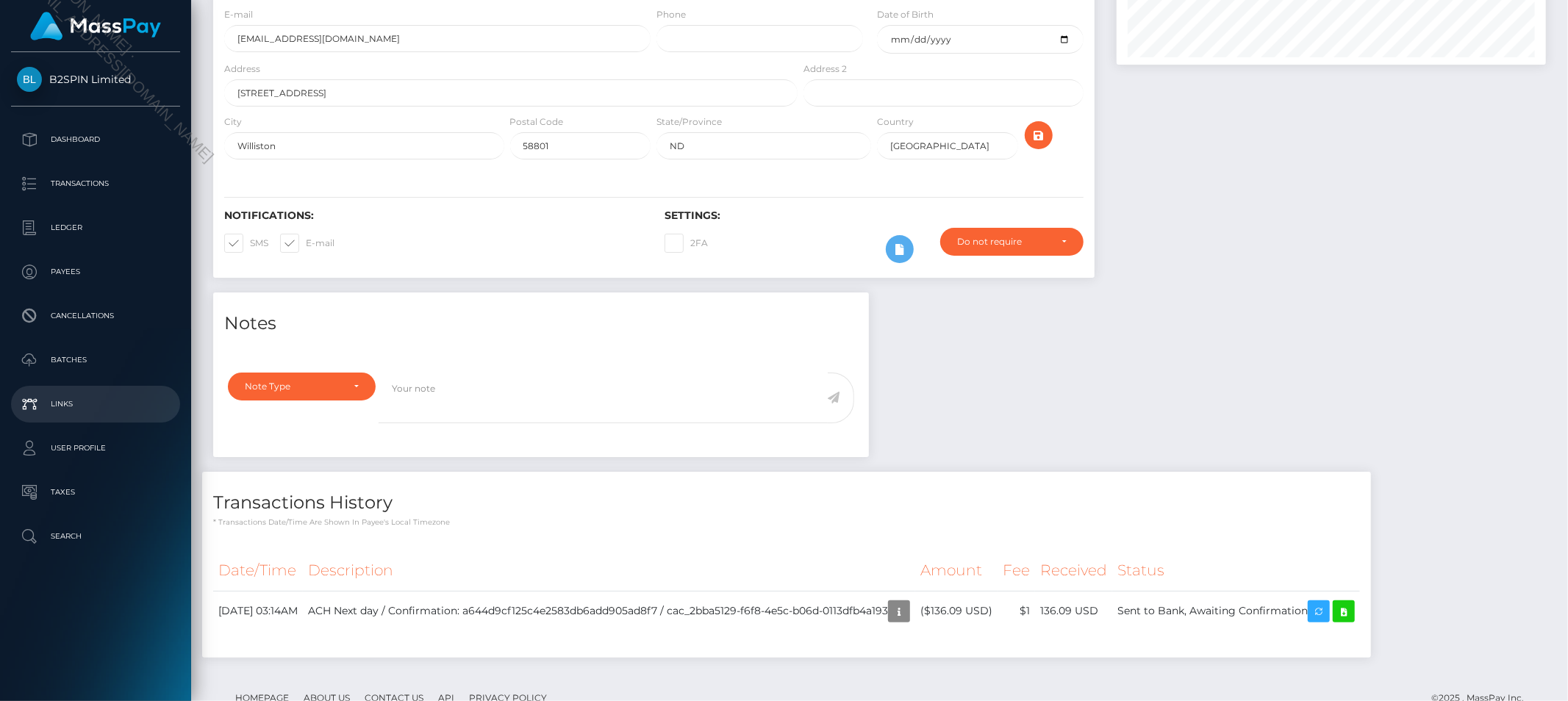
drag, startPoint x: 89, startPoint y: 368, endPoint x: 48, endPoint y: 400, distance: 52.0
click at [89, 368] on p "Batches" at bounding box center [95, 360] width 157 height 22
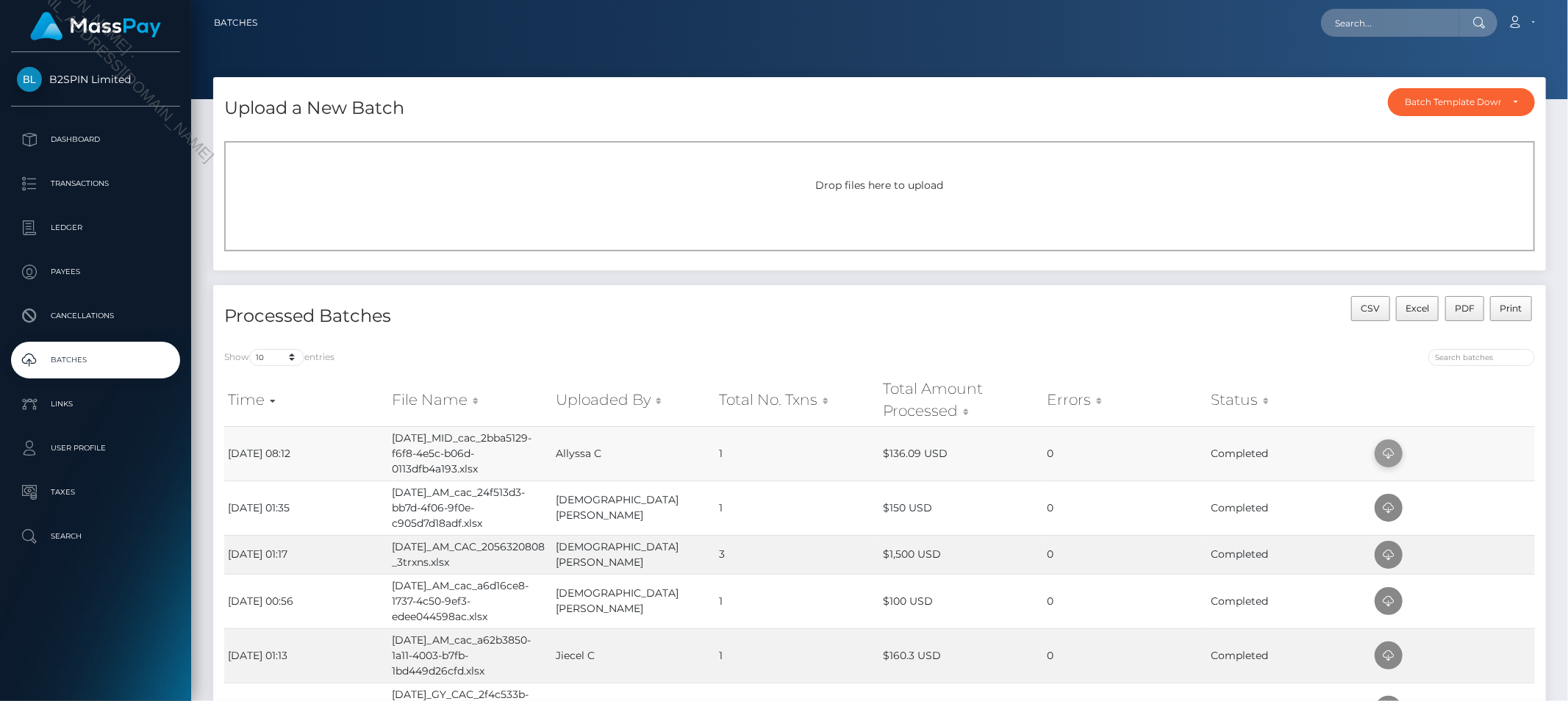
click at [1390, 454] on icon at bounding box center [1389, 454] width 17 height 18
drag, startPoint x: 390, startPoint y: 439, endPoint x: 482, endPoint y: 463, distance: 95.1
click at [482, 463] on td "[DATE]_MID_cac_2bba5129-f6f8-4e5c-b06d-0113dfb4a193.xlsx" at bounding box center [470, 453] width 164 height 55
copy td "[DATE]_MID_cac_2bba5129-f6f8-4e5c-b06d-0113dfb4a193.xlsx"
click at [1520, 20] on icon at bounding box center [1516, 22] width 15 height 12
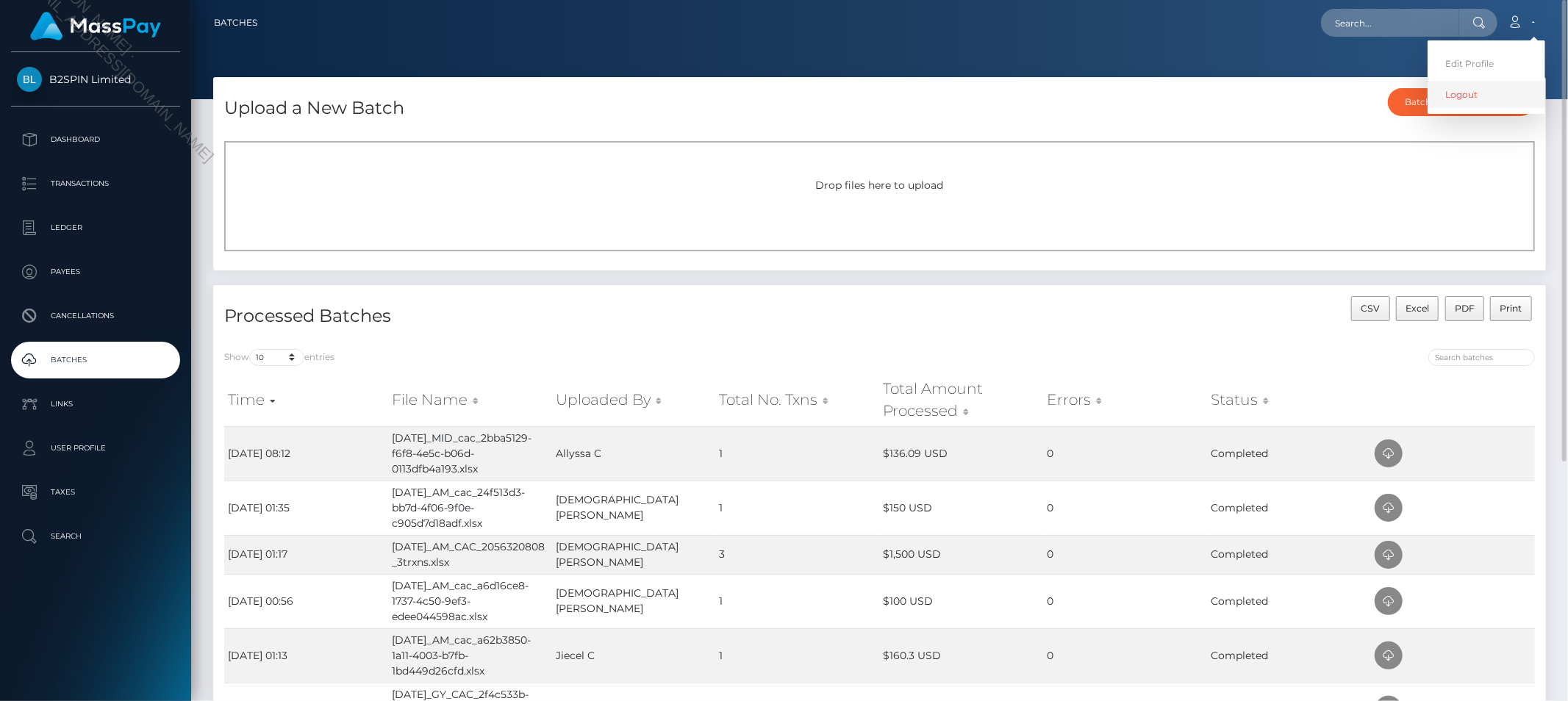
click at [1456, 98] on link "Logout" at bounding box center [1486, 95] width 117 height 27
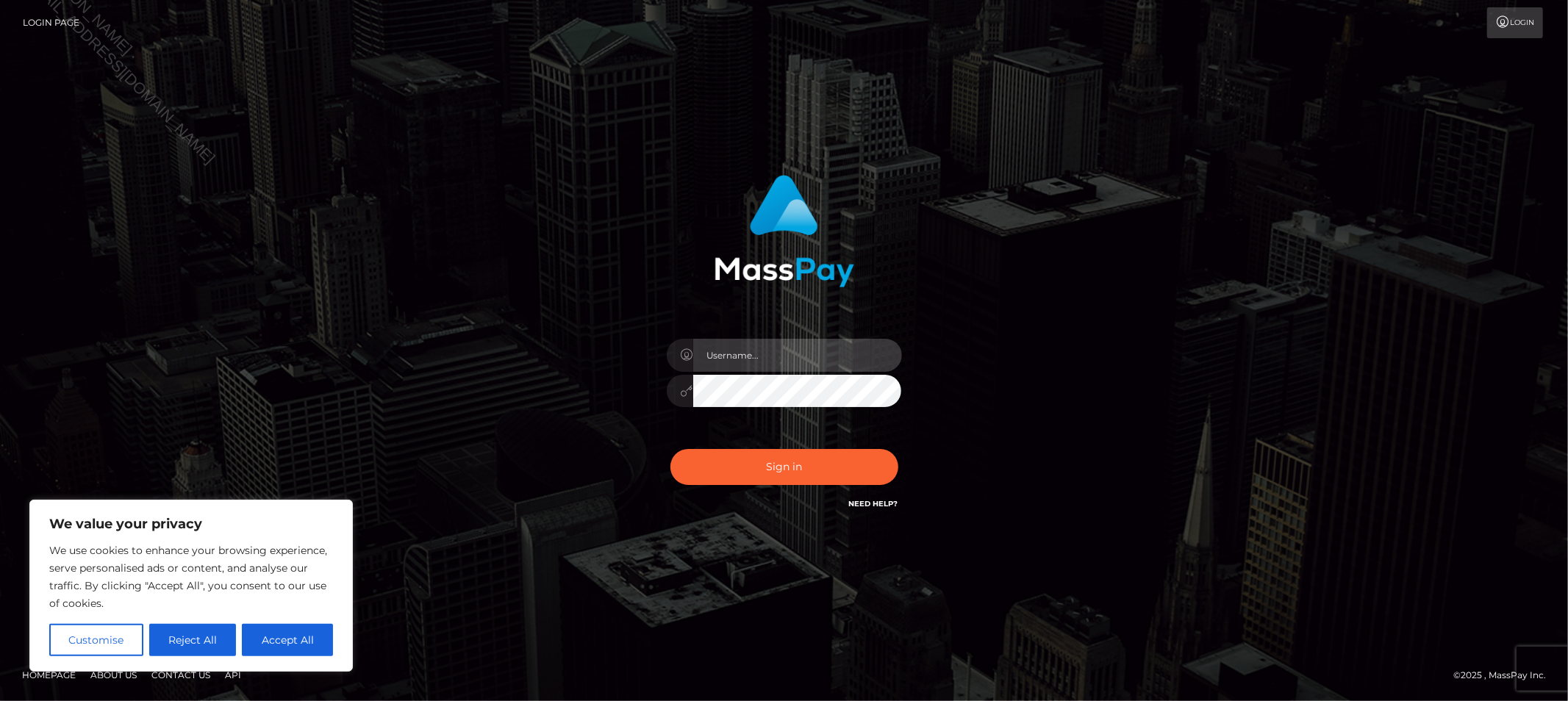
click at [796, 363] on input "text" at bounding box center [798, 356] width 209 height 33
click at [804, 359] on input "text" at bounding box center [798, 356] width 209 height 33
type input "Allyssa"
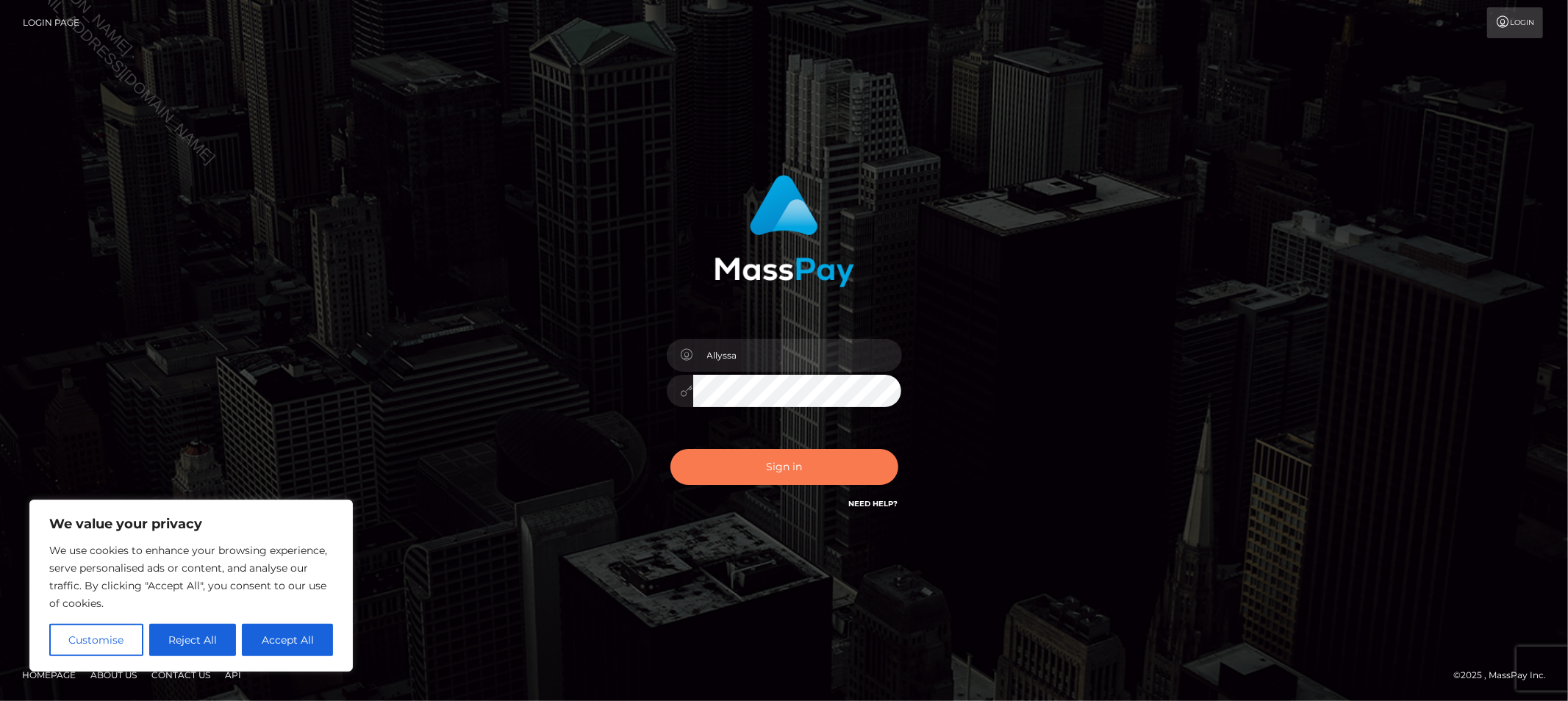
click at [734, 461] on button "Sign in" at bounding box center [784, 467] width 228 height 36
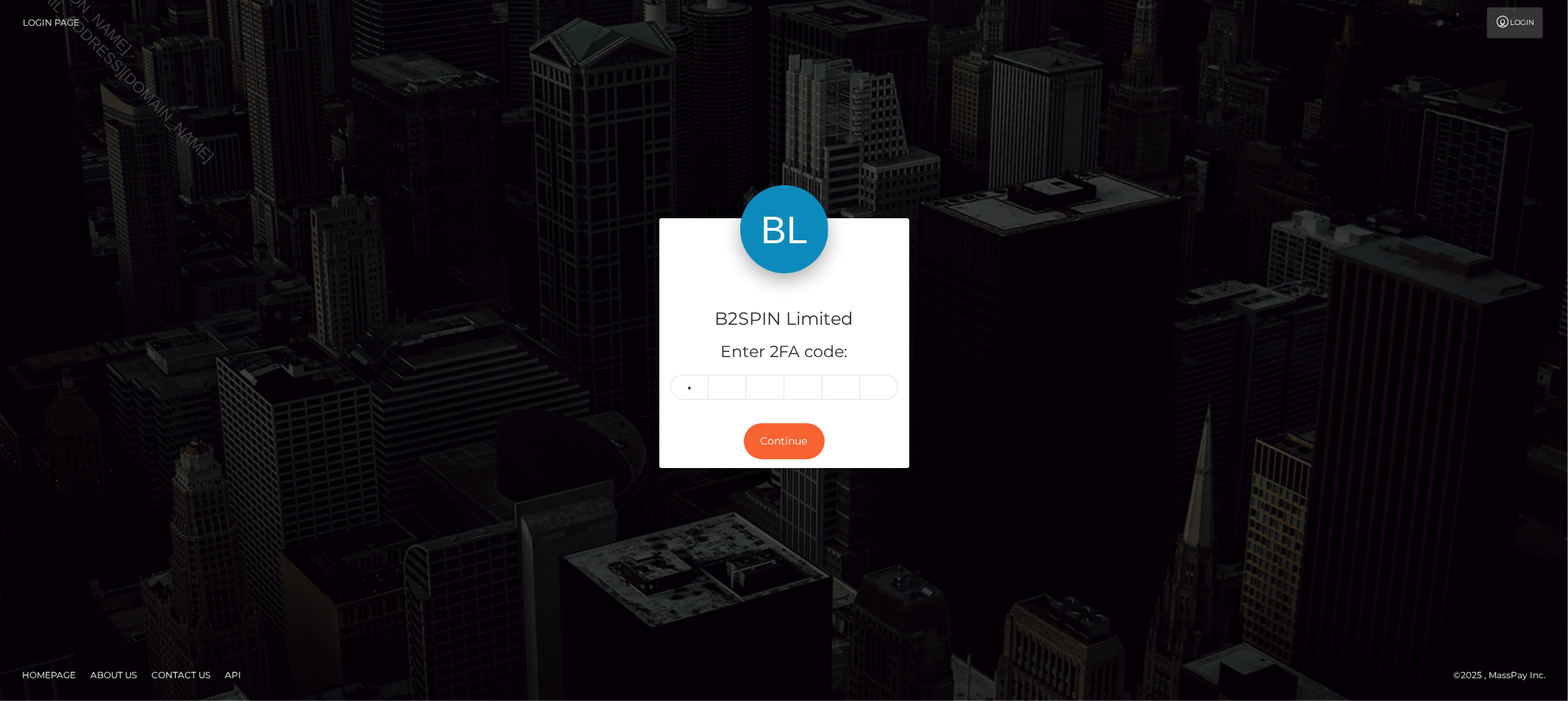
type input "8"
type input "7"
type input "0"
type input "7"
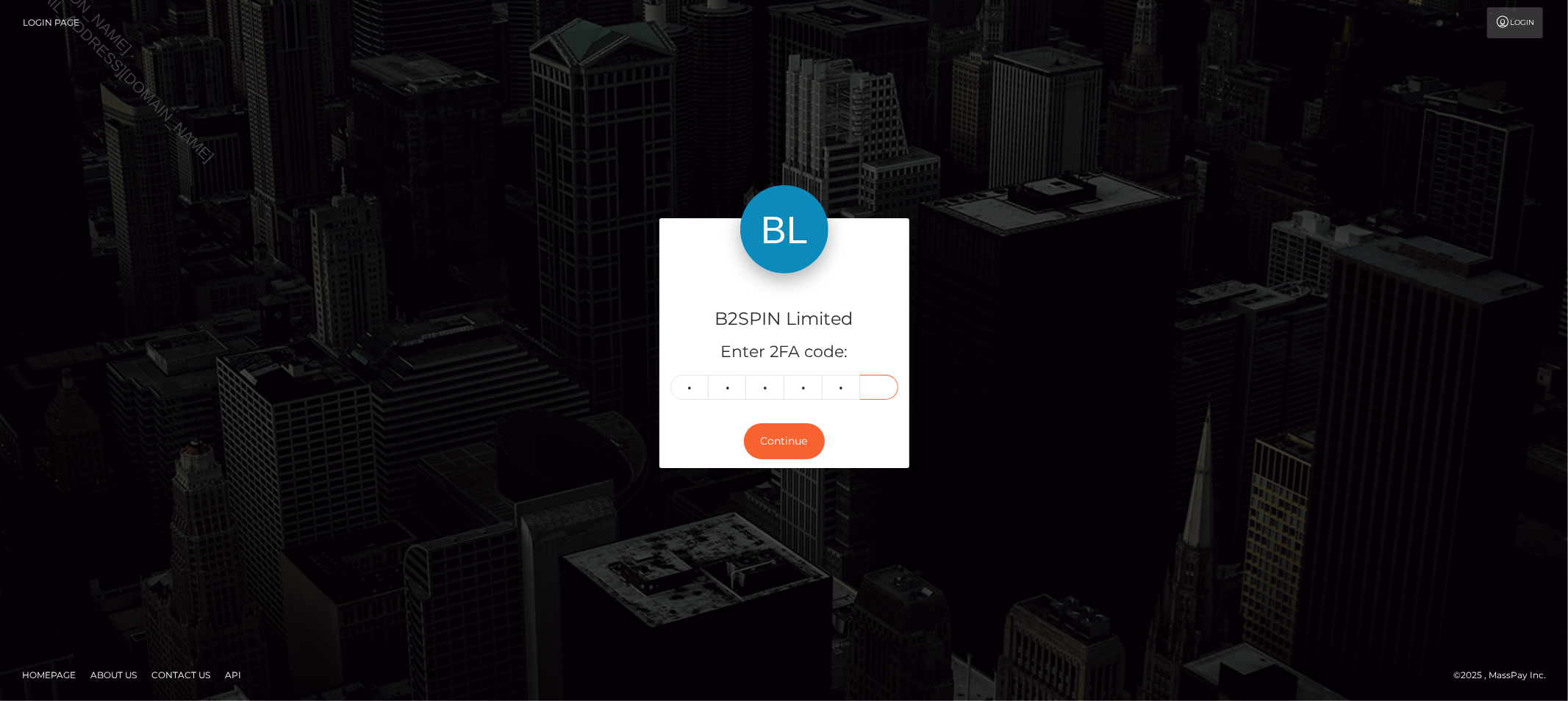
type input "2"
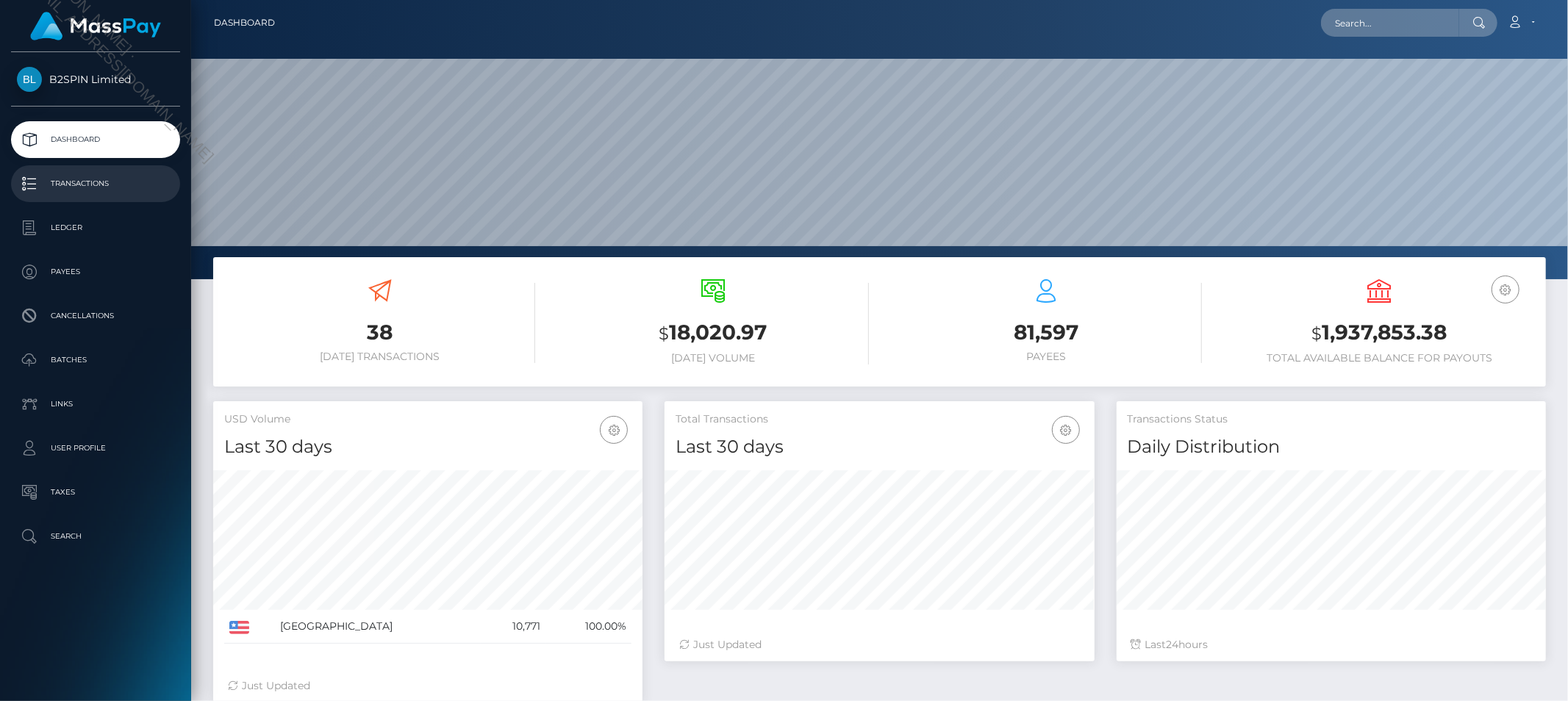
scroll to position [260, 429]
drag, startPoint x: 0, startPoint y: 0, endPoint x: 84, endPoint y: 188, distance: 205.9
click at [89, 185] on p "Transactions" at bounding box center [95, 183] width 157 height 22
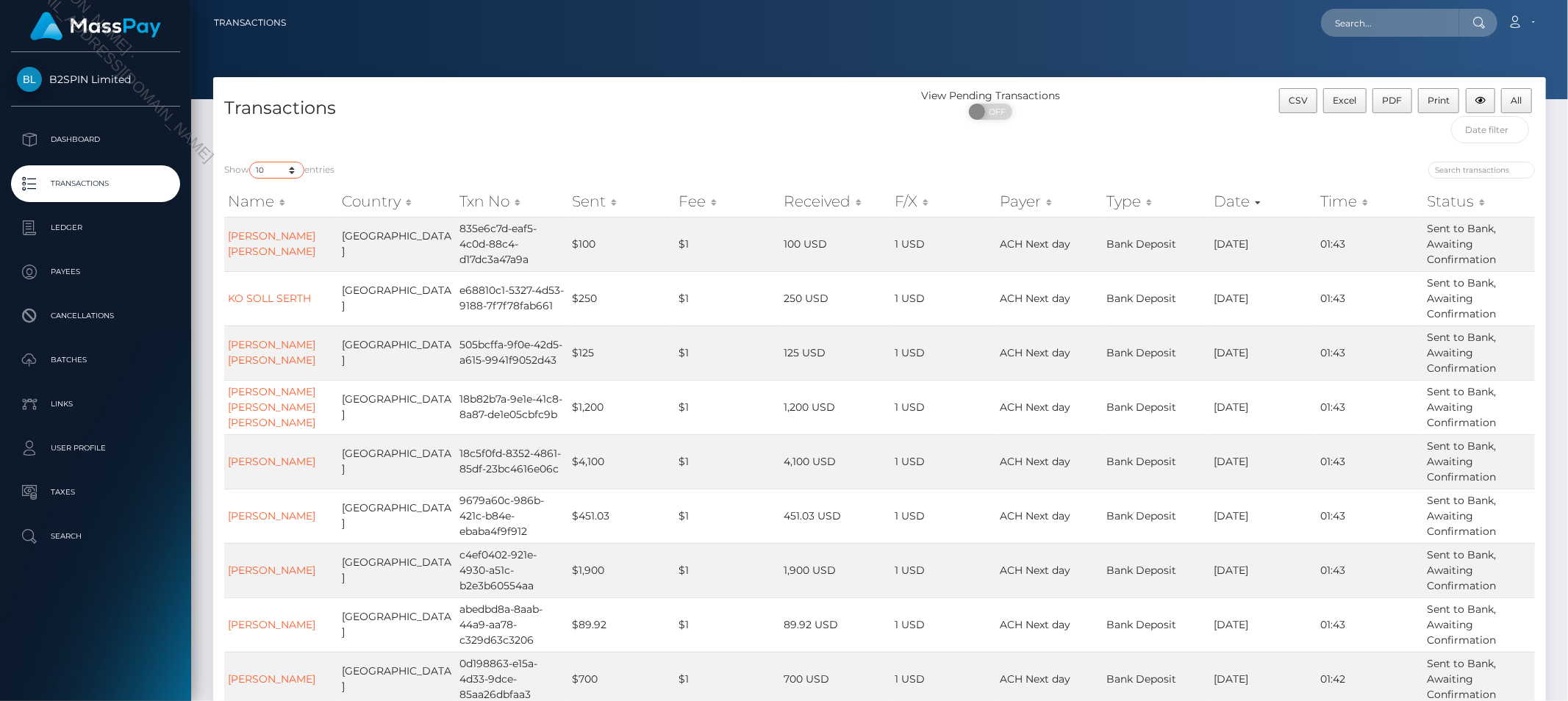
click at [259, 166] on select "10 25 50 100 250 500 1,000 3,500" at bounding box center [276, 170] width 55 height 17
select select "3500"
click at [251, 162] on select "10 25 50 100 250 500 1,000 3,500" at bounding box center [276, 170] width 55 height 17
click at [980, 107] on span at bounding box center [979, 111] width 20 height 16
checkbox input "true"
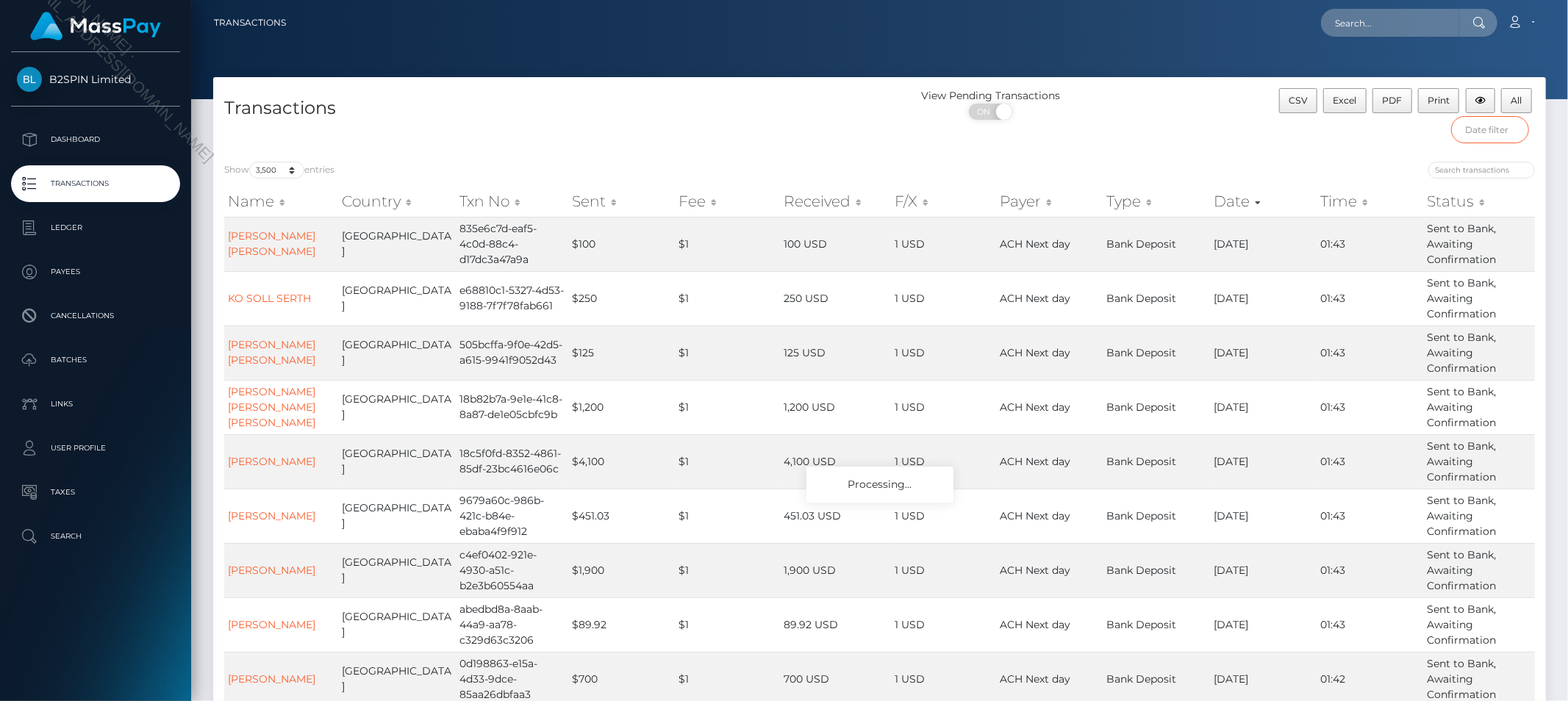
click at [1479, 135] on input "text" at bounding box center [1490, 129] width 78 height 27
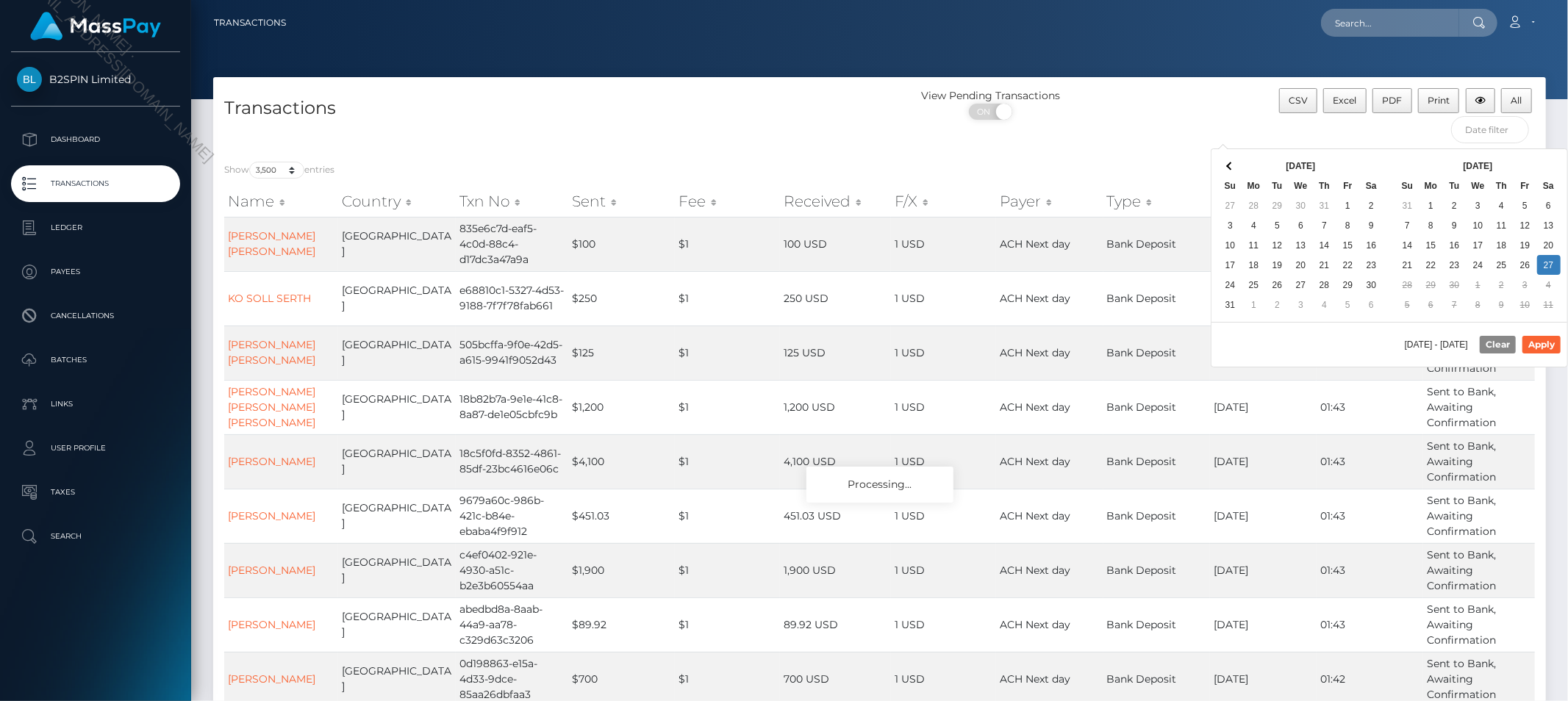
click at [1336, 347] on div "[DATE] - [DATE] Clear Apply" at bounding box center [1389, 344] width 356 height 45
click at [1542, 344] on button "Apply" at bounding box center [1542, 344] width 39 height 17
type input "[DATE] - [DATE]"
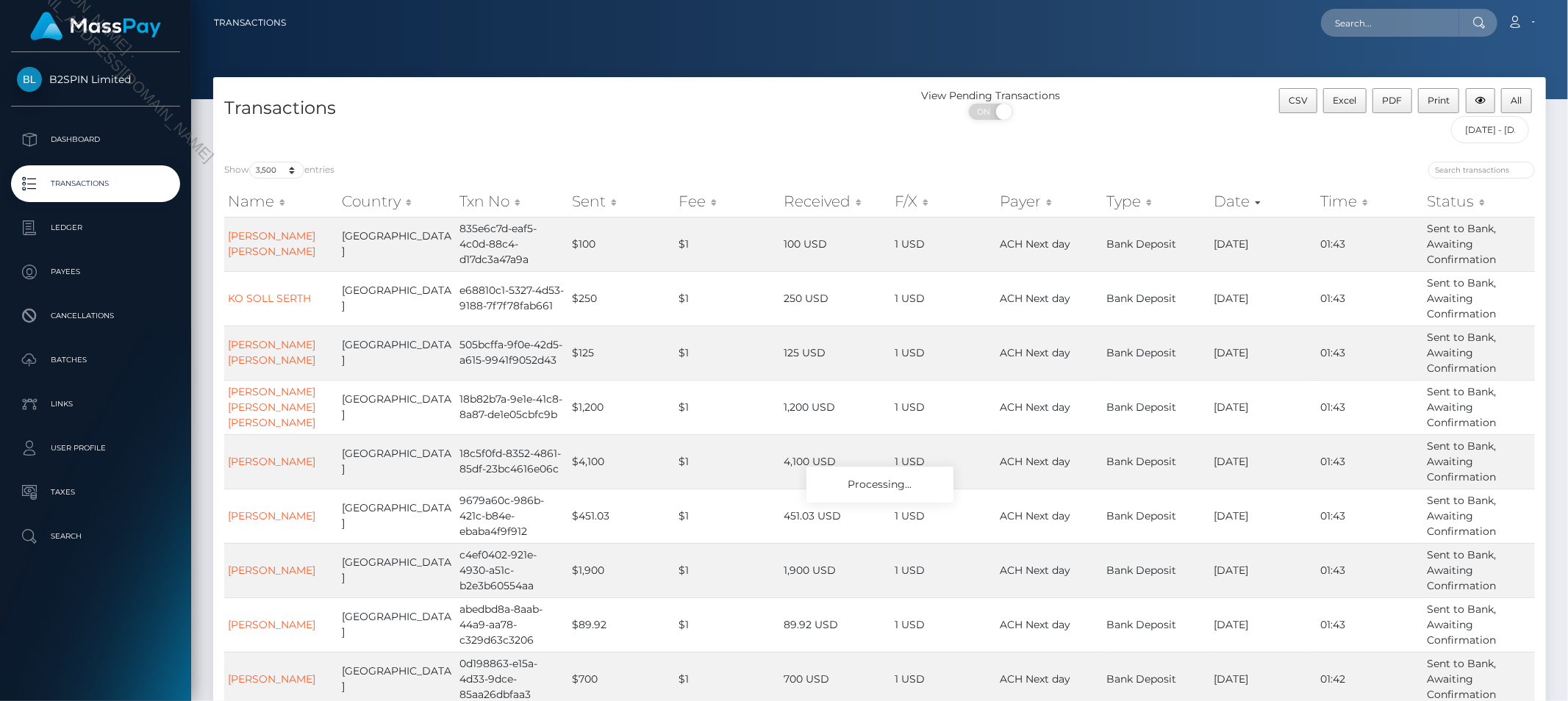
click at [737, 101] on h4 "Transactions" at bounding box center [547, 108] width 645 height 26
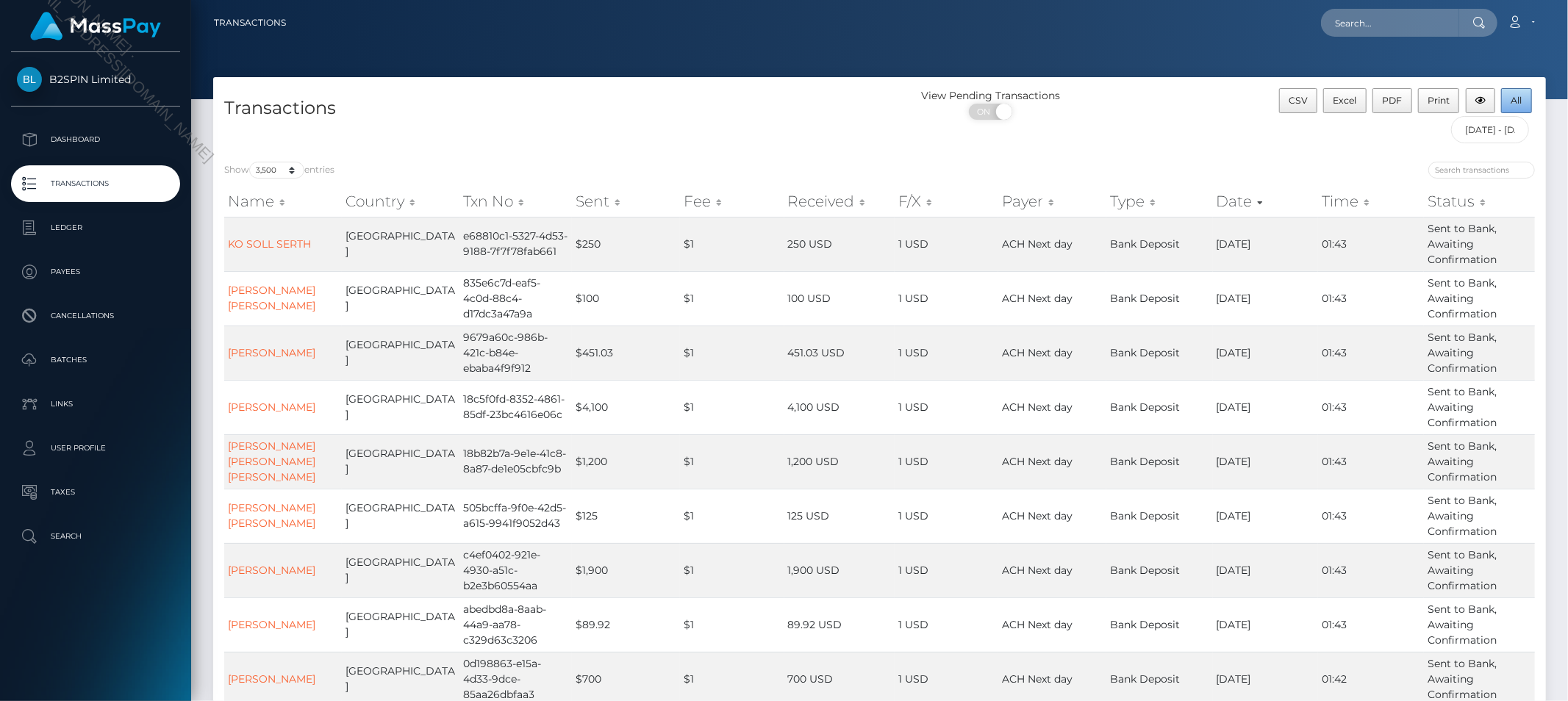
click at [1516, 100] on span "All" at bounding box center [1517, 100] width 11 height 11
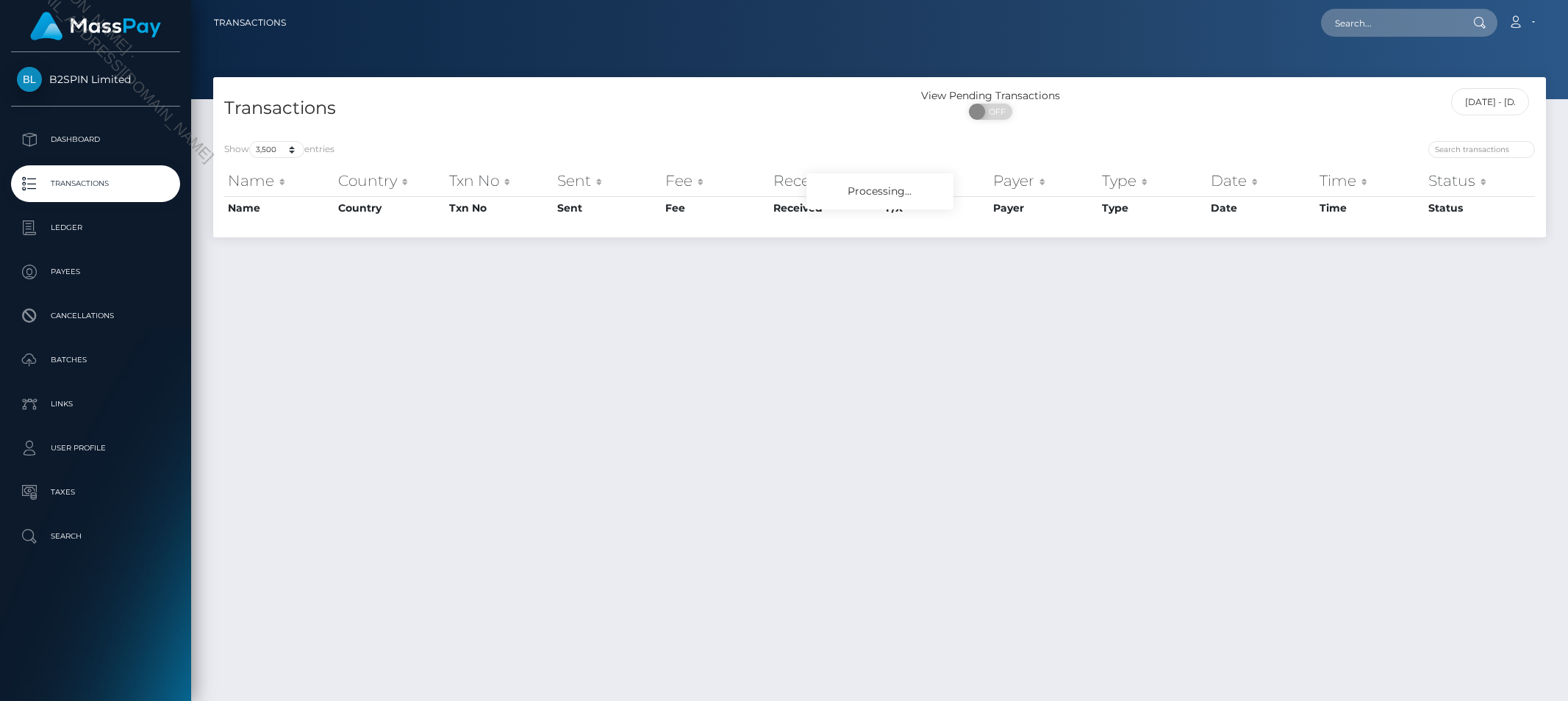
select select "3500"
